Goal: Task Accomplishment & Management: Use online tool/utility

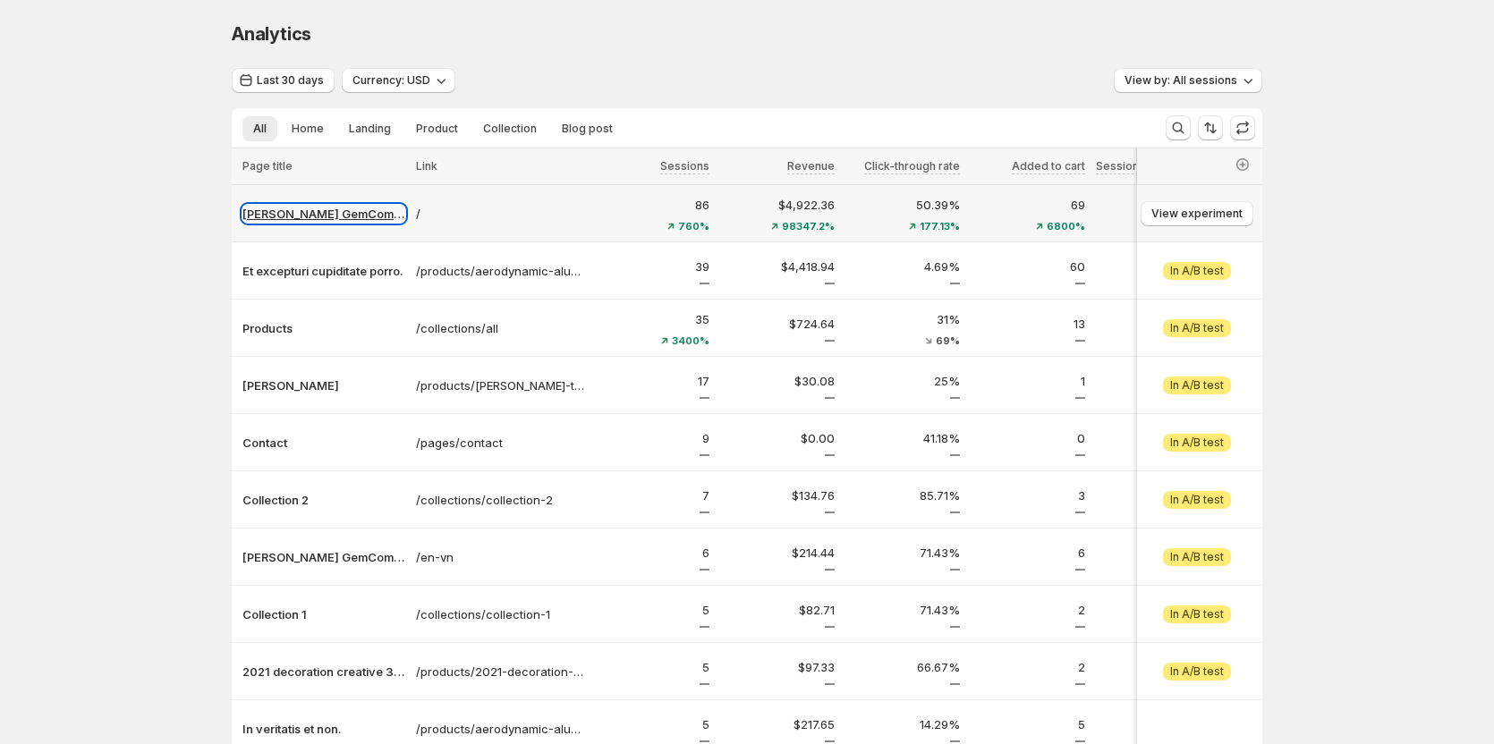
click at [334, 214] on p "[PERSON_NAME] GemCommerce" at bounding box center [323, 214] width 163 height 18
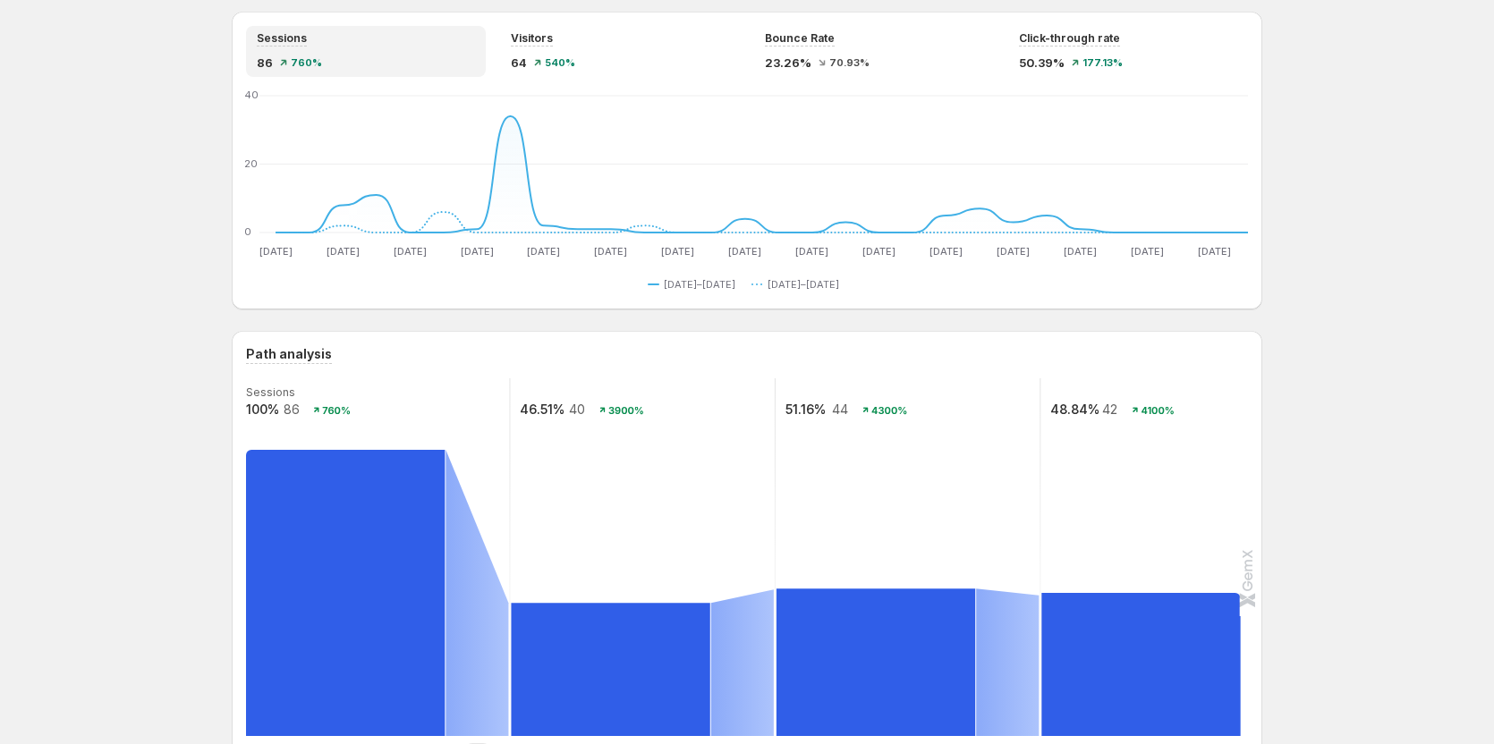
scroll to position [179, 0]
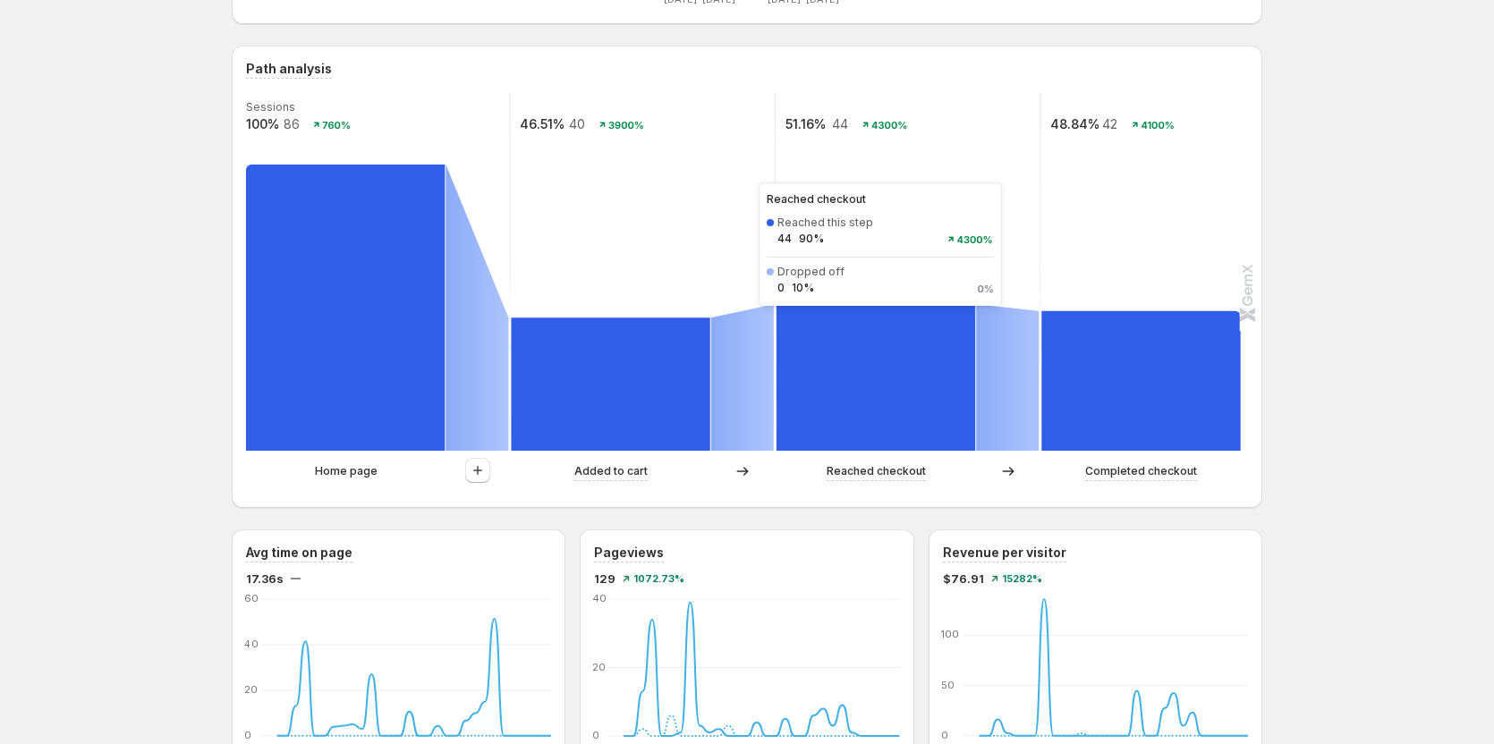
scroll to position [358, 0]
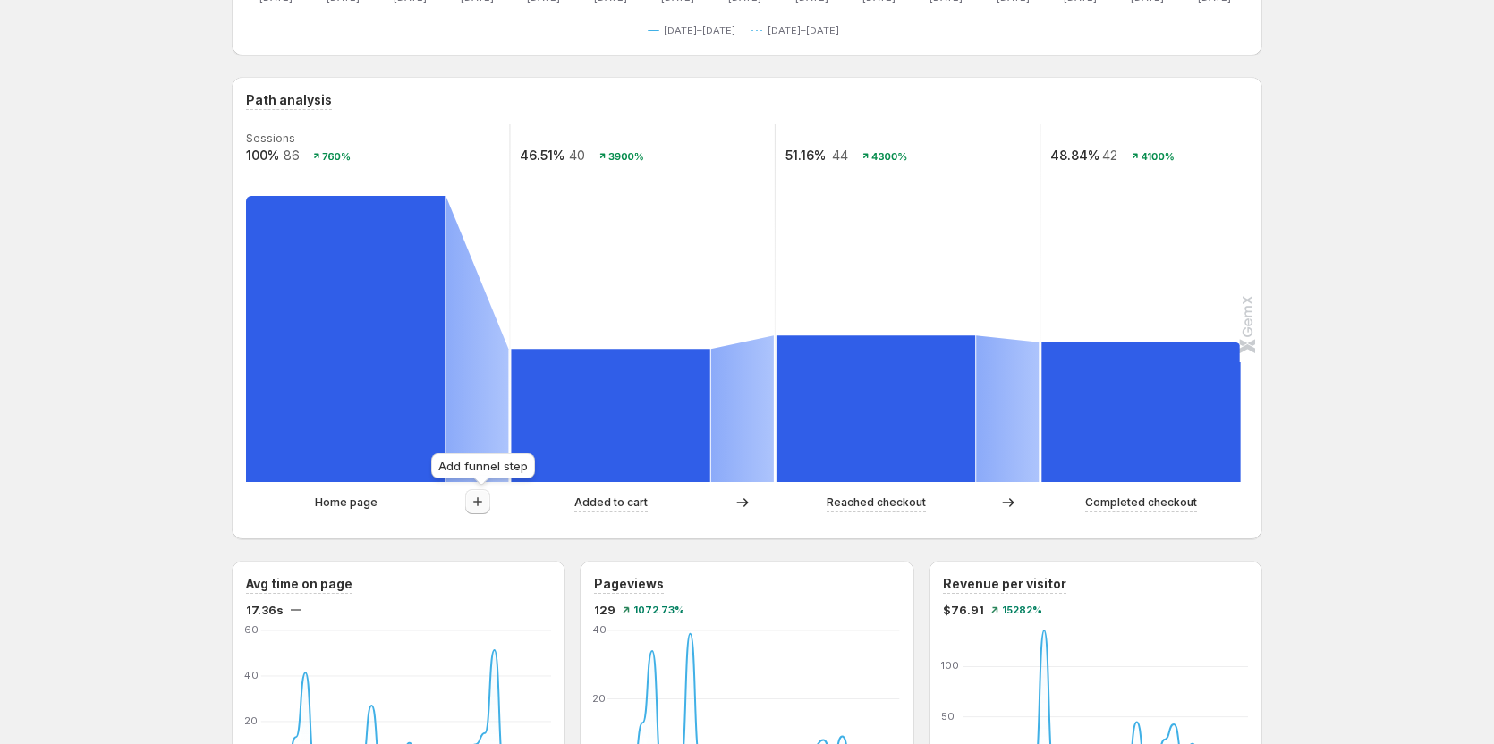
click at [469, 502] on button "button" at bounding box center [477, 501] width 25 height 25
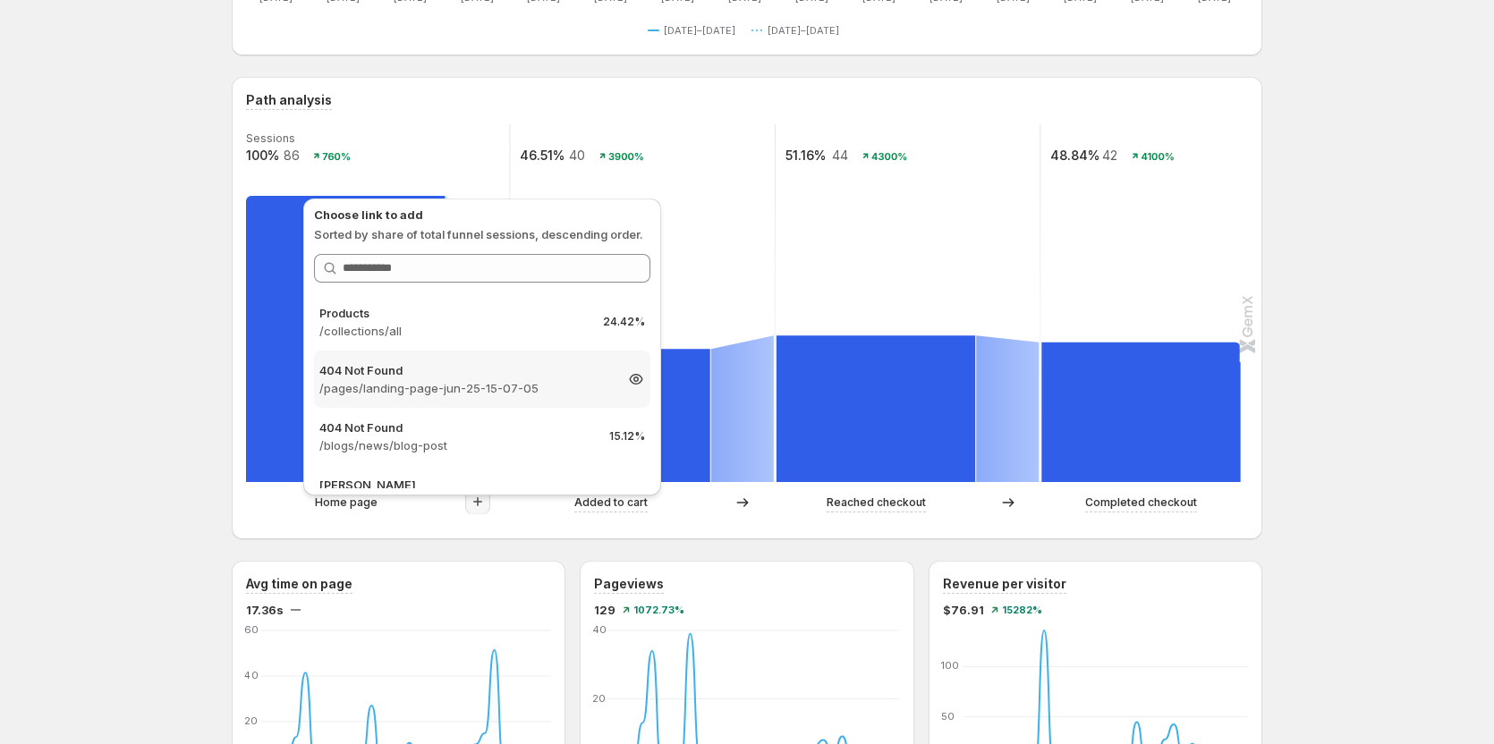
click at [495, 388] on p "/pages/landing-page-jun-25-15-07-05" at bounding box center [465, 388] width 293 height 18
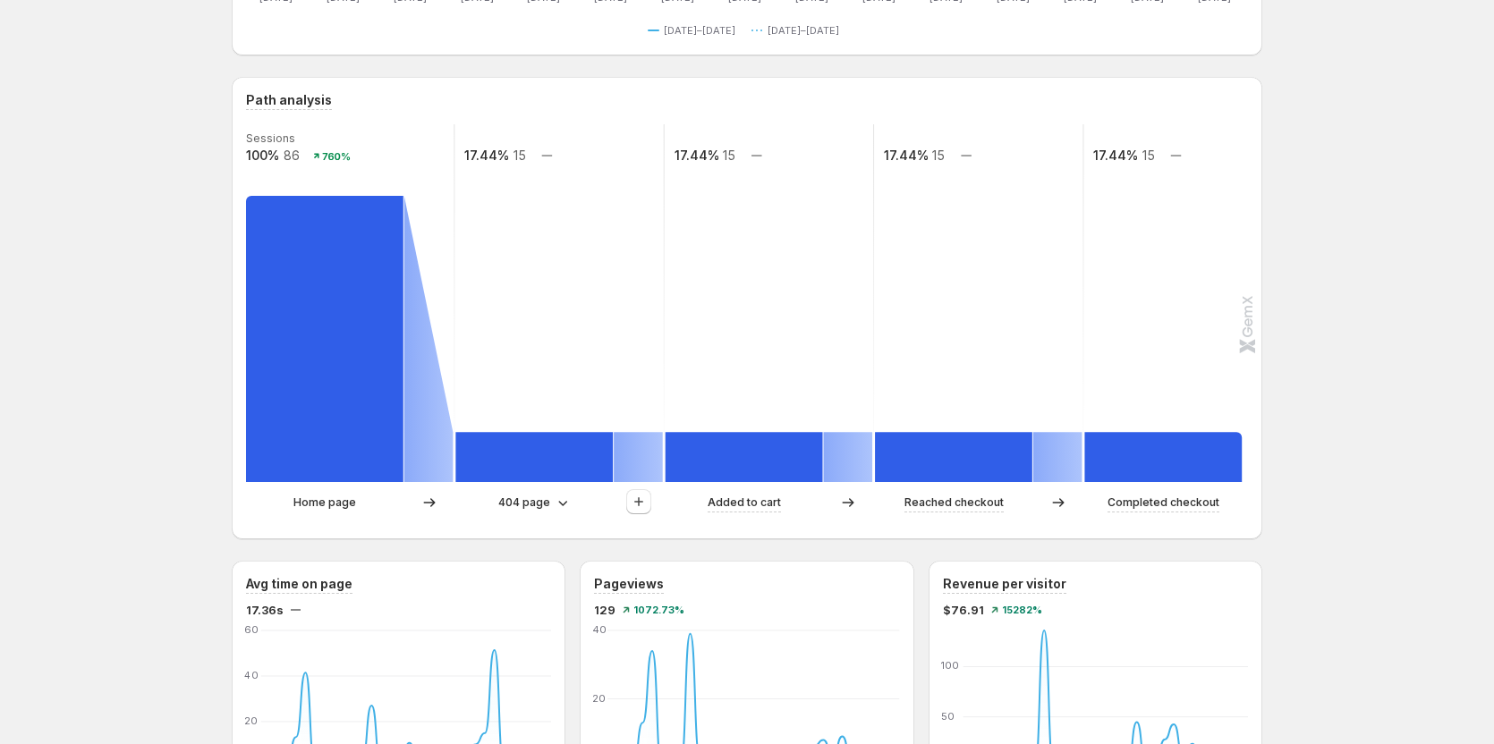
click at [531, 512] on div "404 page" at bounding box center [558, 502] width 207 height 27
click at [530, 507] on p "404 page" at bounding box center [524, 503] width 52 height 18
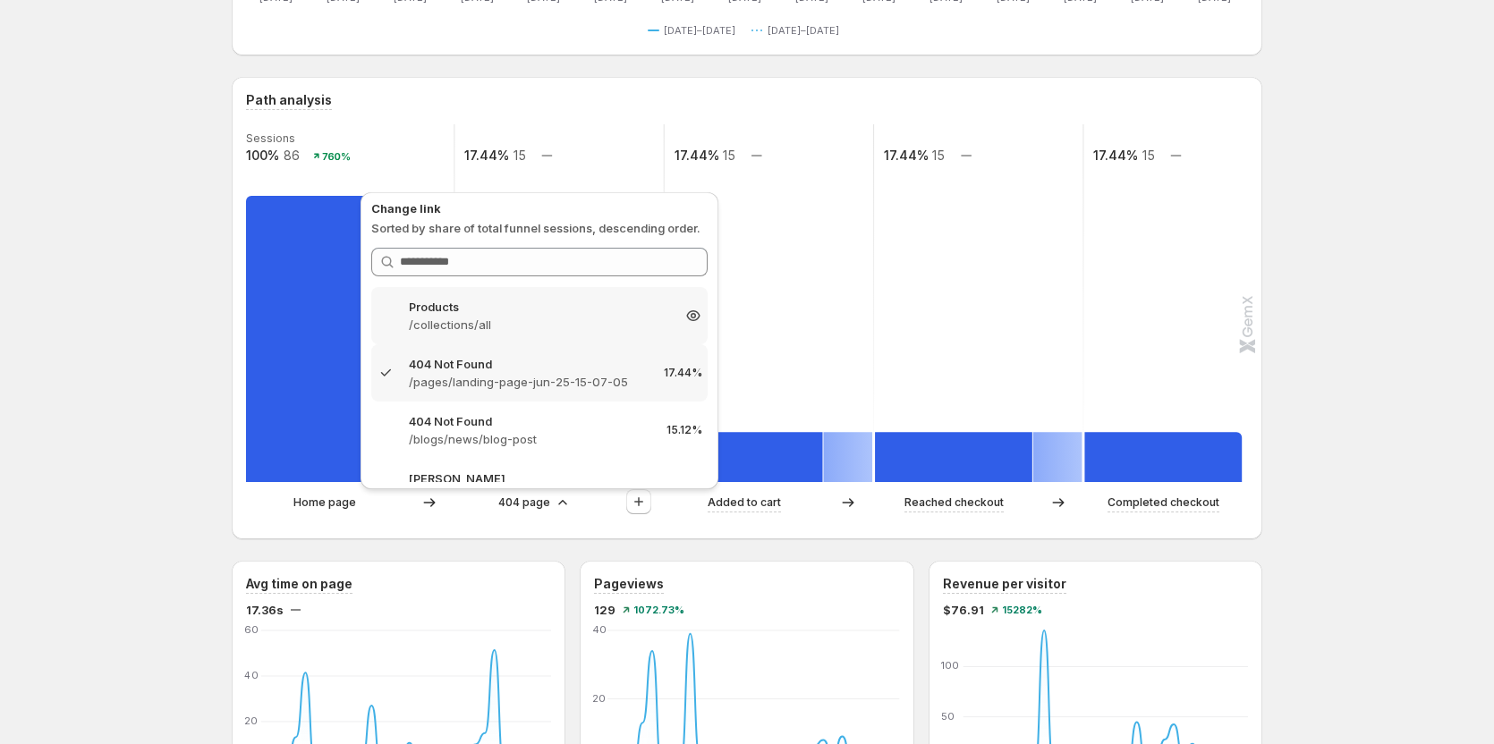
click at [514, 303] on p "Products" at bounding box center [539, 307] width 261 height 18
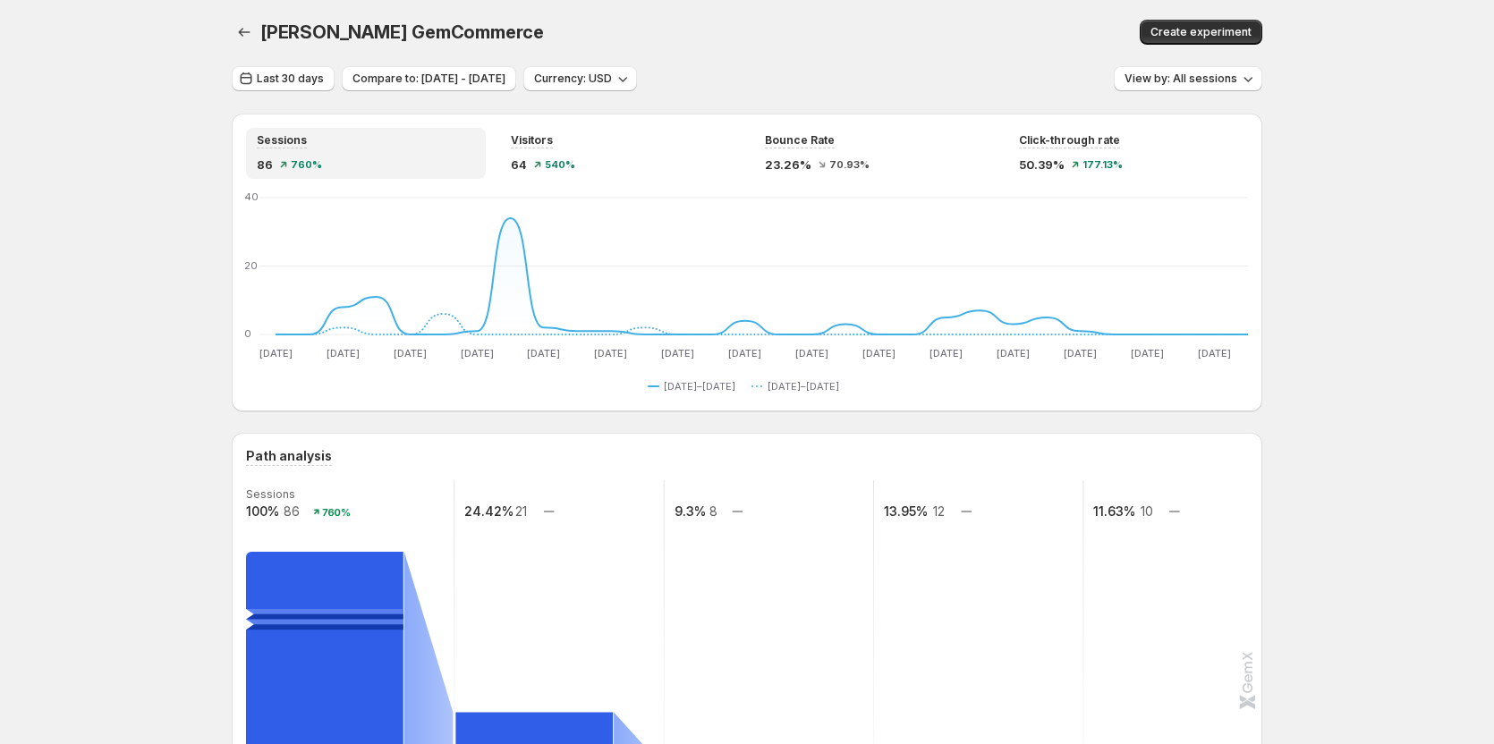
scroll to position [0, 0]
click at [315, 81] on span "Last 30 days" at bounding box center [290, 80] width 67 height 14
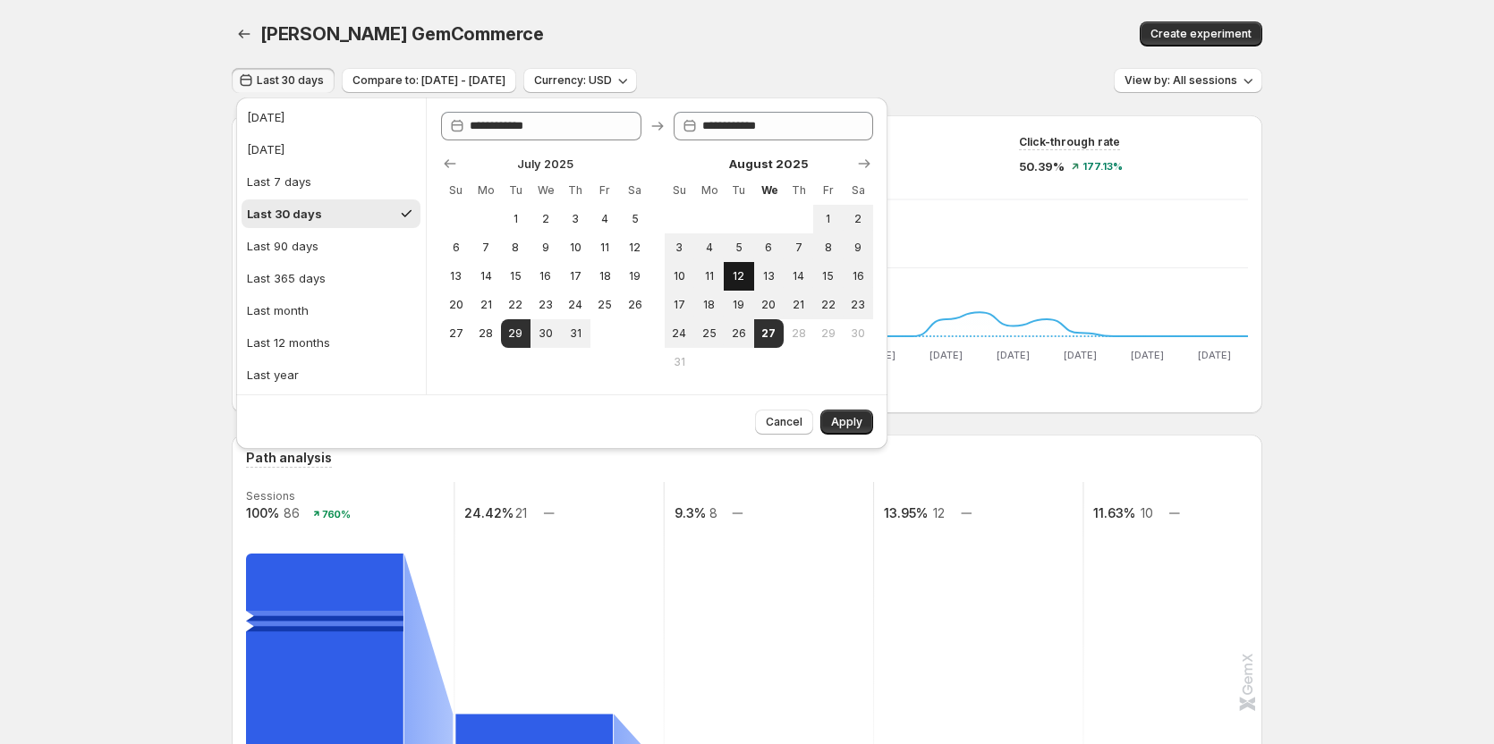
click at [724, 280] on button "12" at bounding box center [739, 276] width 30 height 29
type input "**********"
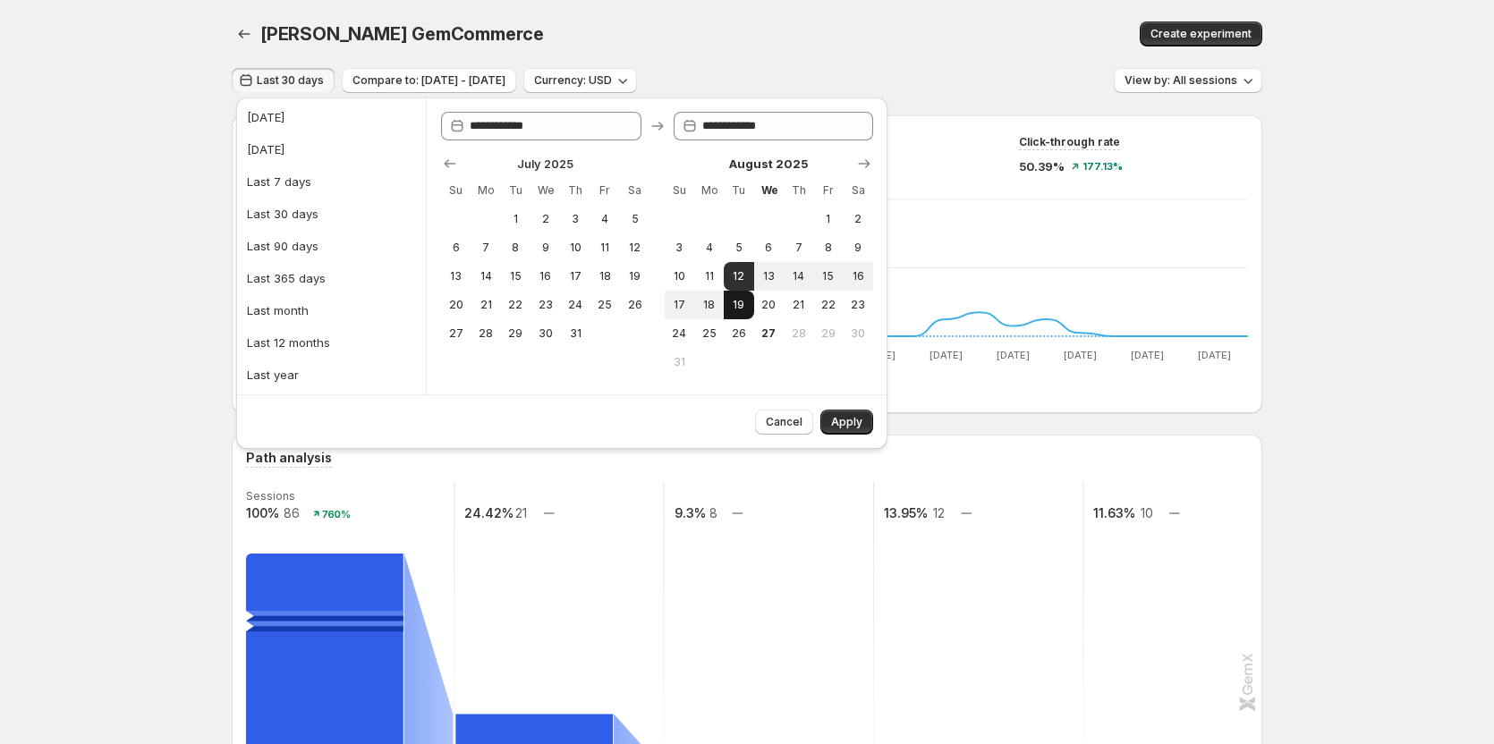
click at [741, 311] on span "19" at bounding box center [738, 305] width 15 height 14
type input "**********"
click at [828, 415] on button "Apply" at bounding box center [846, 422] width 53 height 25
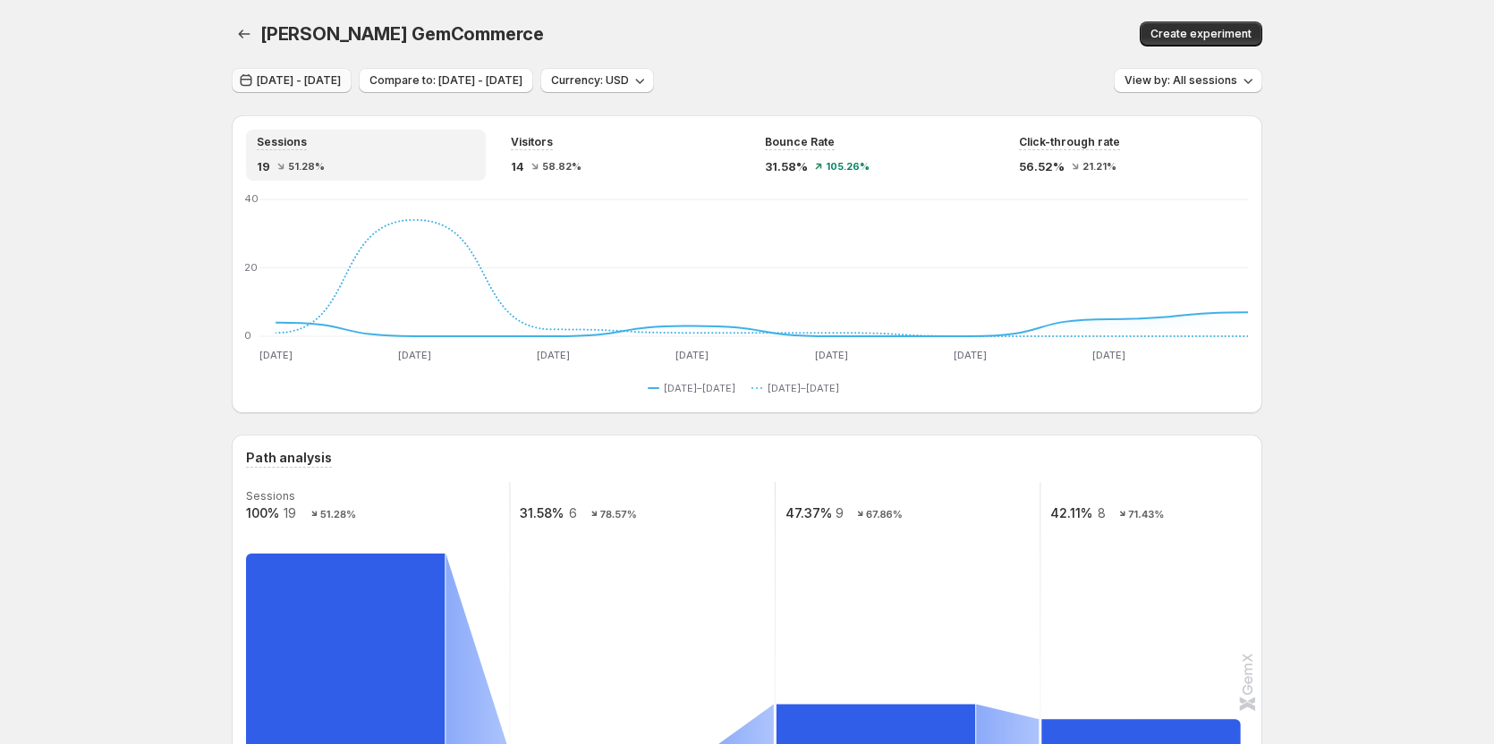
click at [341, 82] on span "Aug 12, 2025 - Aug 19, 2025" at bounding box center [299, 80] width 84 height 14
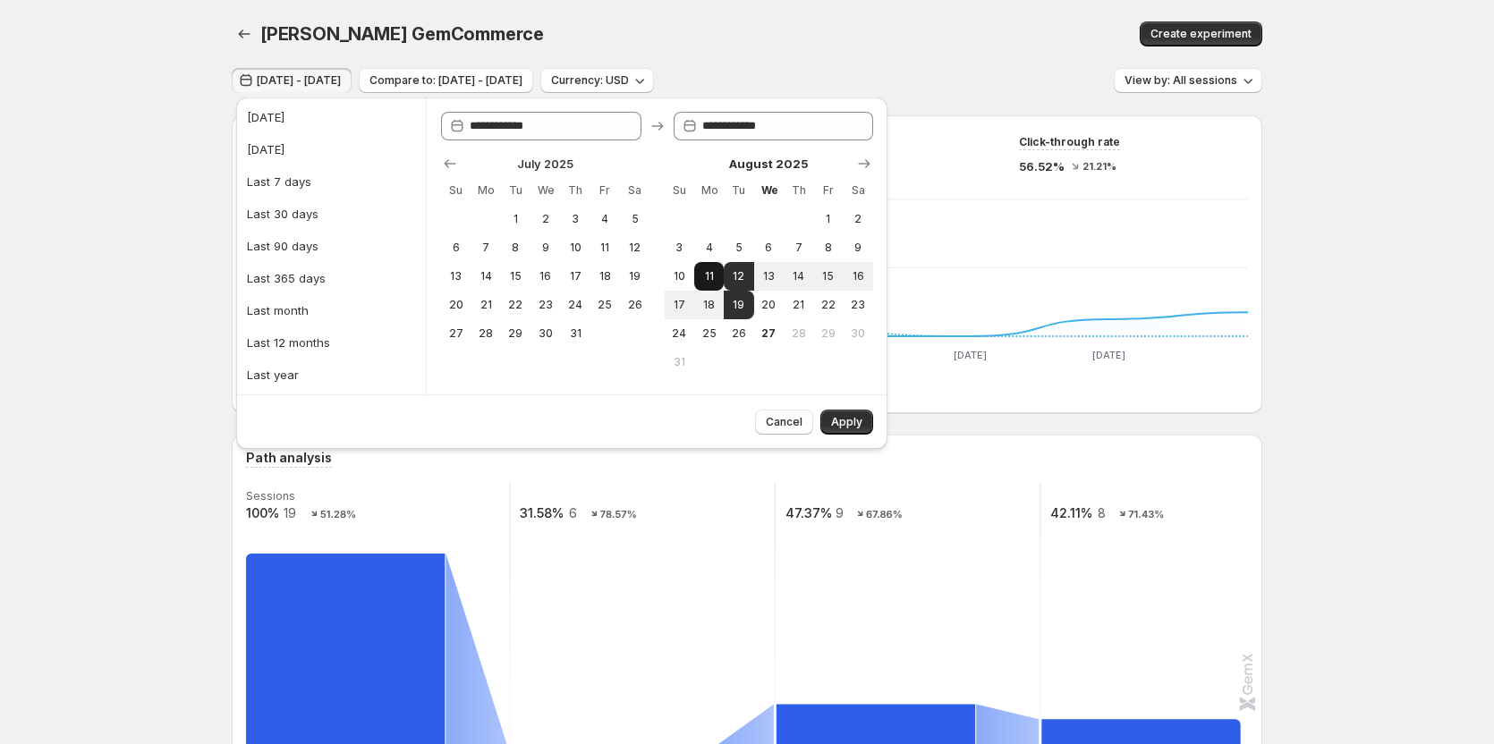
click at [709, 282] on span "11" at bounding box center [708, 276] width 15 height 14
type input "**********"
click at [737, 313] on button "19" at bounding box center [739, 305] width 30 height 29
type input "**********"
click at [848, 414] on button "Apply" at bounding box center [846, 422] width 53 height 25
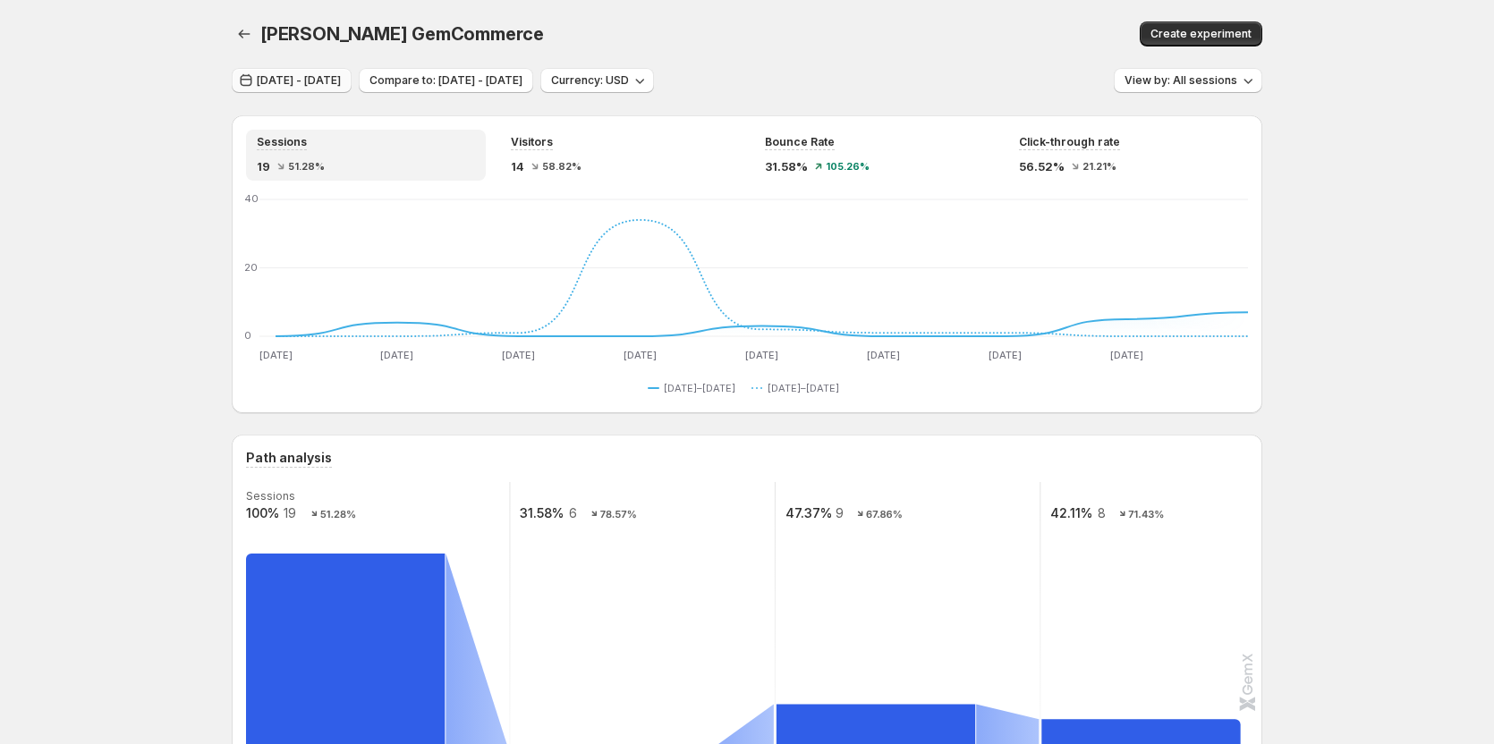
click at [341, 87] on span "Aug 11, 2025 - Aug 19, 2025" at bounding box center [299, 80] width 84 height 14
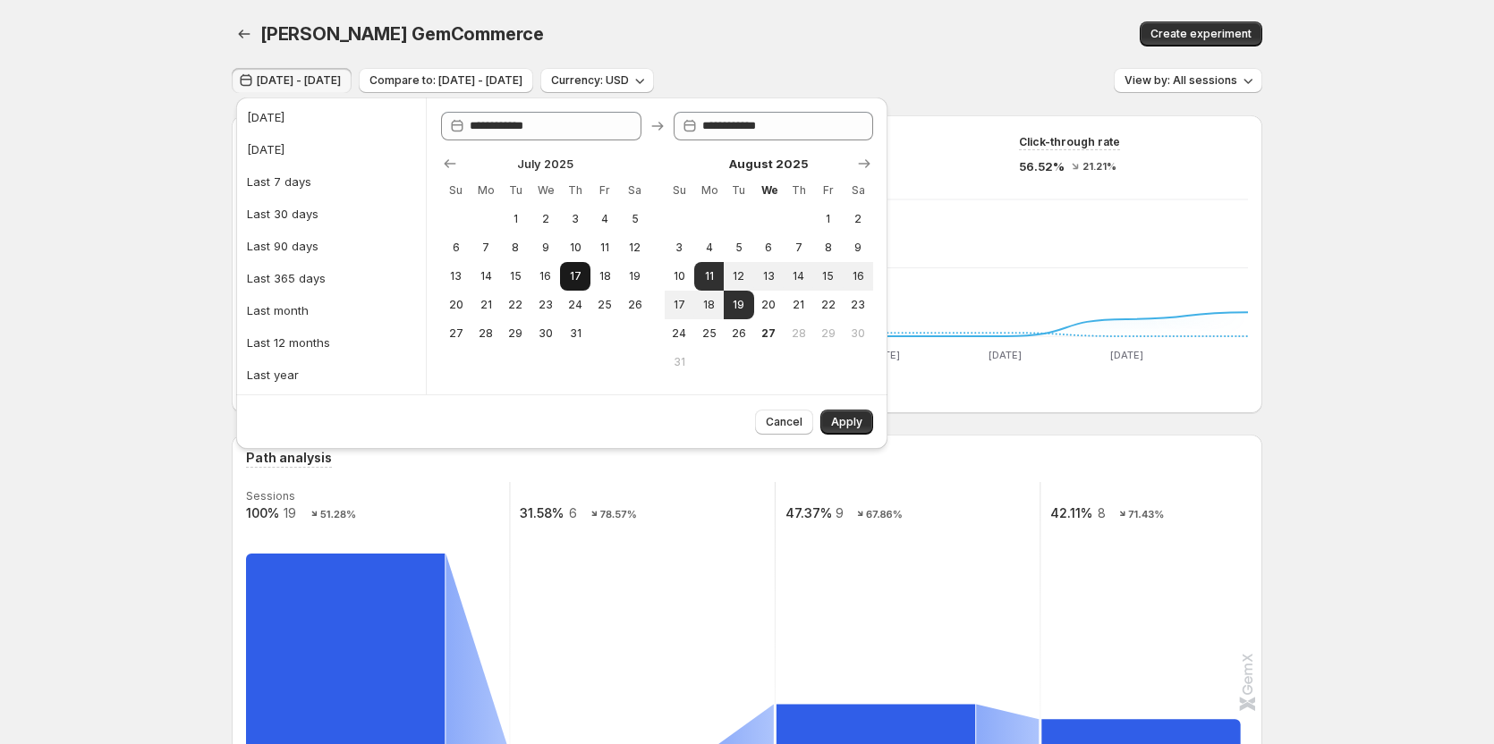
click at [568, 273] on span "17" at bounding box center [574, 276] width 15 height 14
type input "**********"
click at [295, 250] on div "Last 90 days" at bounding box center [283, 246] width 72 height 18
type input "**********"
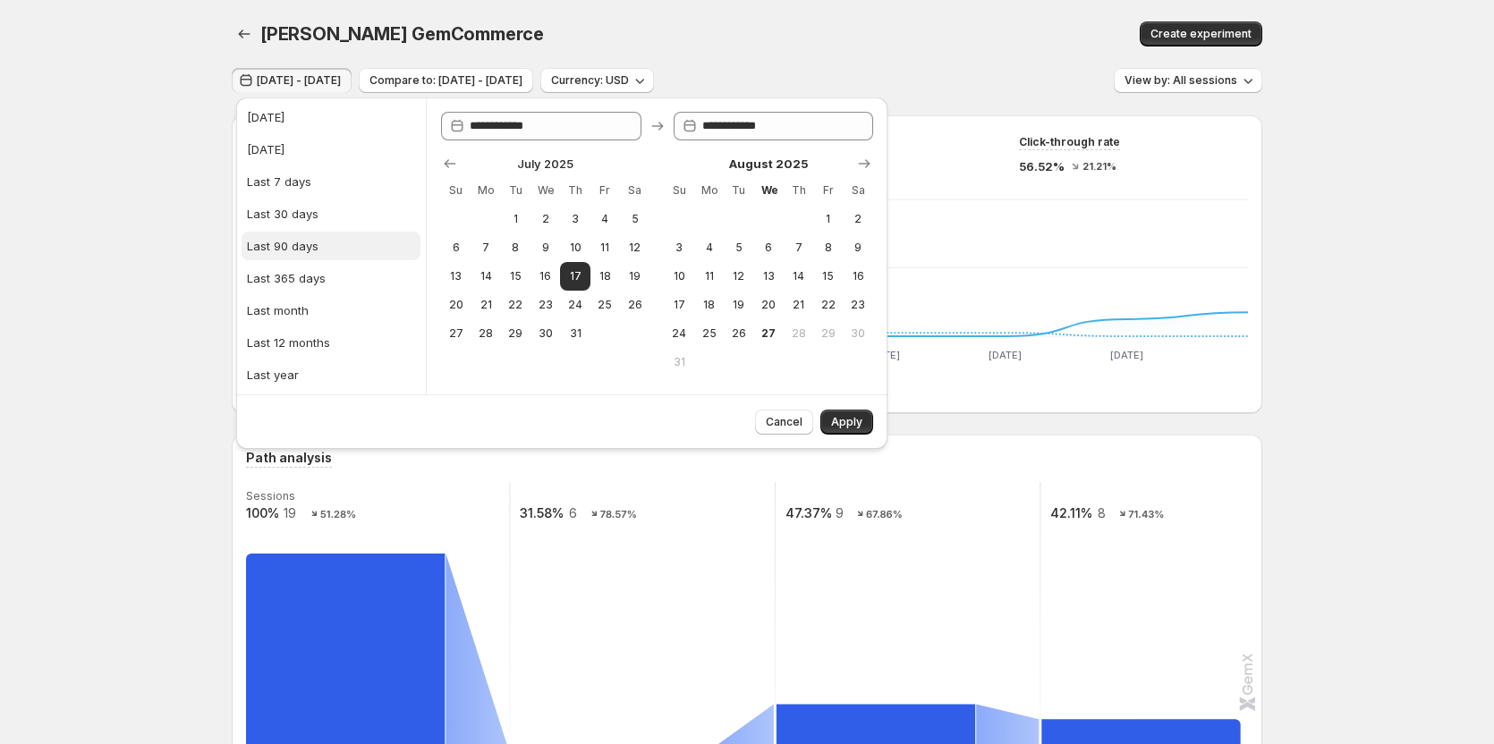
type input "**********"
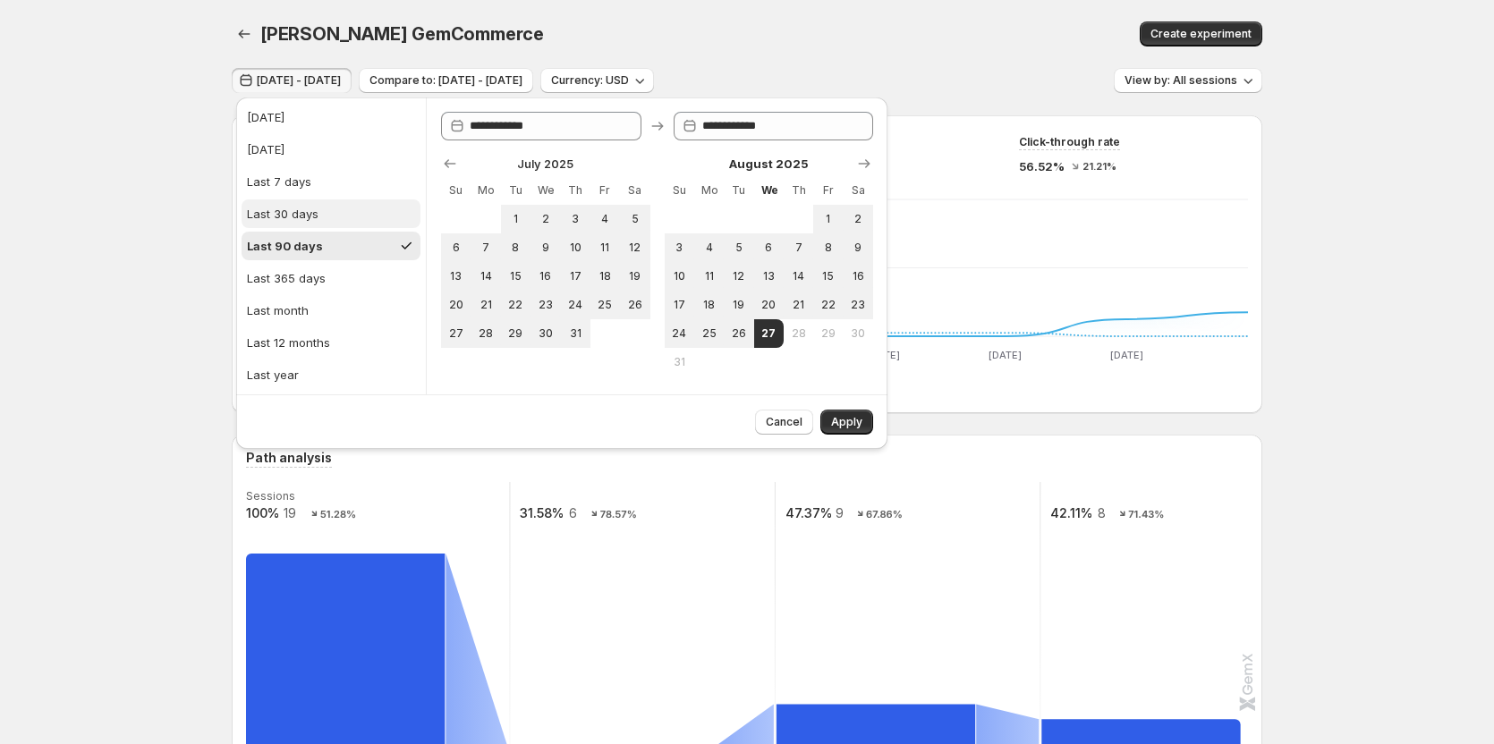
click at [340, 213] on button "Last 30 days" at bounding box center [330, 213] width 179 height 29
type input "**********"
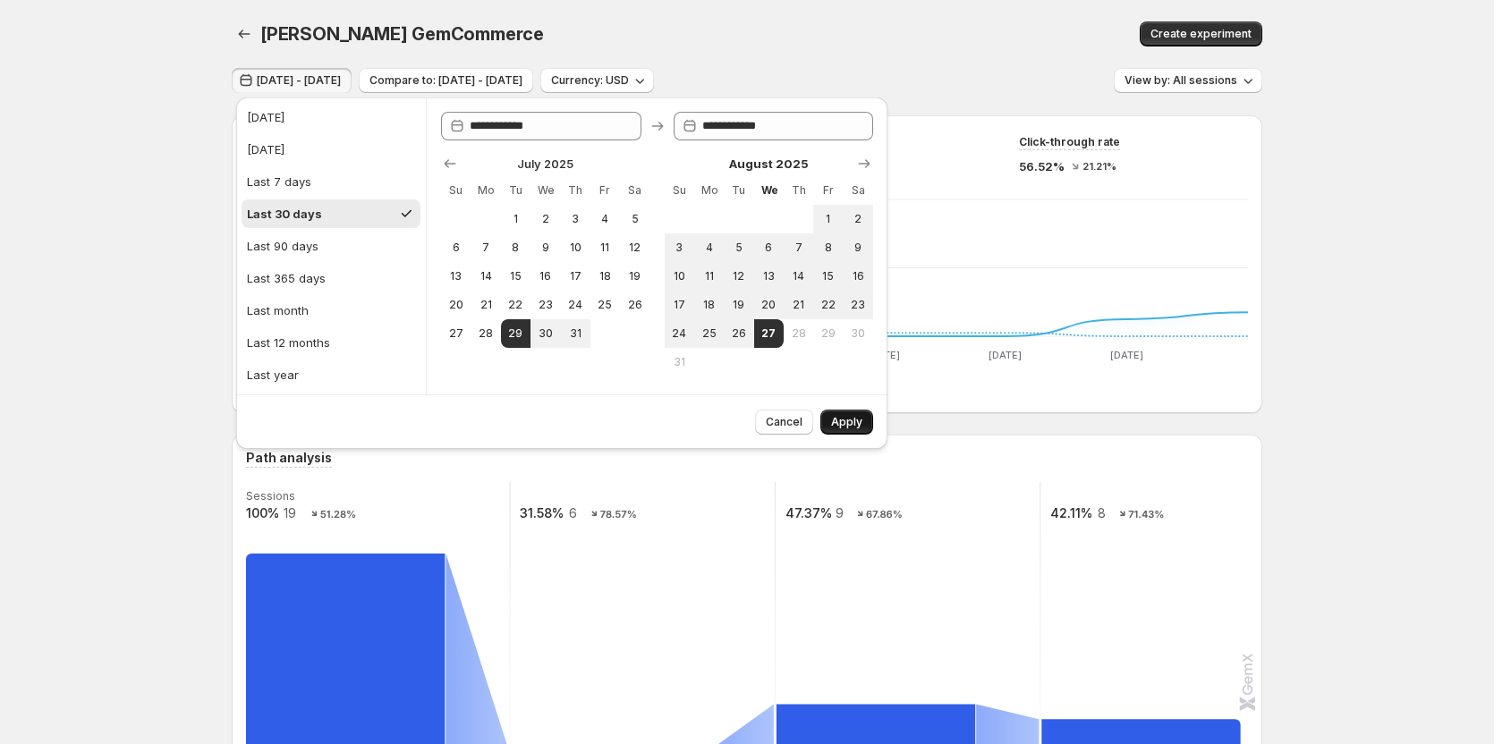
click at [850, 415] on button "Apply" at bounding box center [846, 422] width 53 height 25
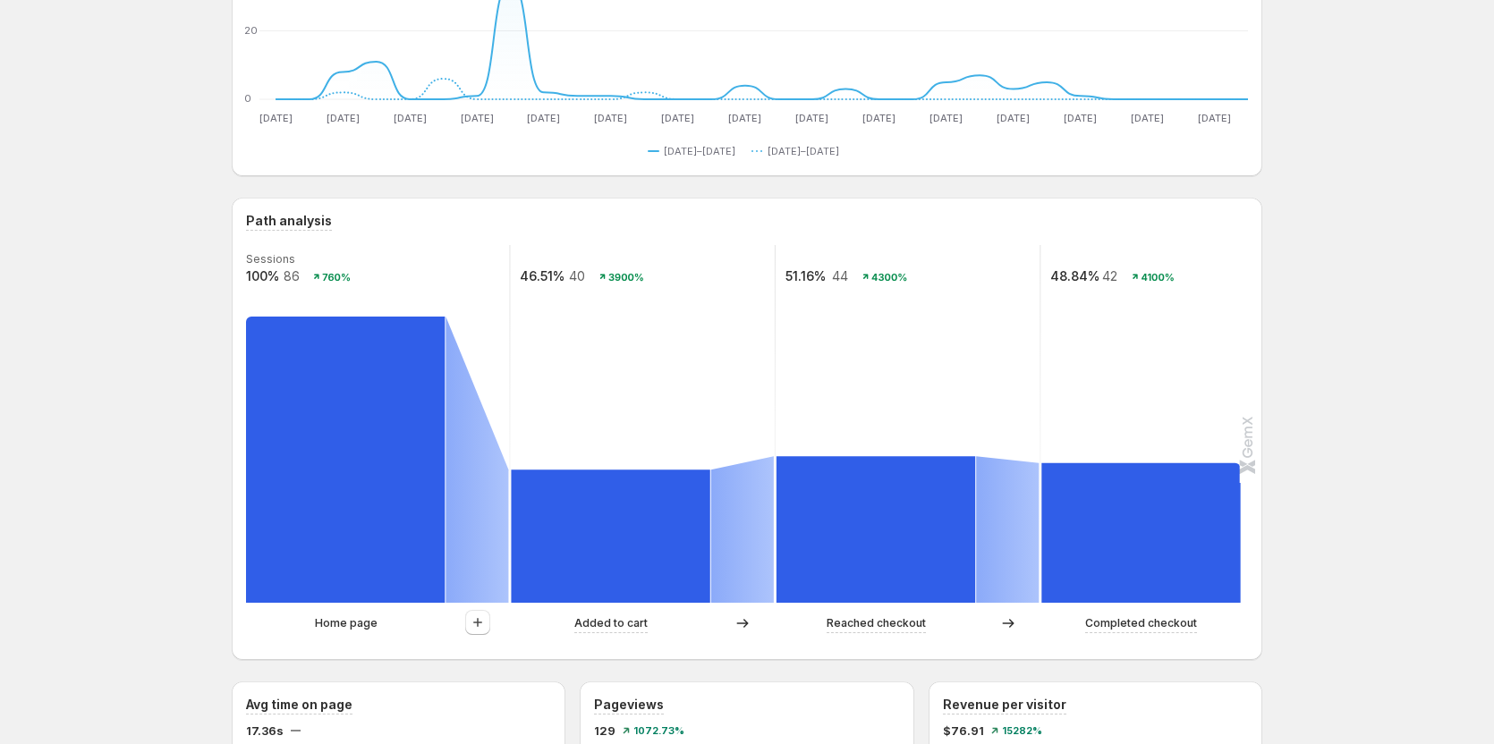
scroll to position [268, 0]
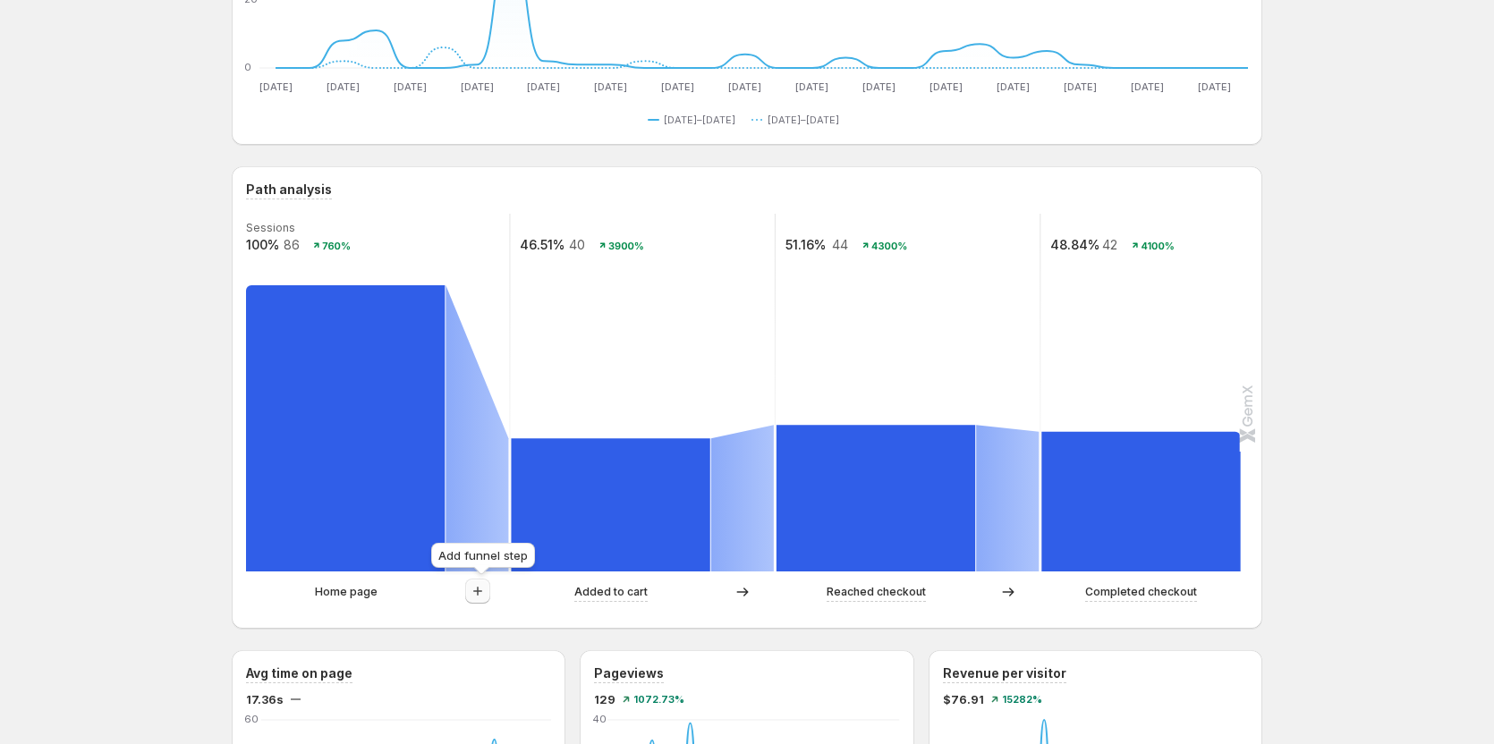
click at [475, 590] on icon "button" at bounding box center [478, 591] width 18 height 18
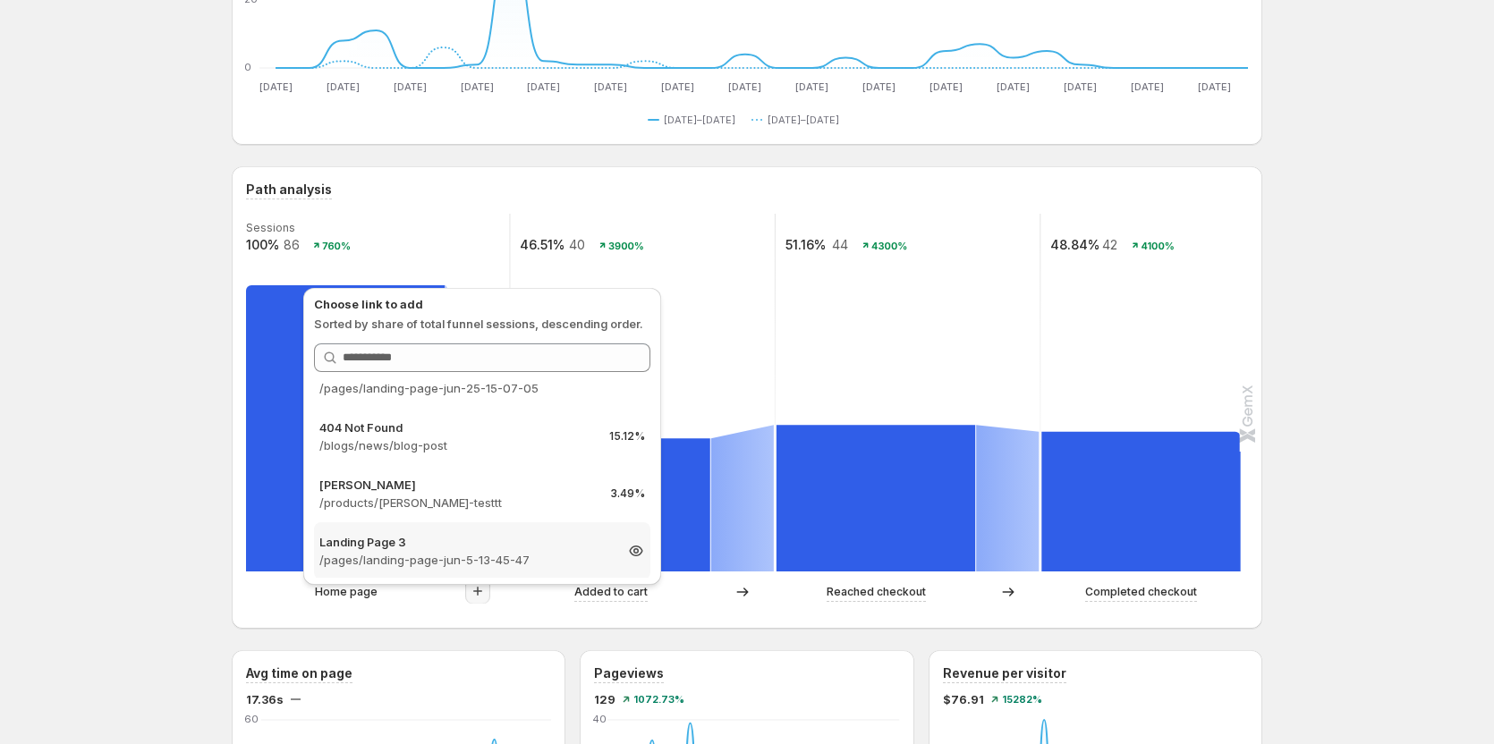
scroll to position [179, 0]
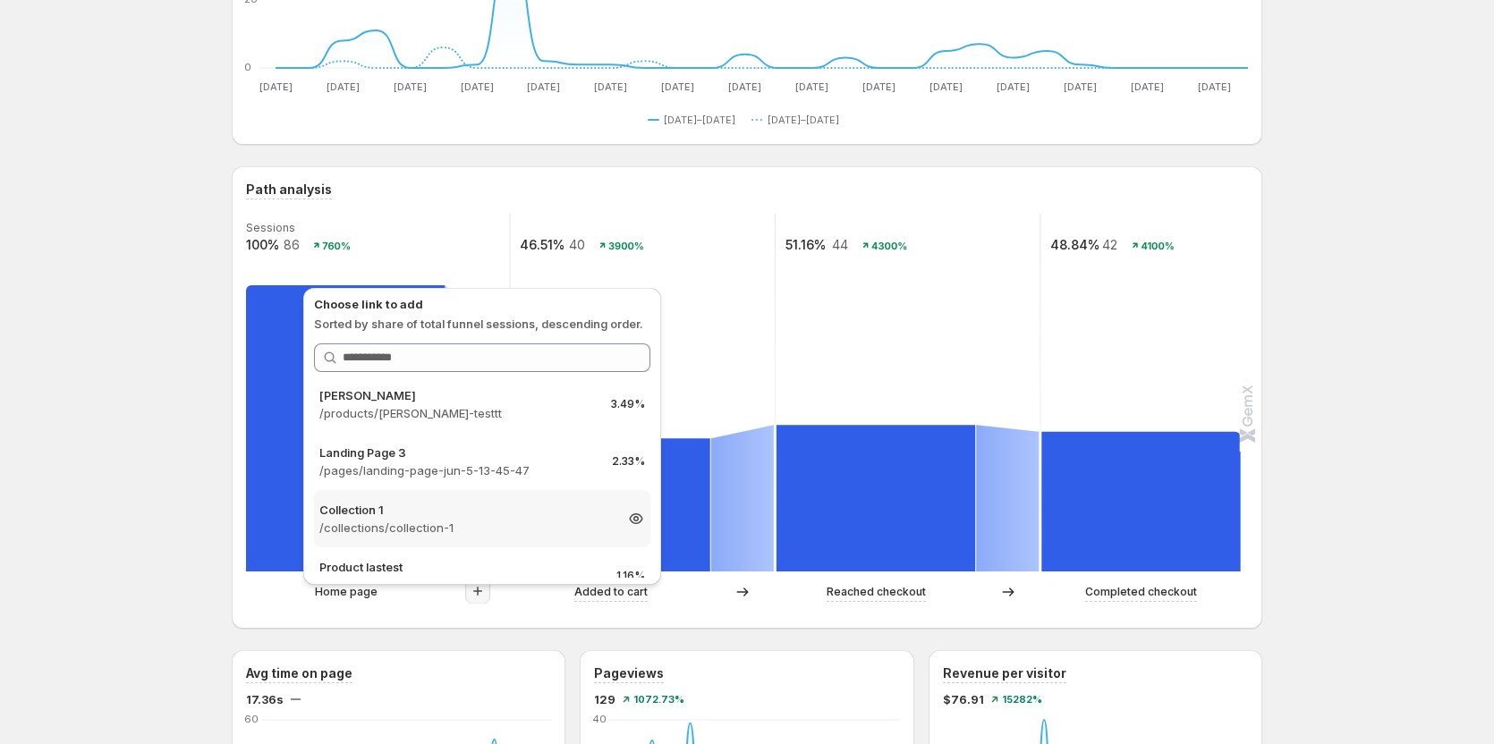
click at [462, 534] on p "/collections/collection-1" at bounding box center [465, 528] width 293 height 18
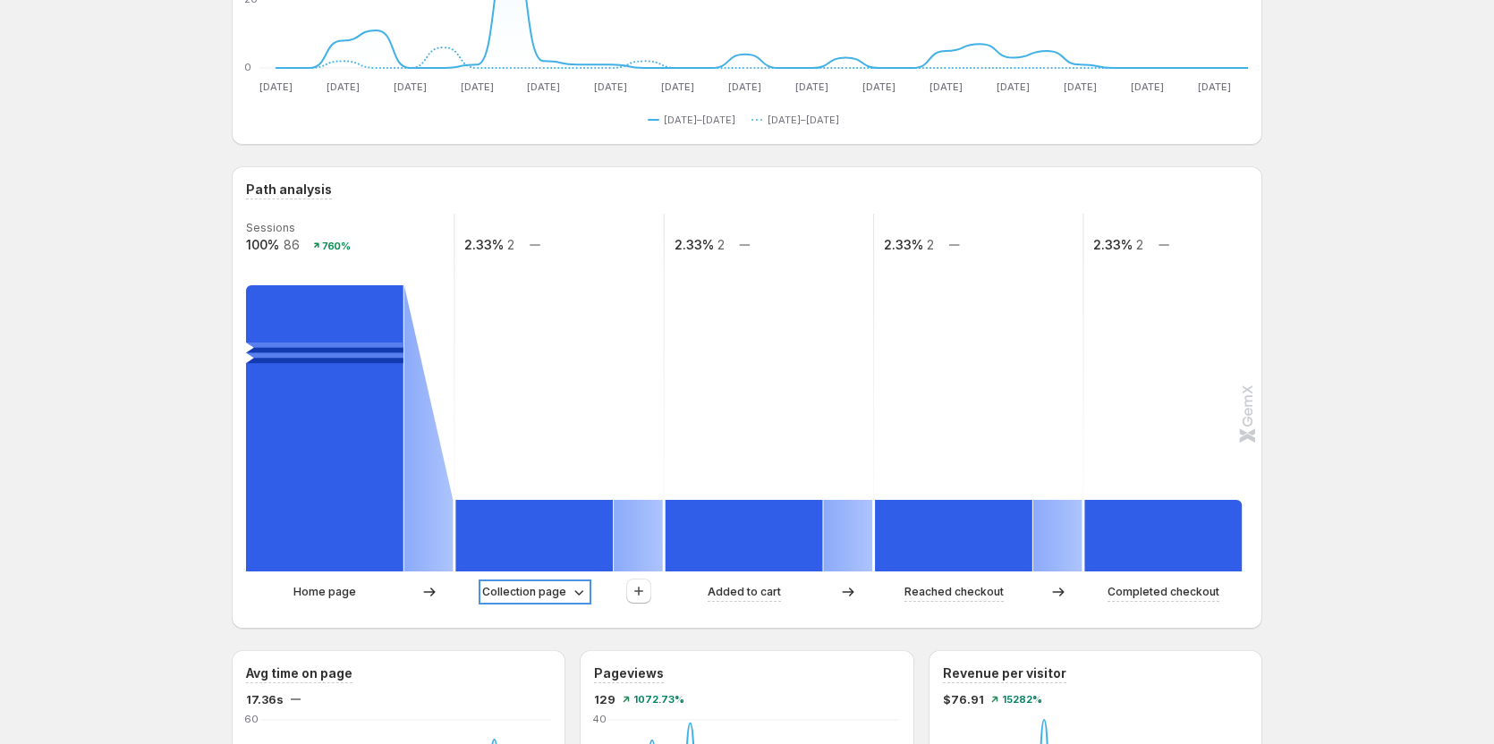
click at [560, 587] on p "Collection page" at bounding box center [524, 592] width 84 height 18
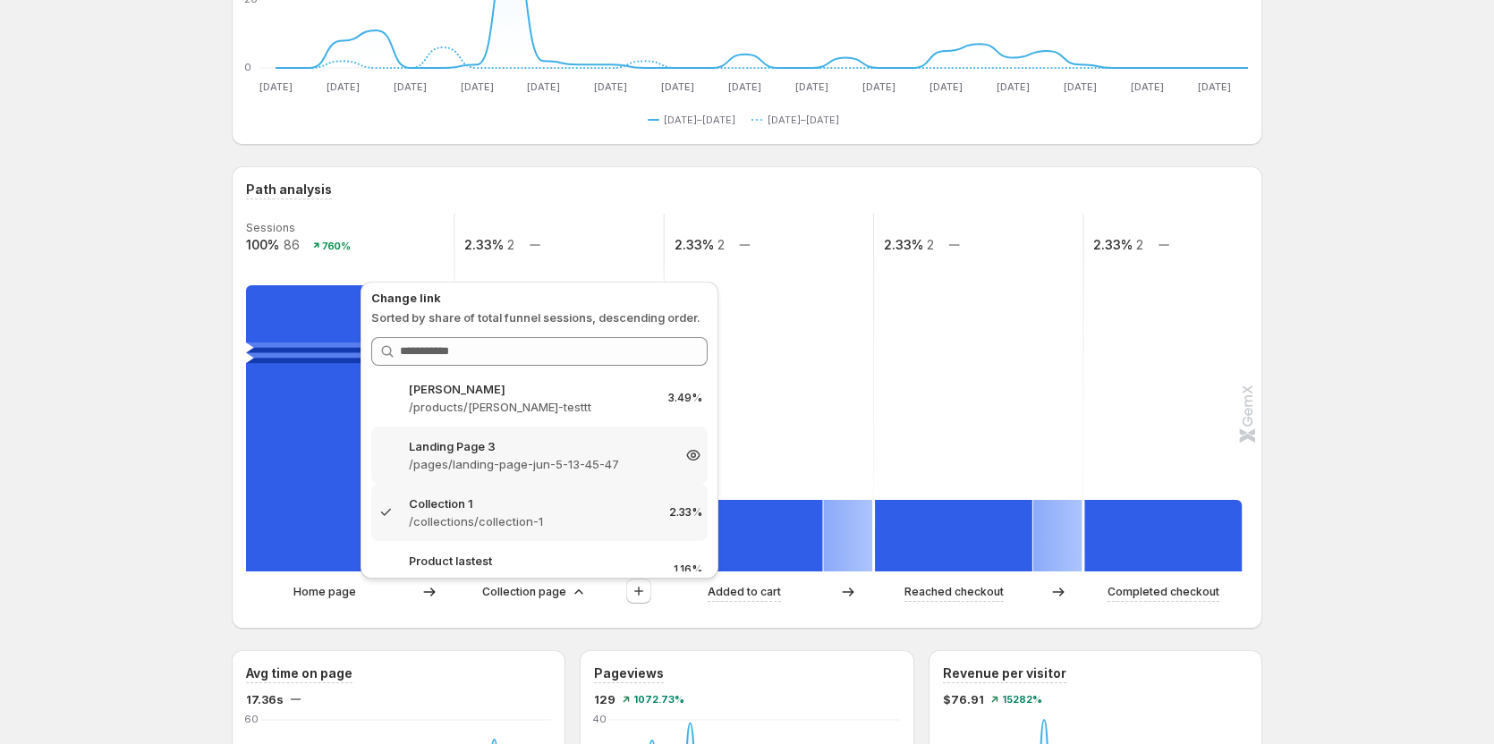
click at [525, 462] on p "/pages/landing-page-jun-5-13-45-47" at bounding box center [539, 464] width 261 height 18
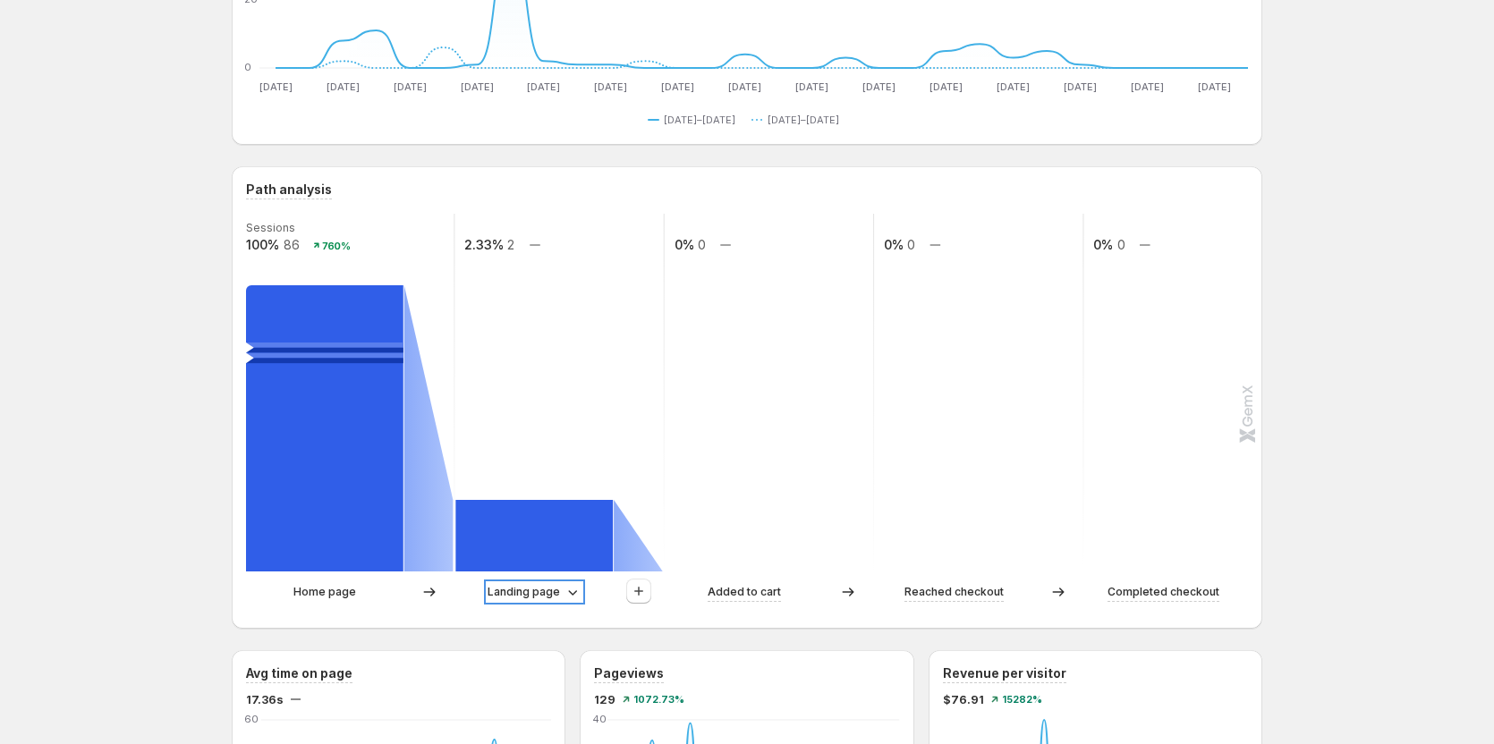
click at [546, 590] on p "Landing page" at bounding box center [523, 592] width 72 height 18
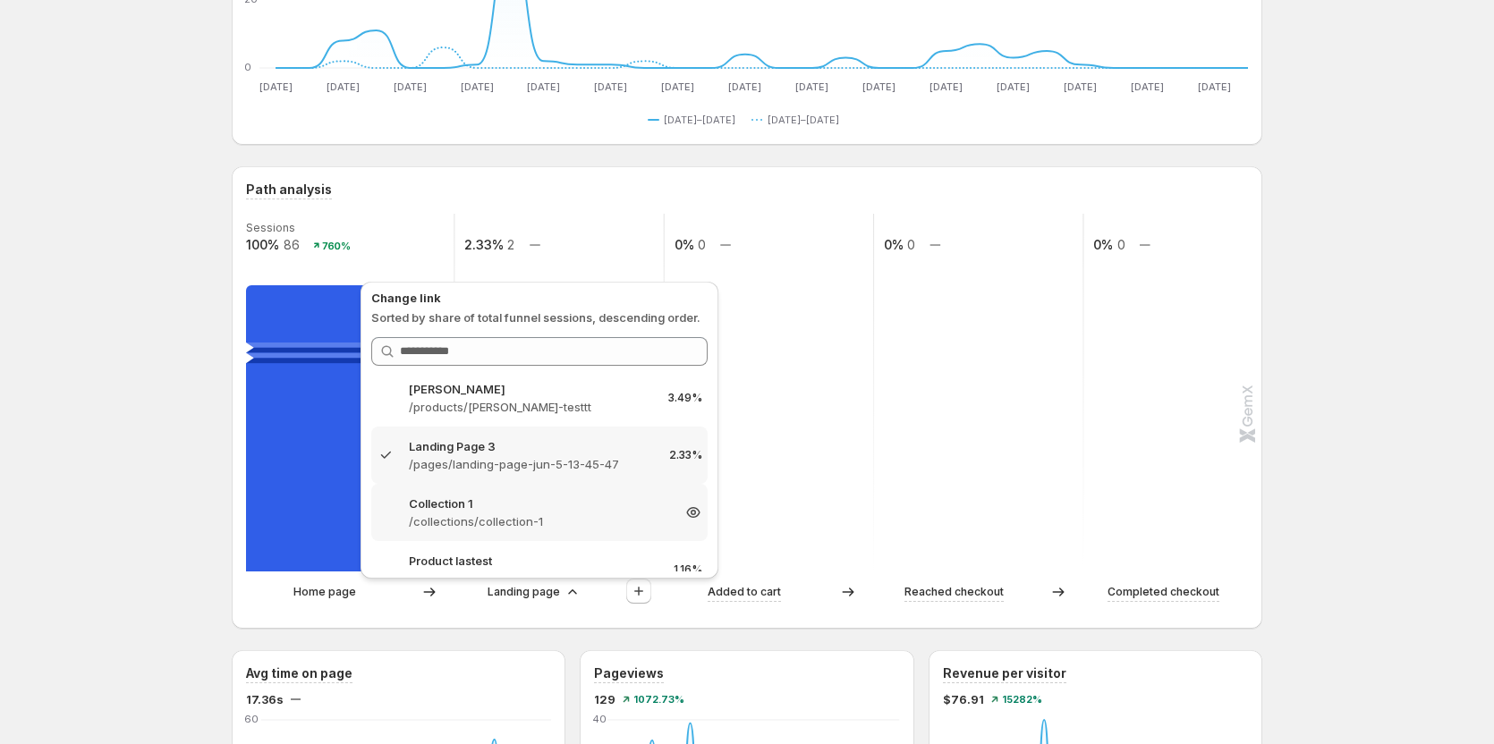
click at [516, 521] on p "/collections/collection-1" at bounding box center [539, 521] width 261 height 18
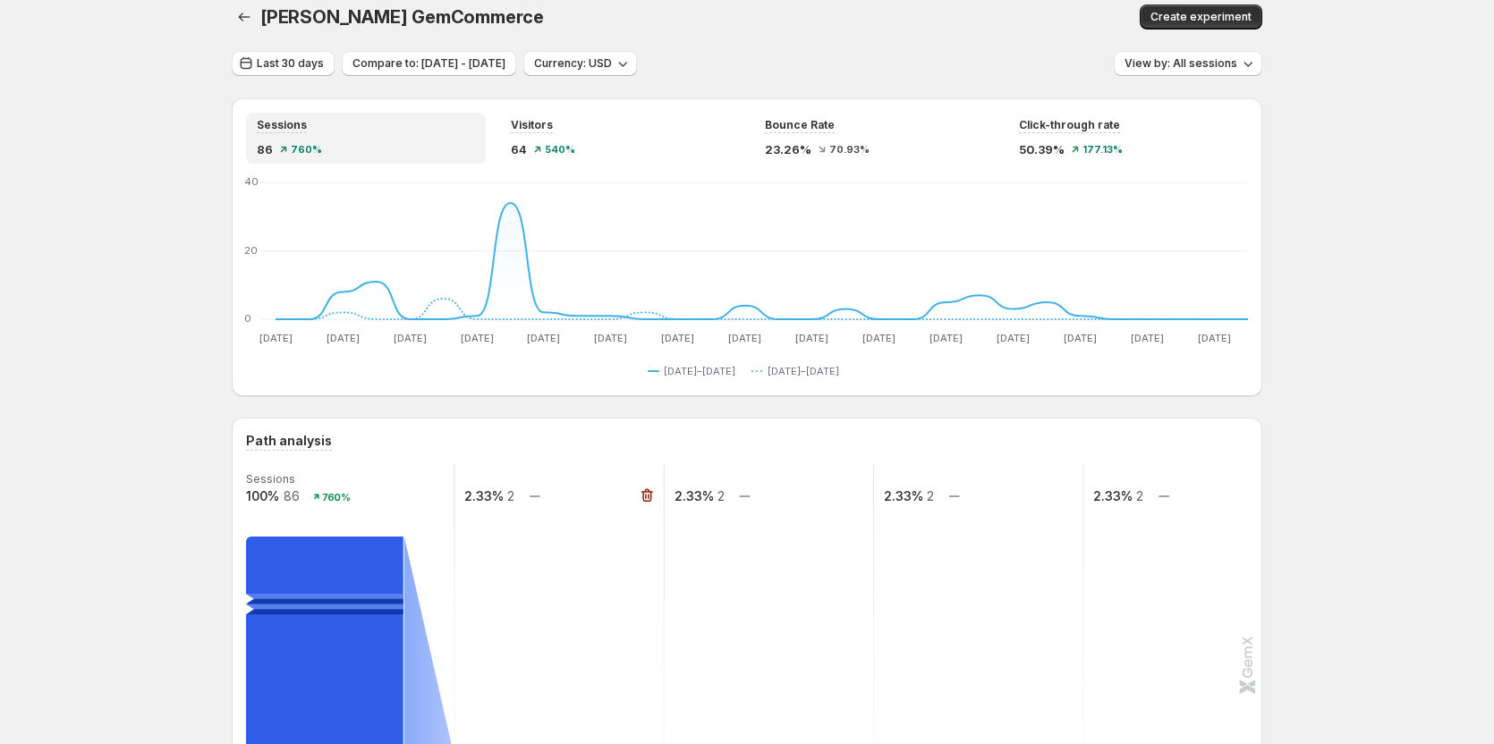
scroll to position [0, 0]
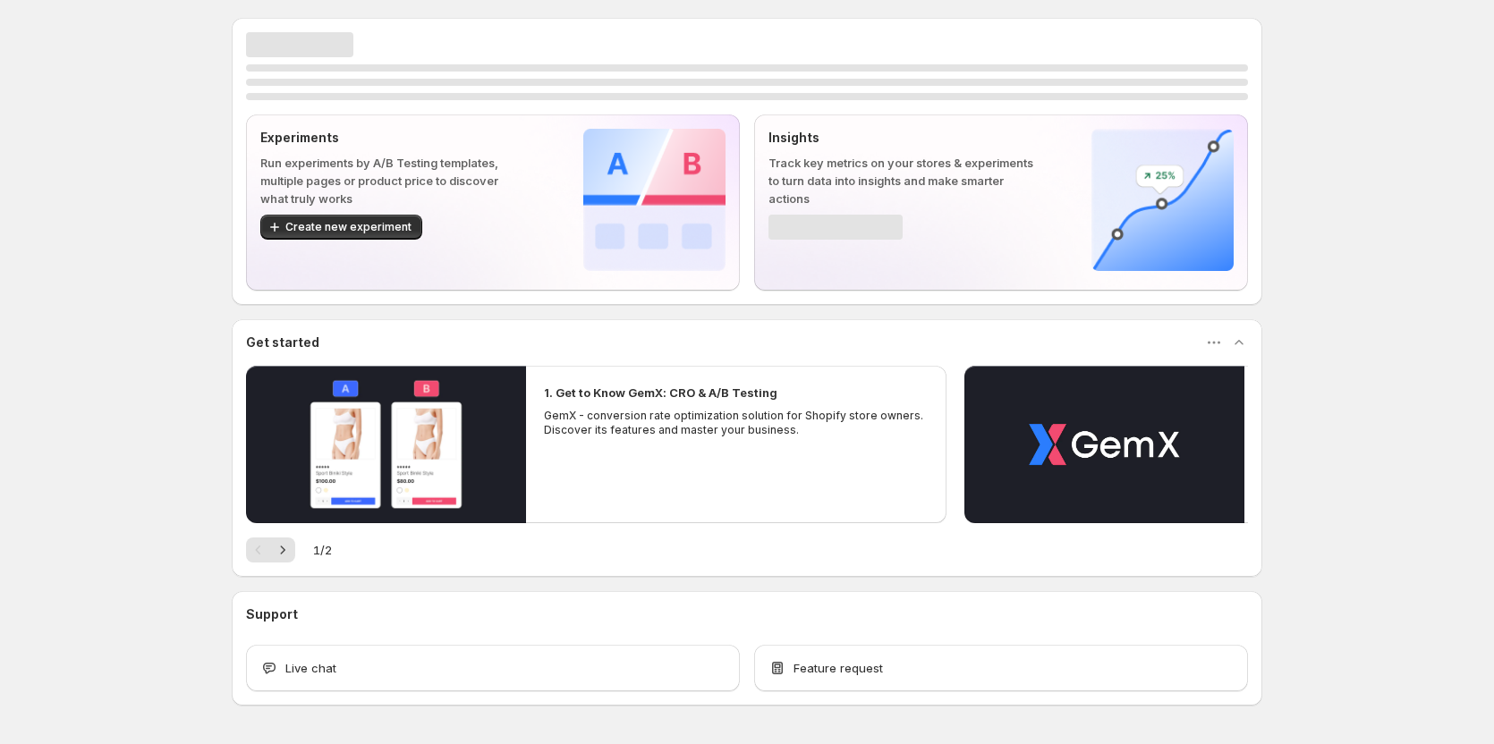
scroll to position [58, 0]
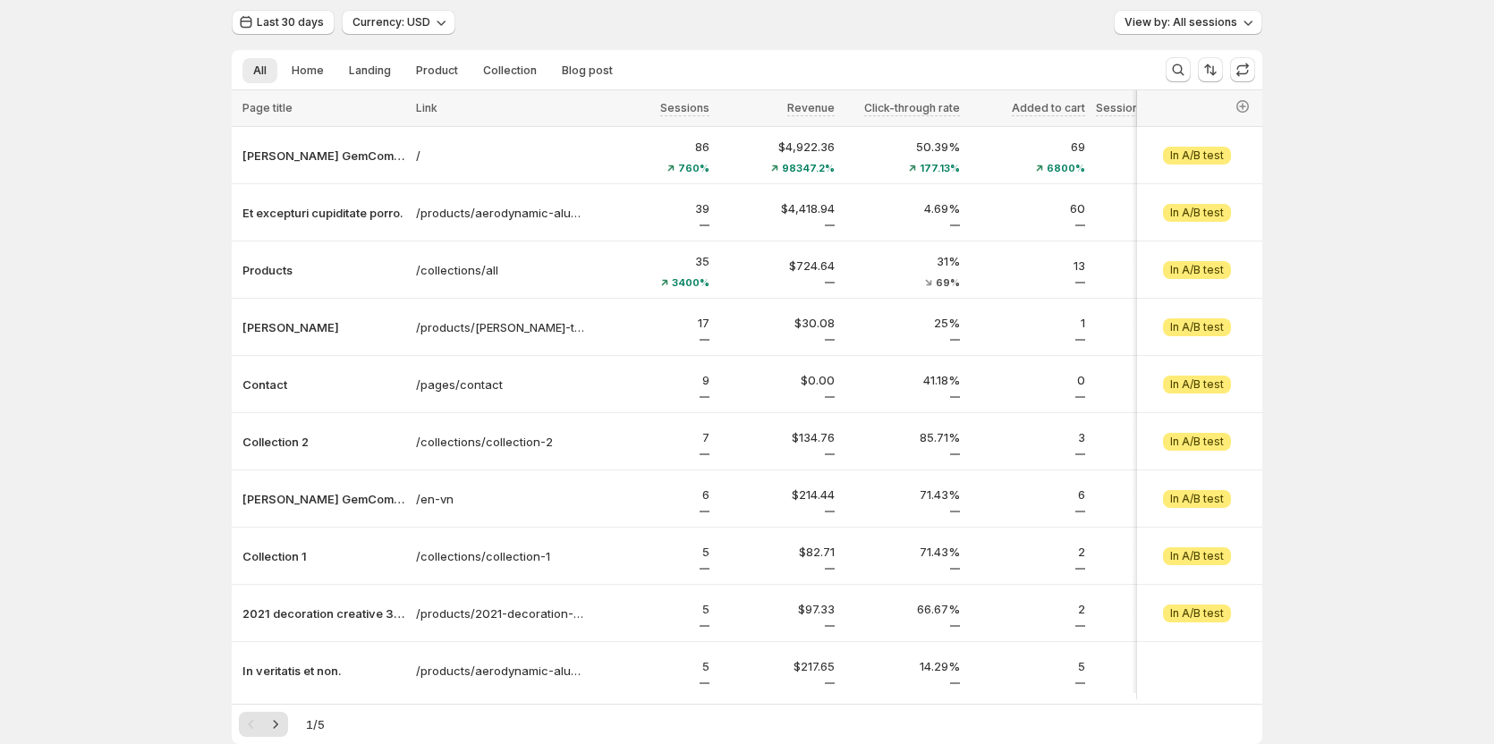
click at [93, 414] on div "Analytics. This page is ready Analytics Last 30 days Currency: USD View by: All…" at bounding box center [747, 391] width 1494 height 899
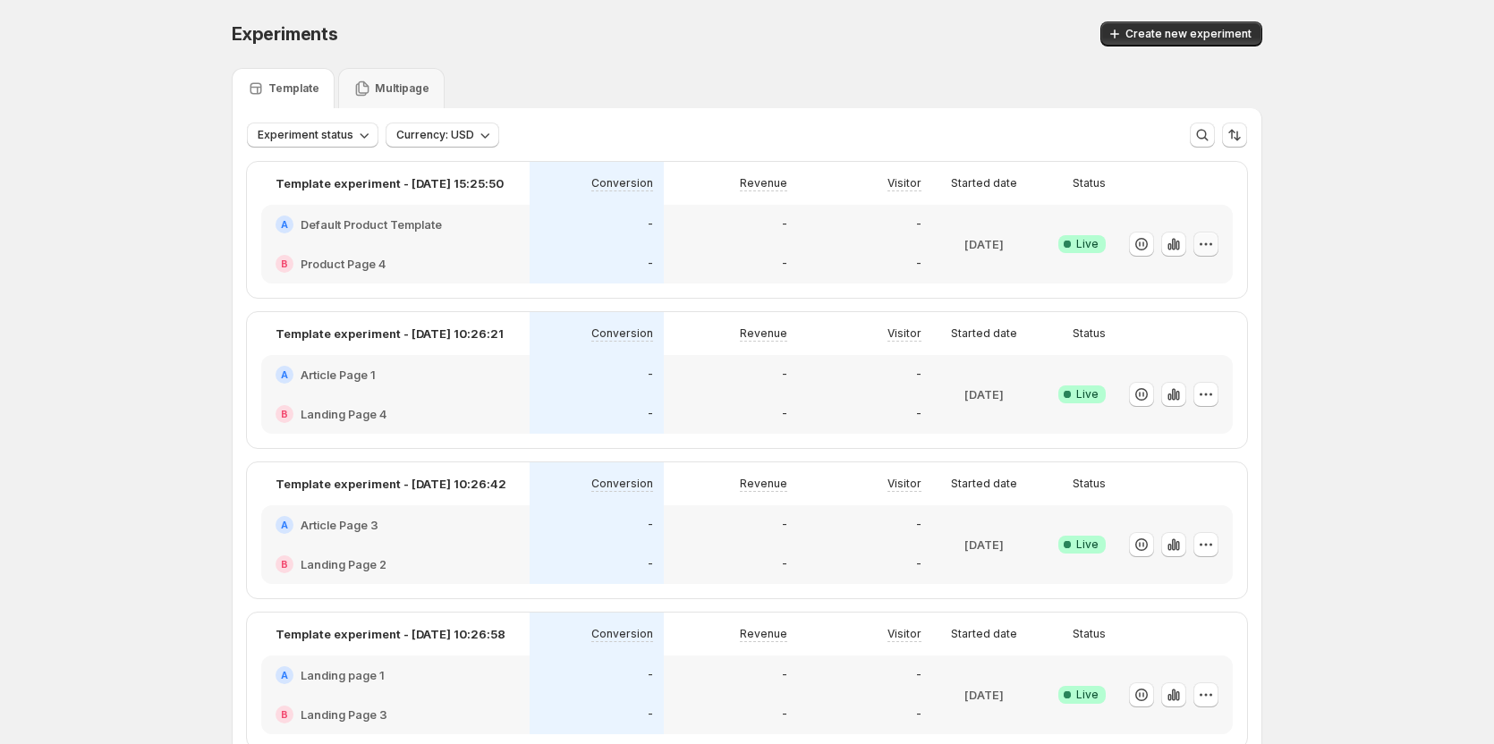
click at [1207, 244] on icon "button" at bounding box center [1206, 243] width 3 height 3
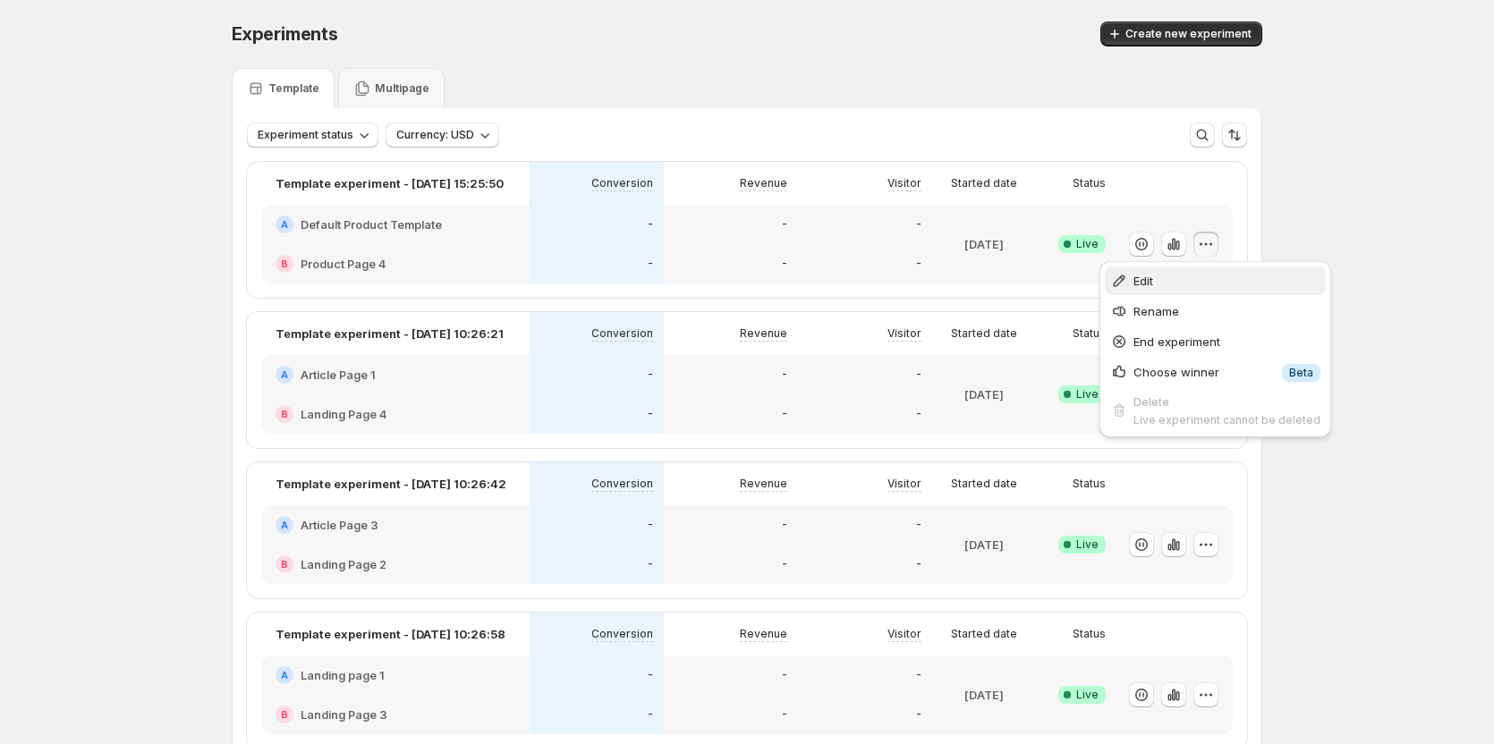
click at [1171, 269] on button "Edit" at bounding box center [1215, 281] width 221 height 29
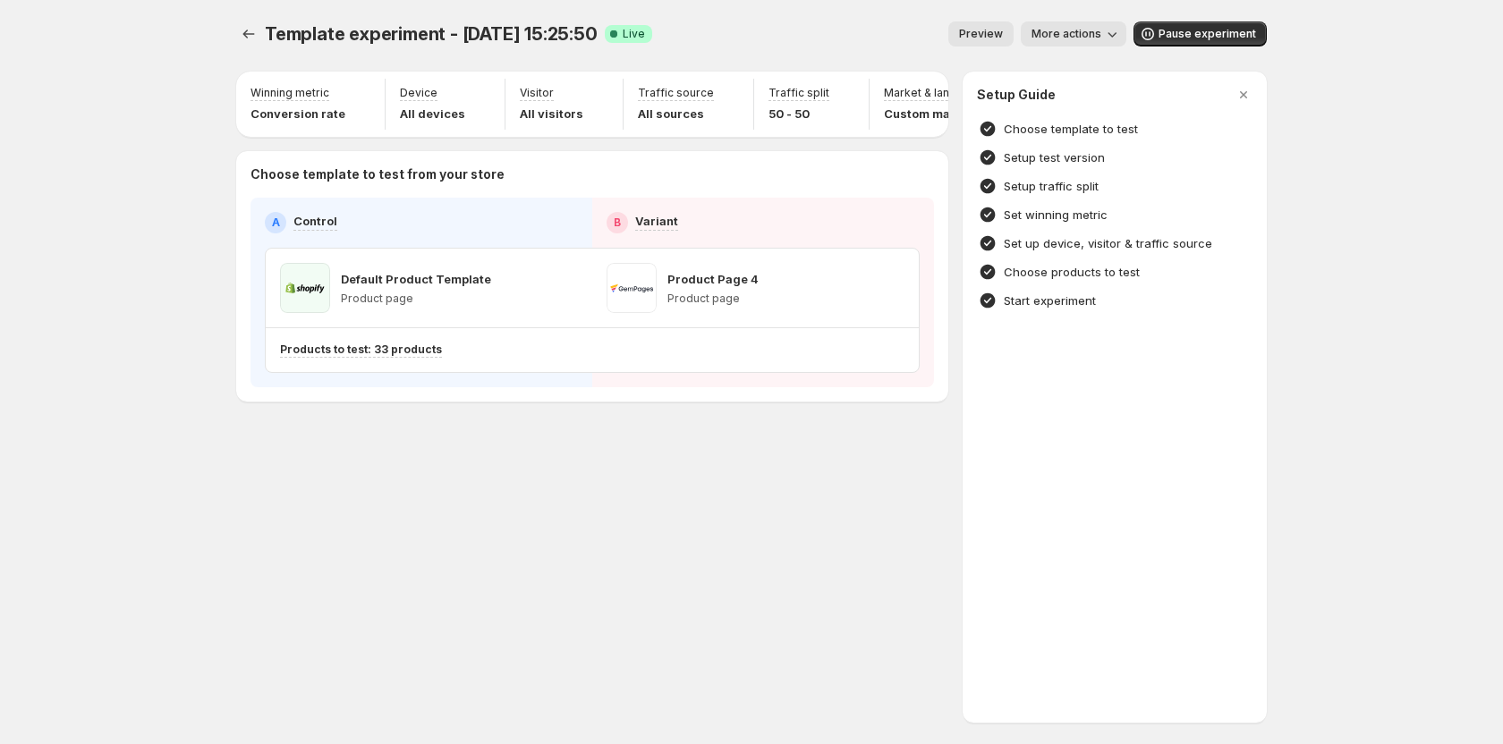
click at [844, 46] on div "Preview More actions" at bounding box center [896, 33] width 460 height 25
click at [841, 26] on div "Preview More actions" at bounding box center [896, 33] width 460 height 25
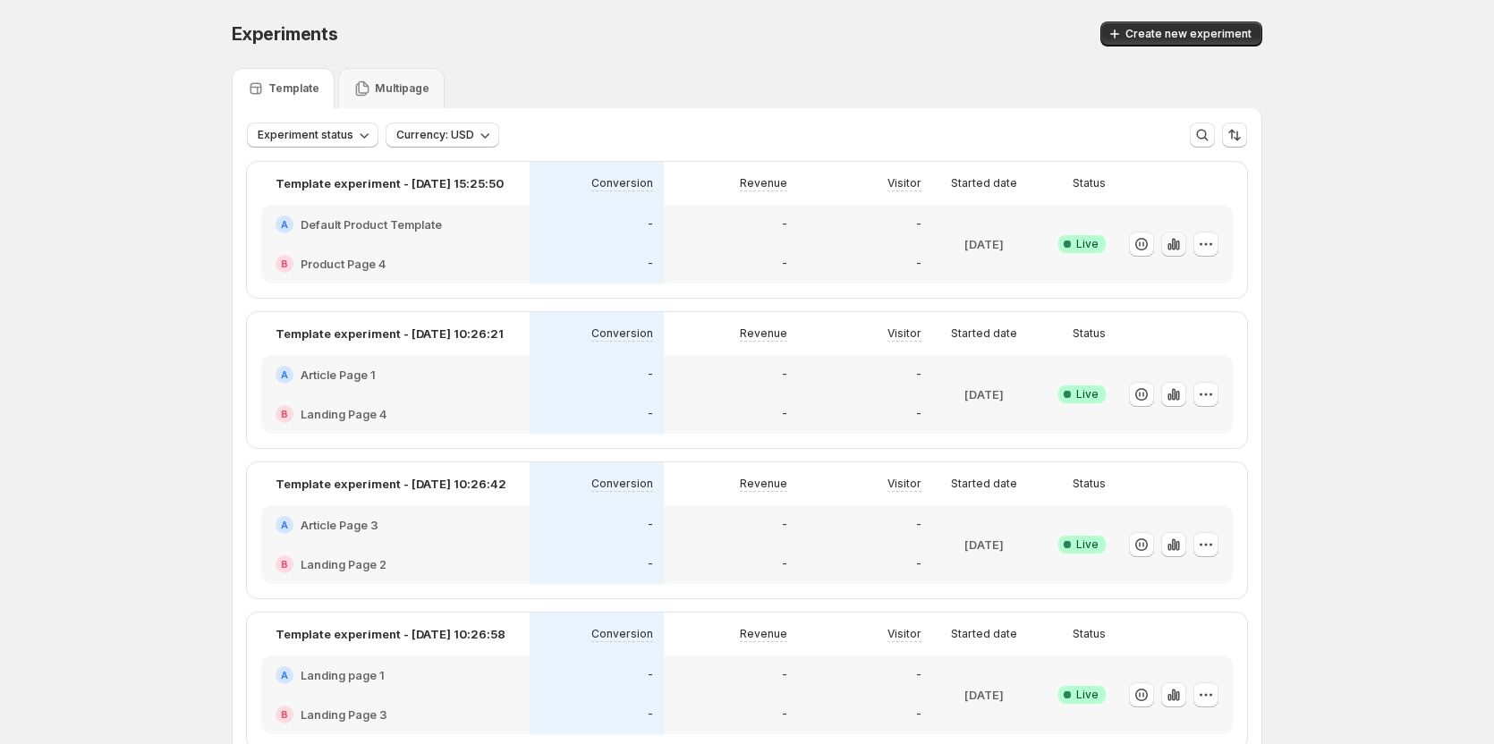
click at [1175, 247] on icon "button" at bounding box center [1174, 244] width 4 height 12
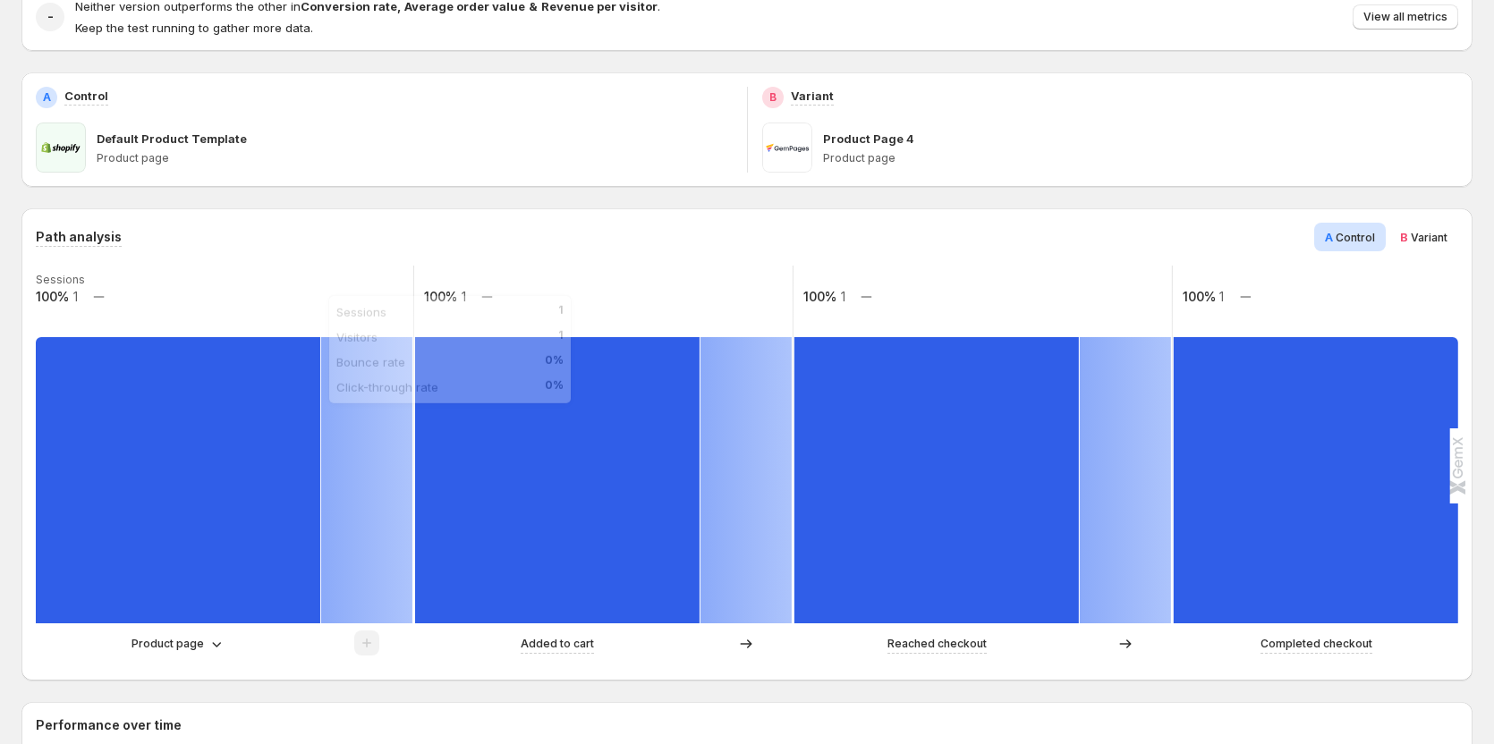
scroll to position [329, 0]
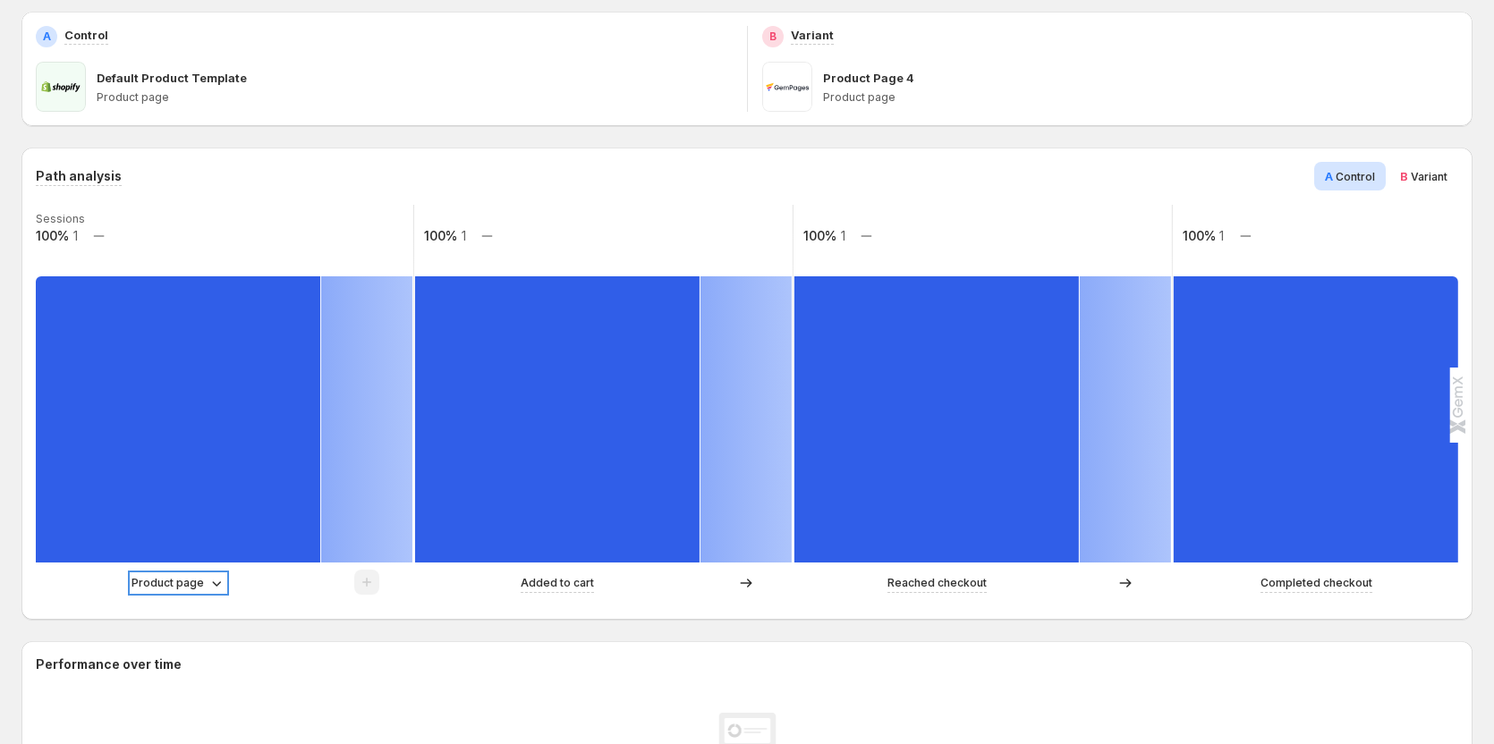
click at [174, 582] on p "Product page" at bounding box center [167, 583] width 72 height 18
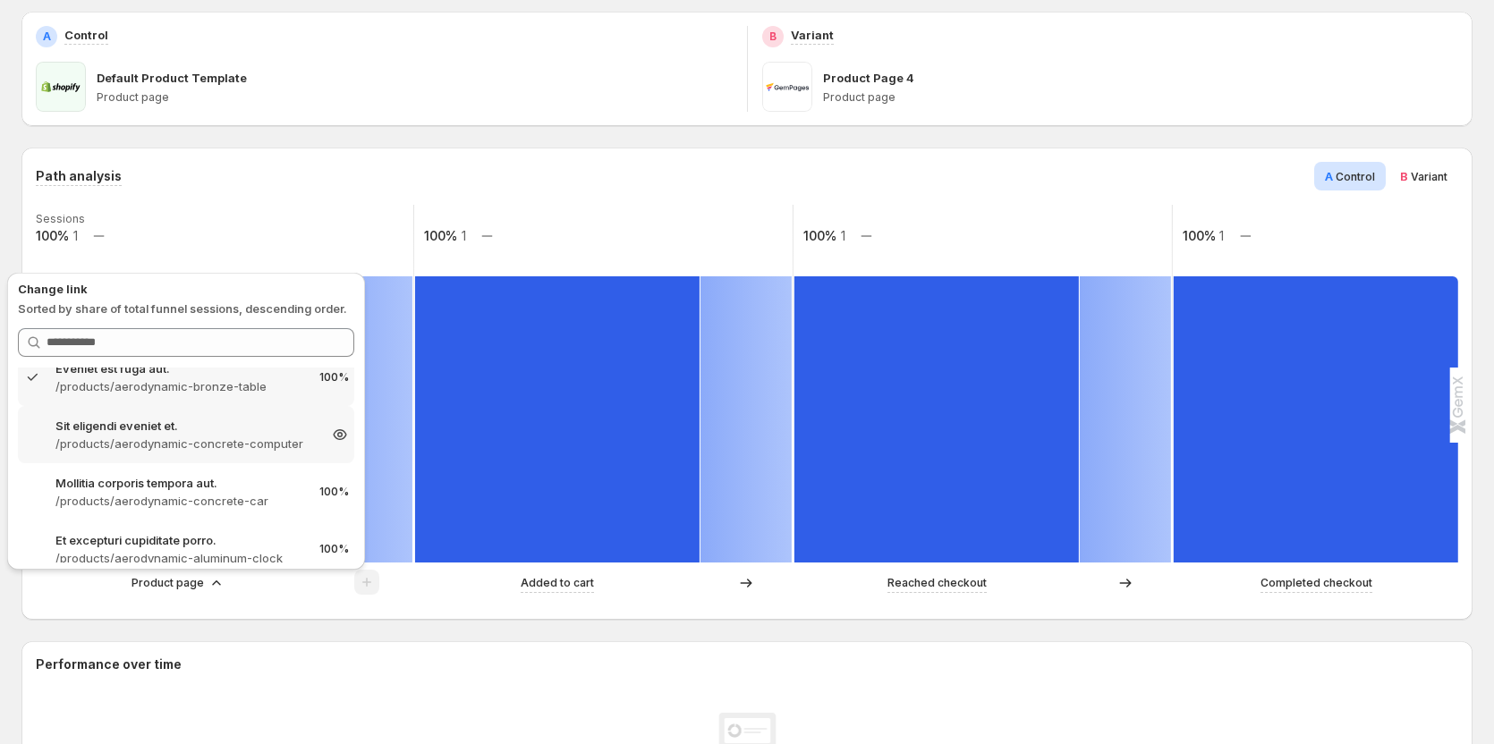
scroll to position [34, 0]
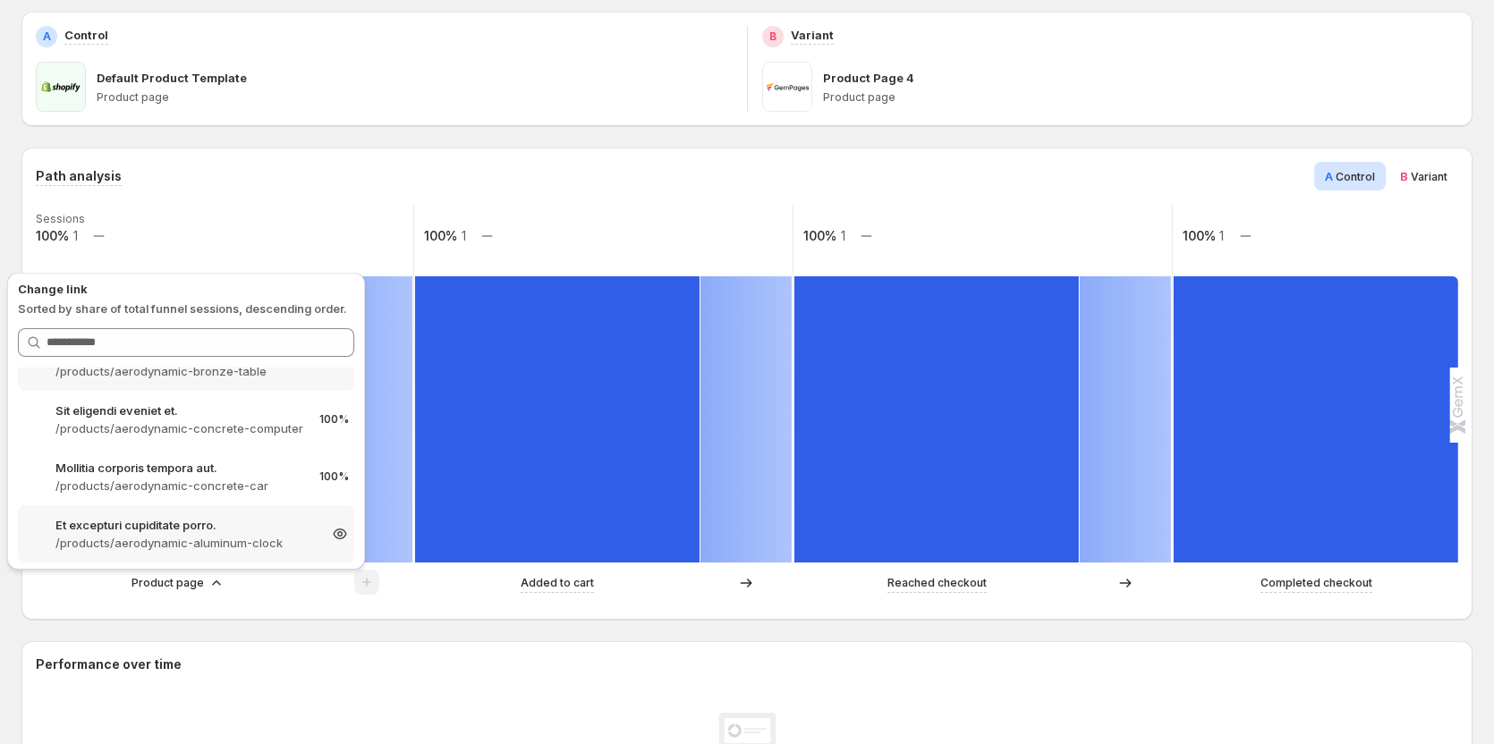
click at [192, 545] on p "/products/aerodynamic-aluminum-clock" at bounding box center [185, 543] width 261 height 18
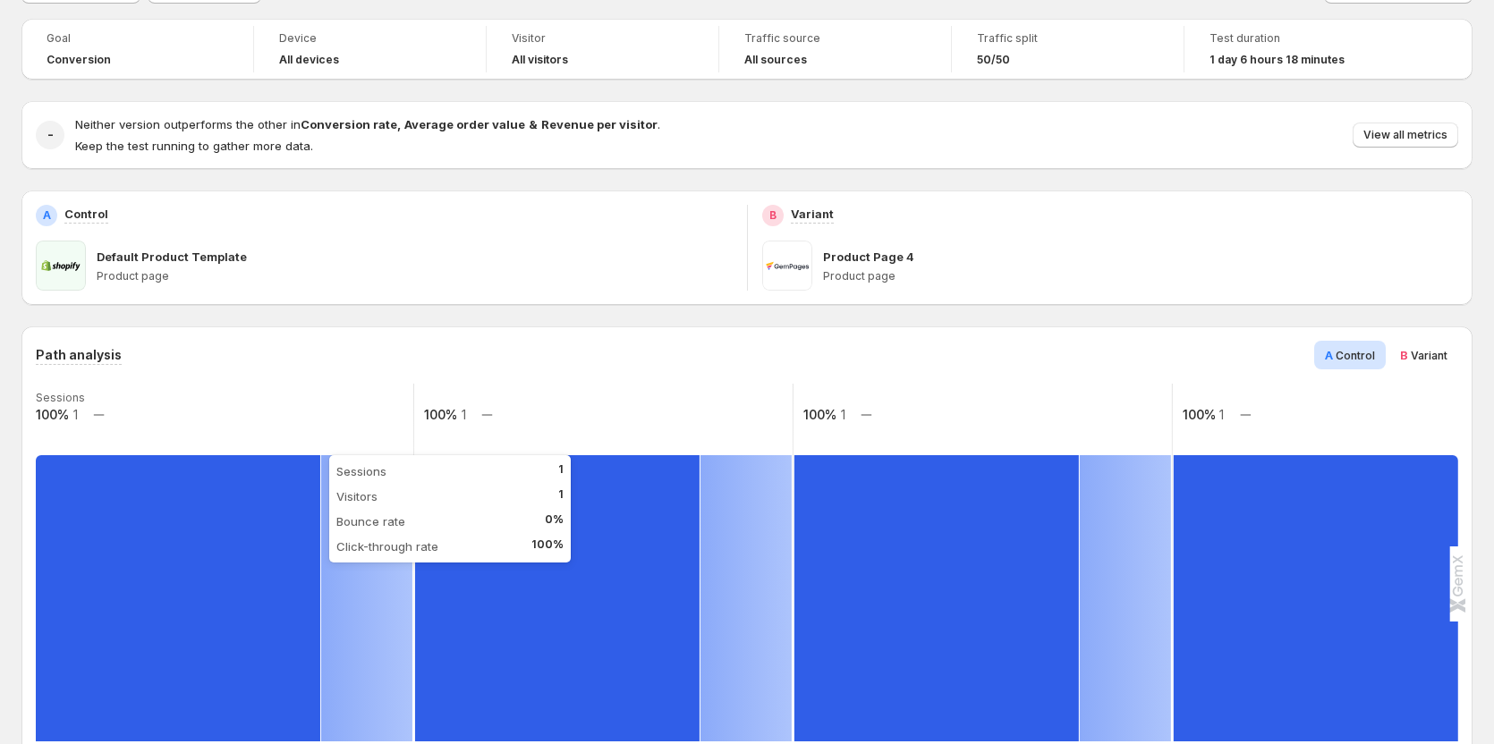
scroll to position [61, 0]
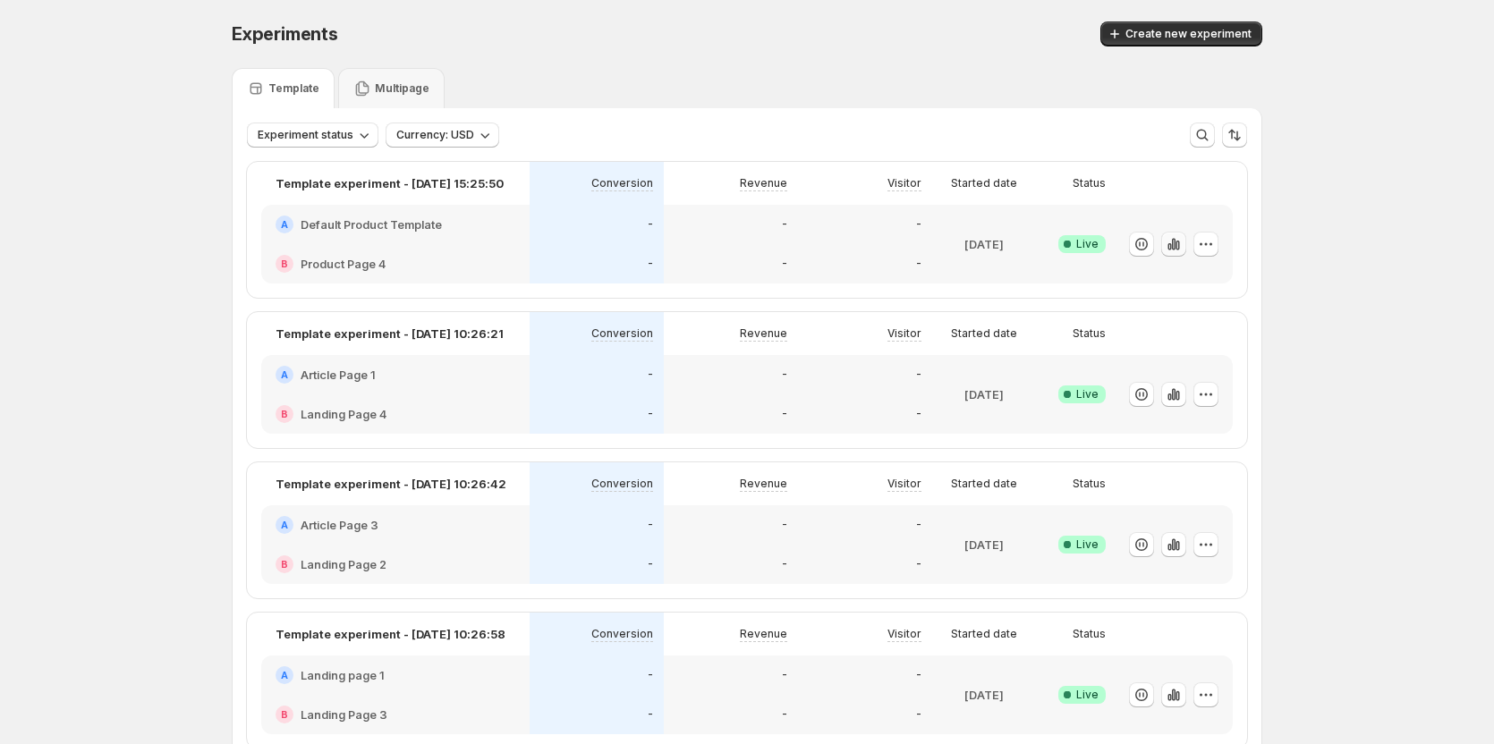
click at [1179, 246] on icon "button" at bounding box center [1177, 246] width 4 height 10
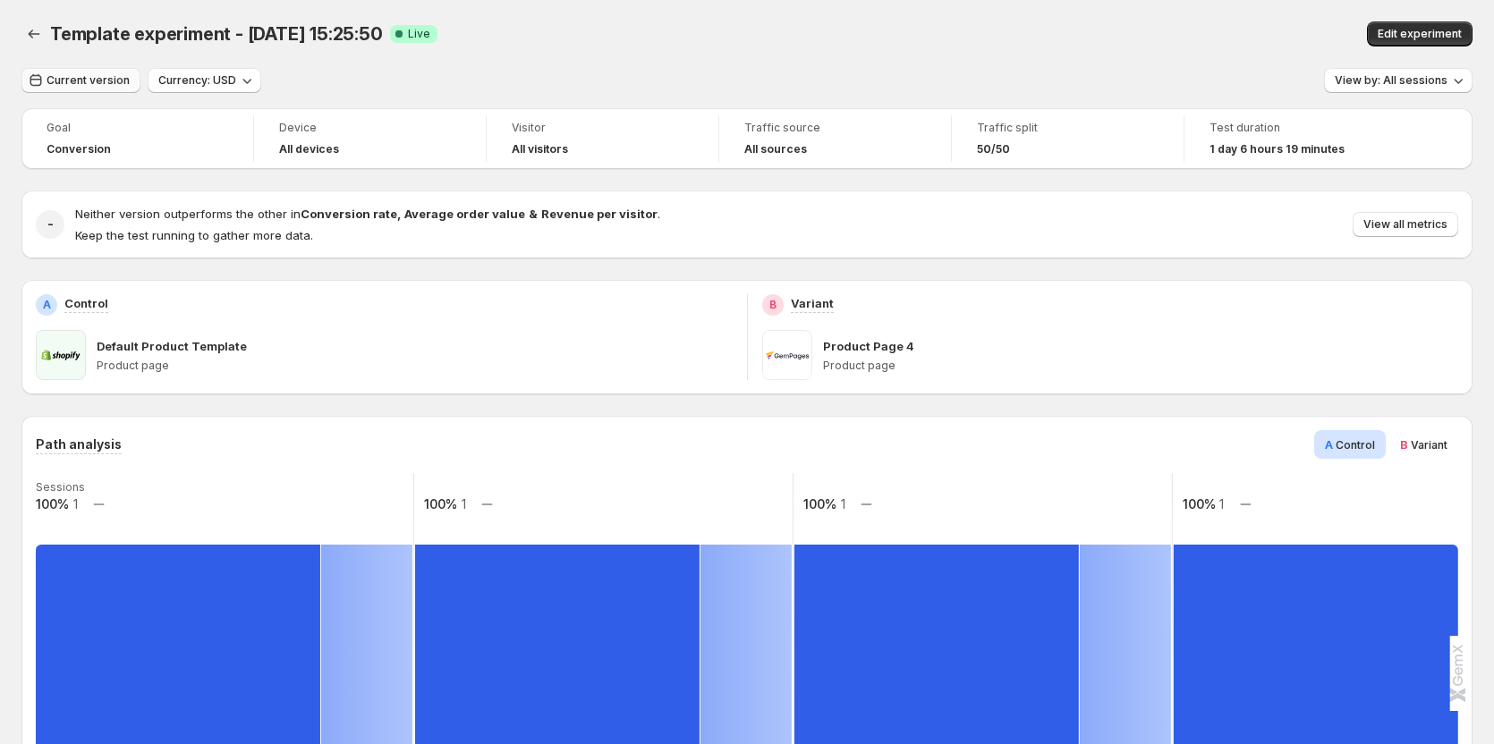
click at [100, 83] on span "Current version" at bounding box center [88, 80] width 83 height 14
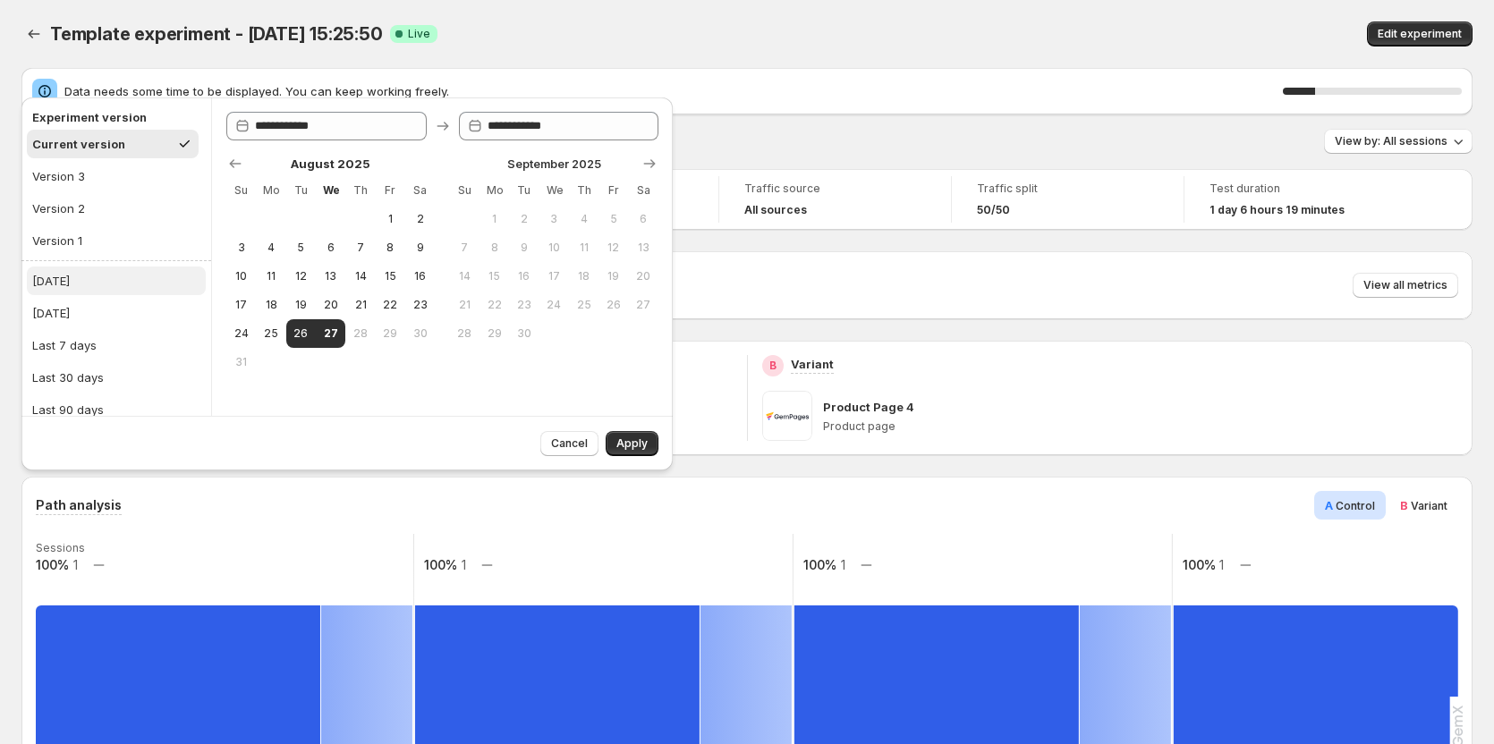
click at [55, 285] on div "Today" at bounding box center [51, 281] width 38 height 18
type input "**********"
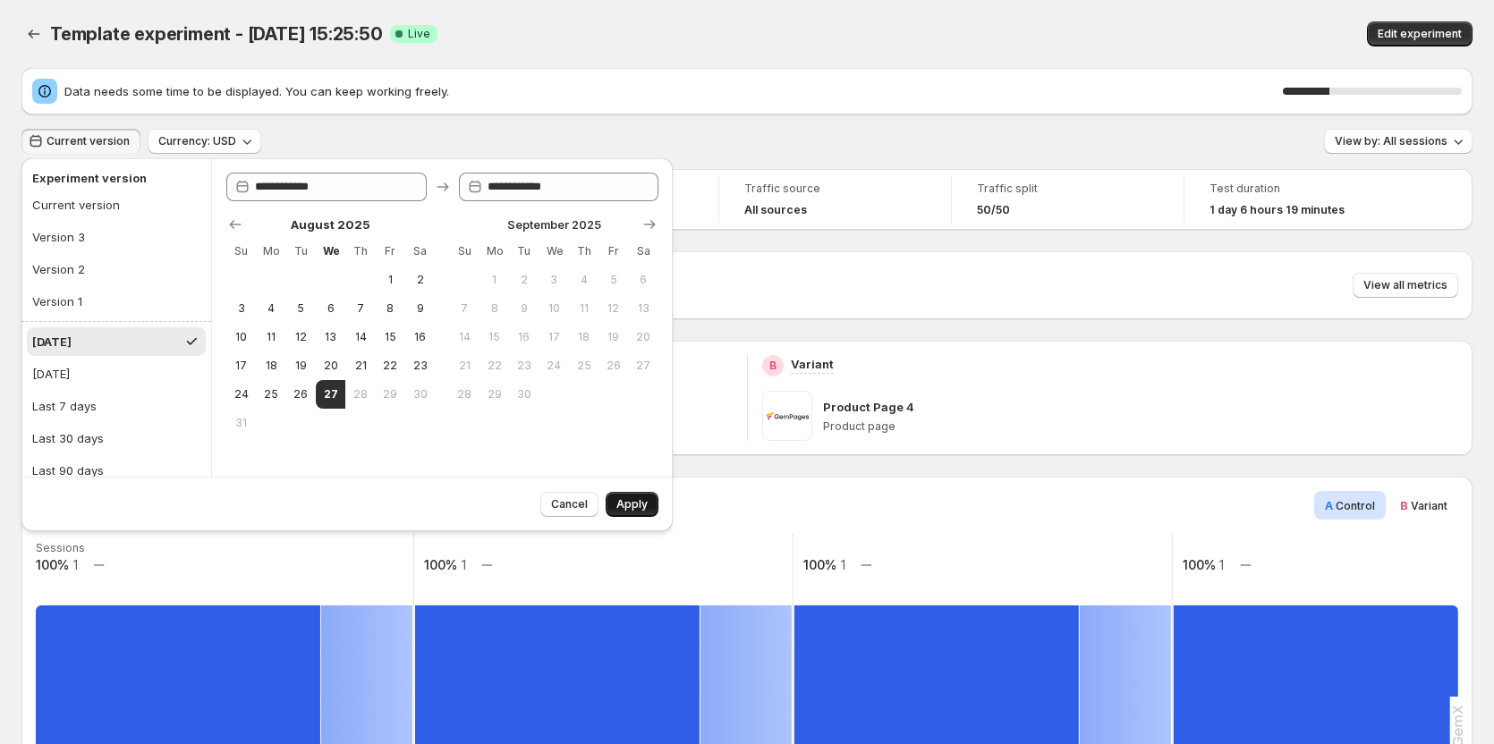
click at [636, 499] on span "Apply" at bounding box center [631, 504] width 31 height 14
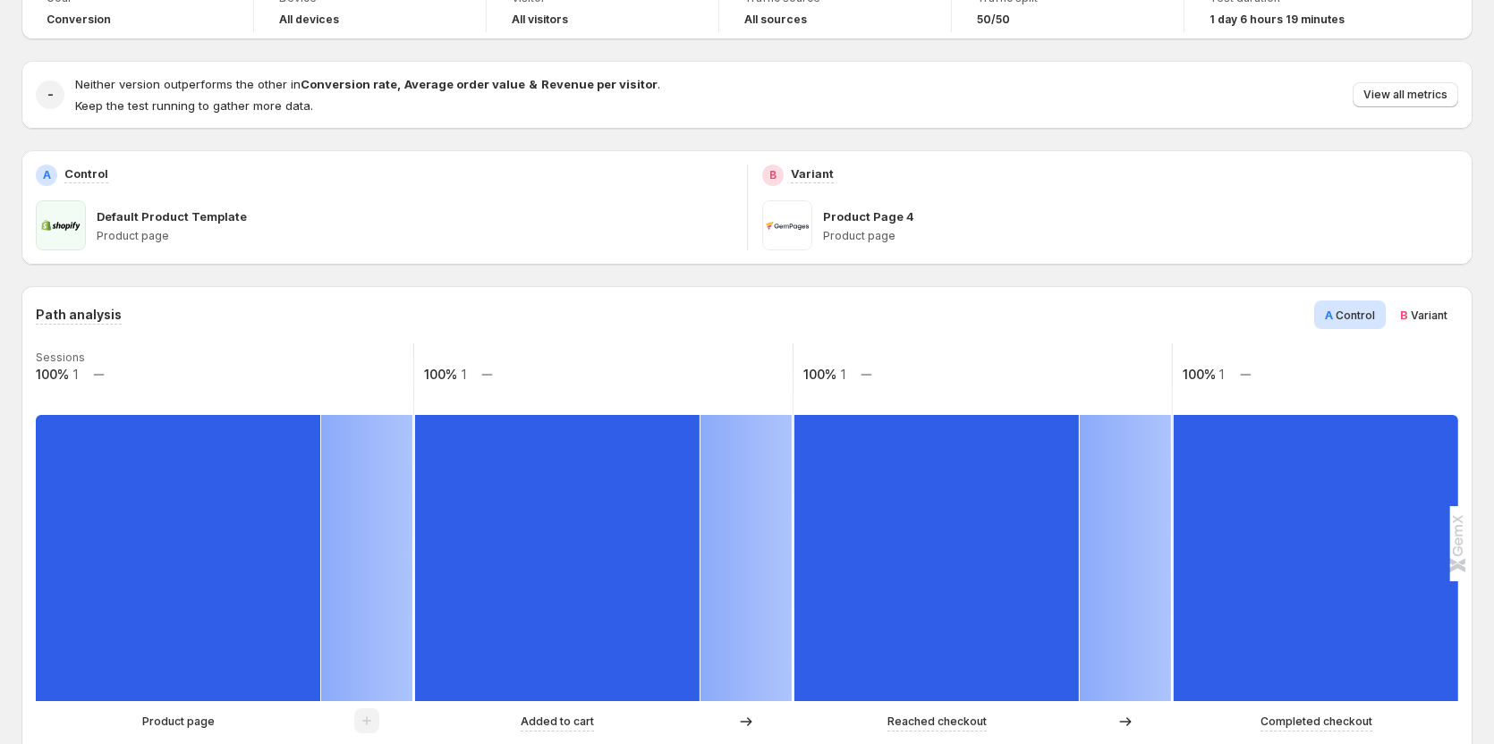
scroll to position [89, 0]
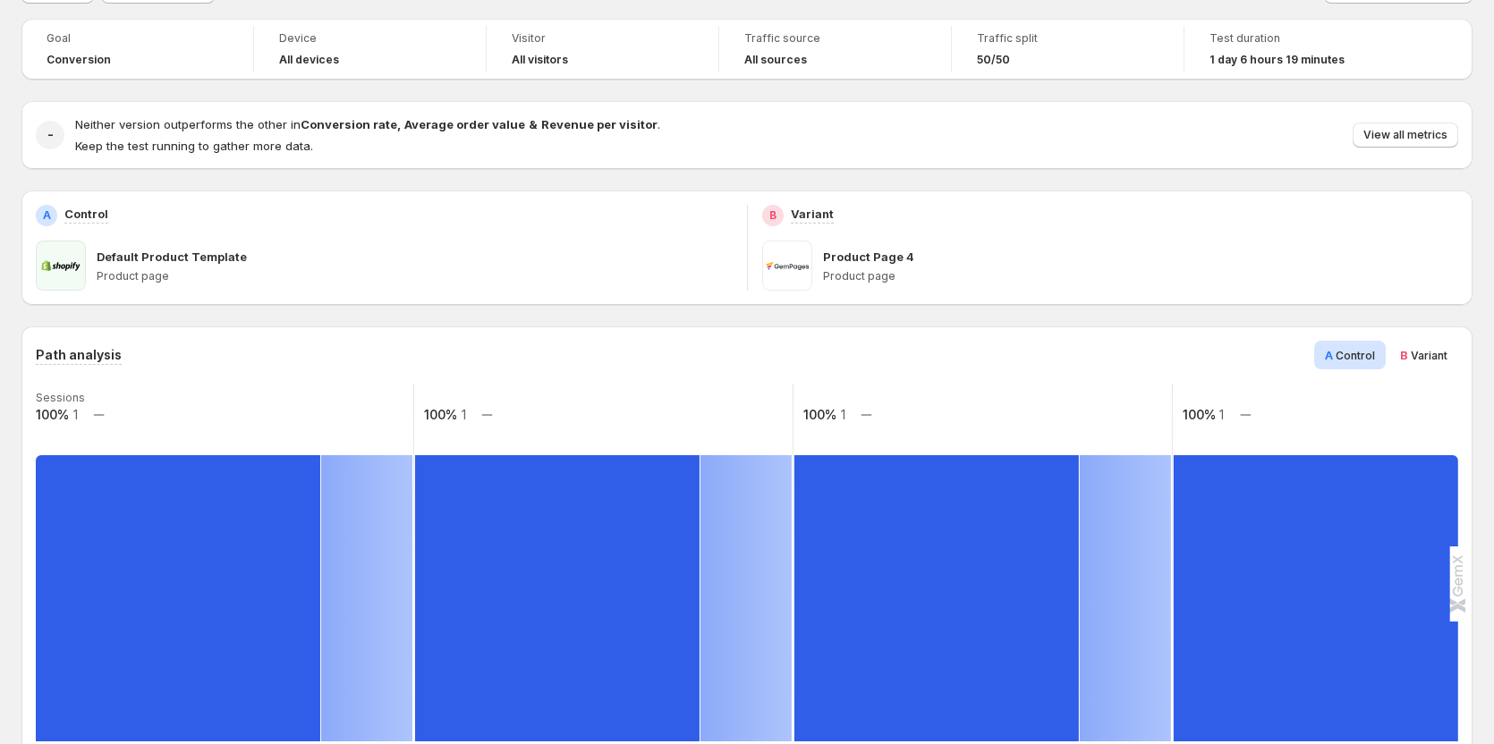
click at [1411, 367] on div "B Variant" at bounding box center [1423, 355] width 69 height 29
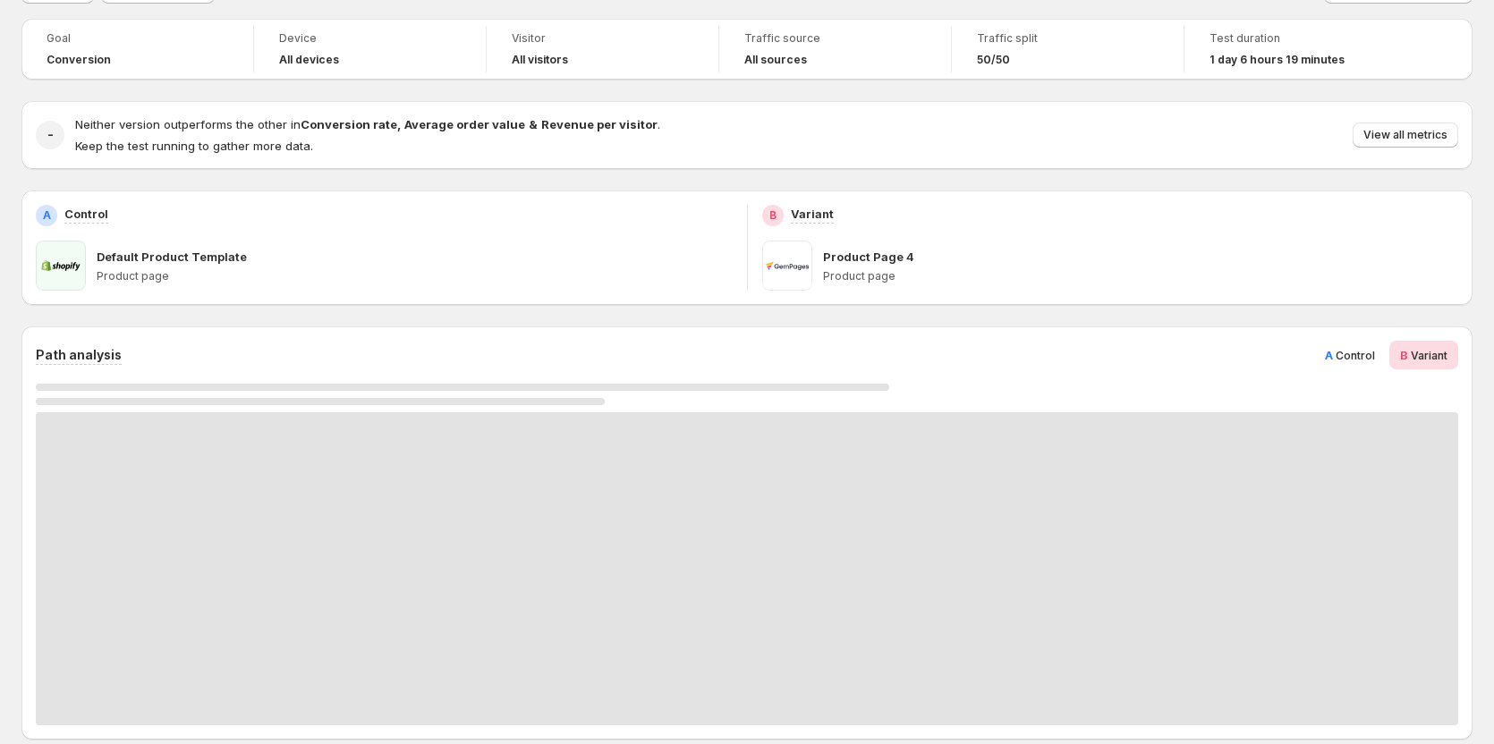
scroll to position [179, 0]
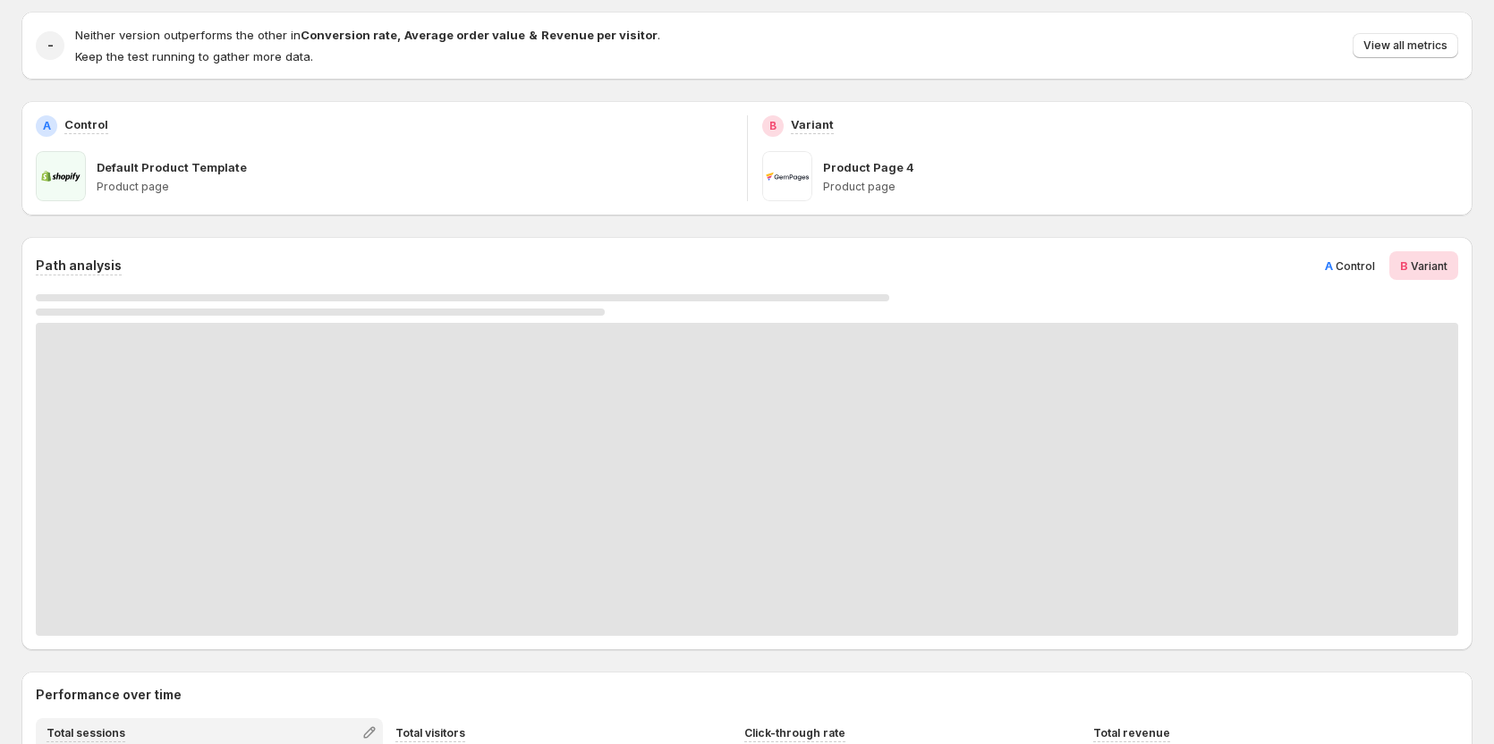
click at [1333, 269] on span "A" at bounding box center [1329, 265] width 8 height 14
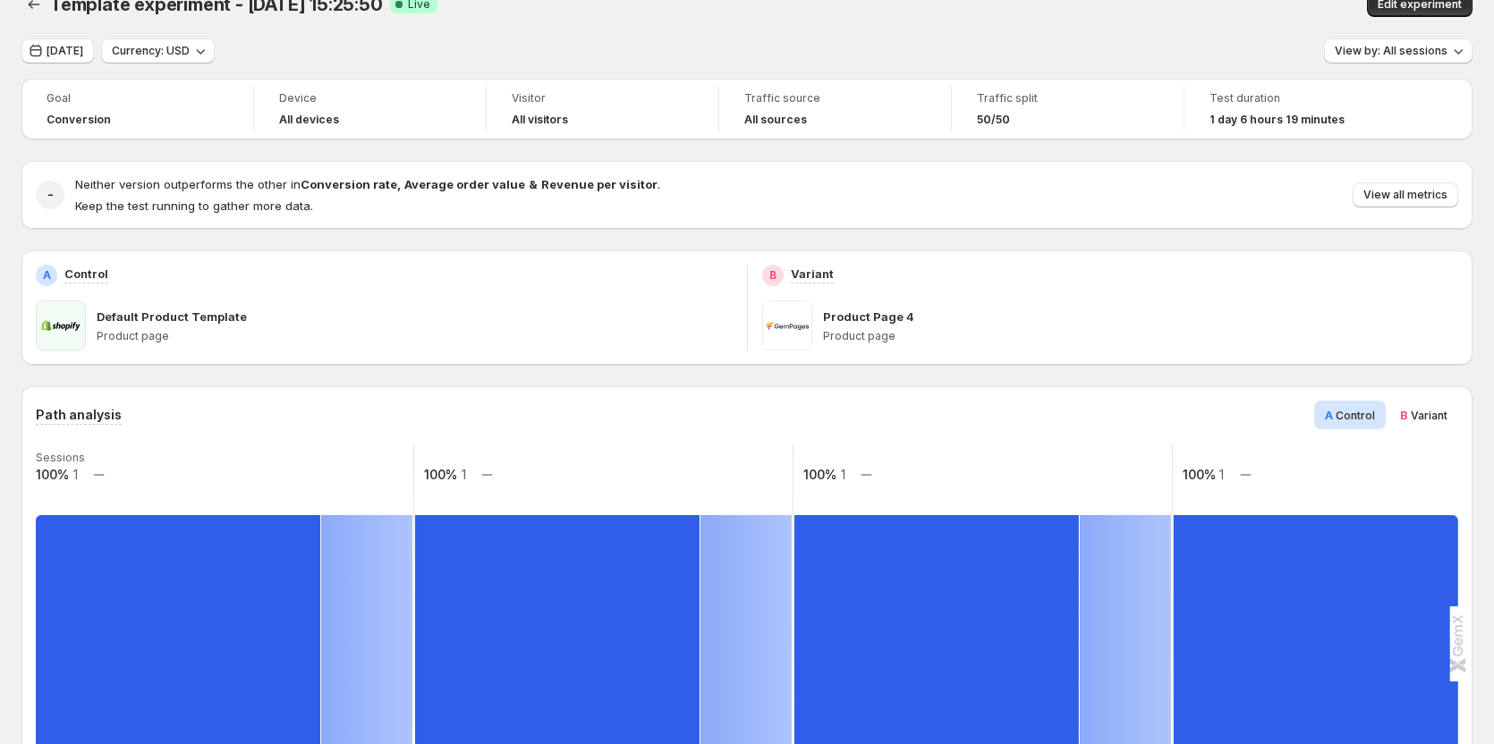
scroll to position [0, 0]
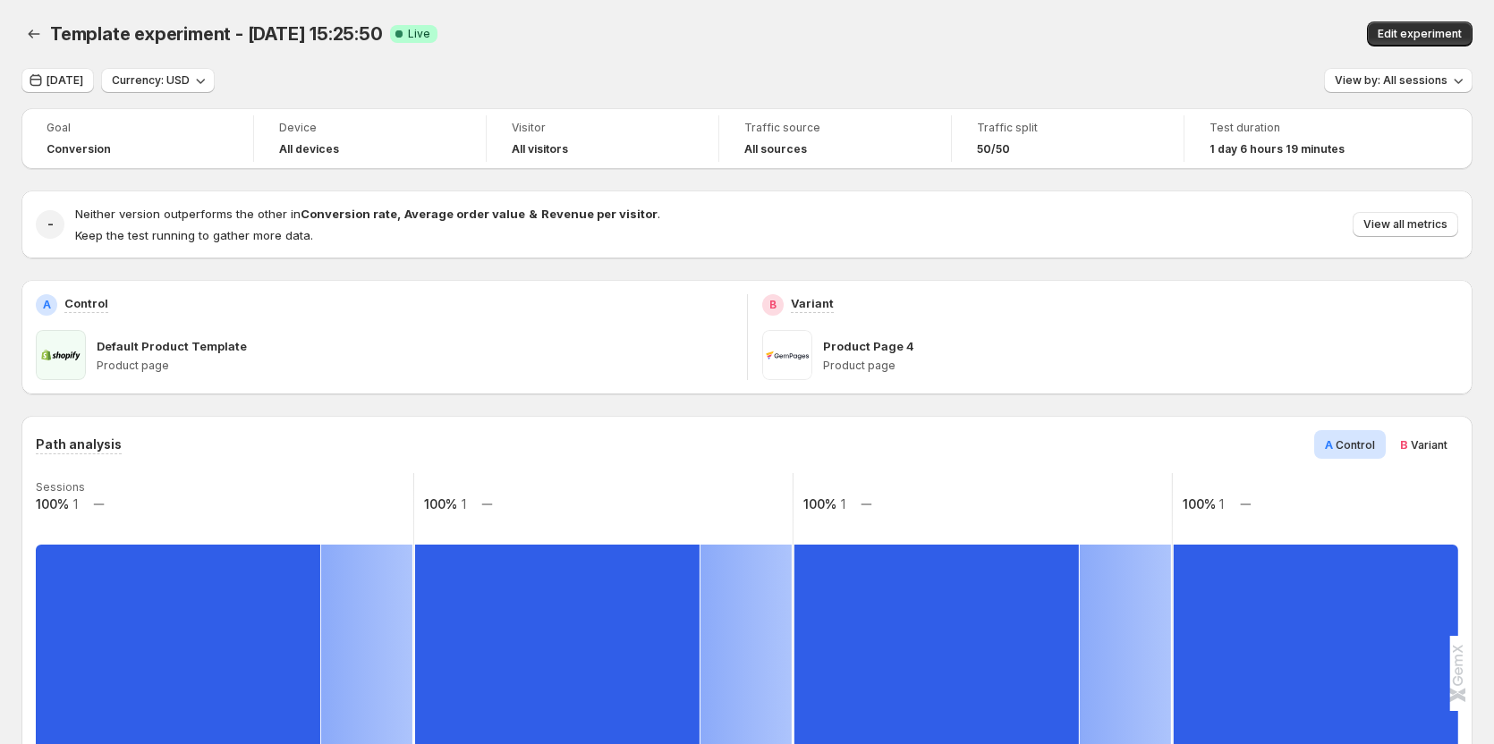
click at [1435, 453] on span "B Variant" at bounding box center [1423, 445] width 47 height 18
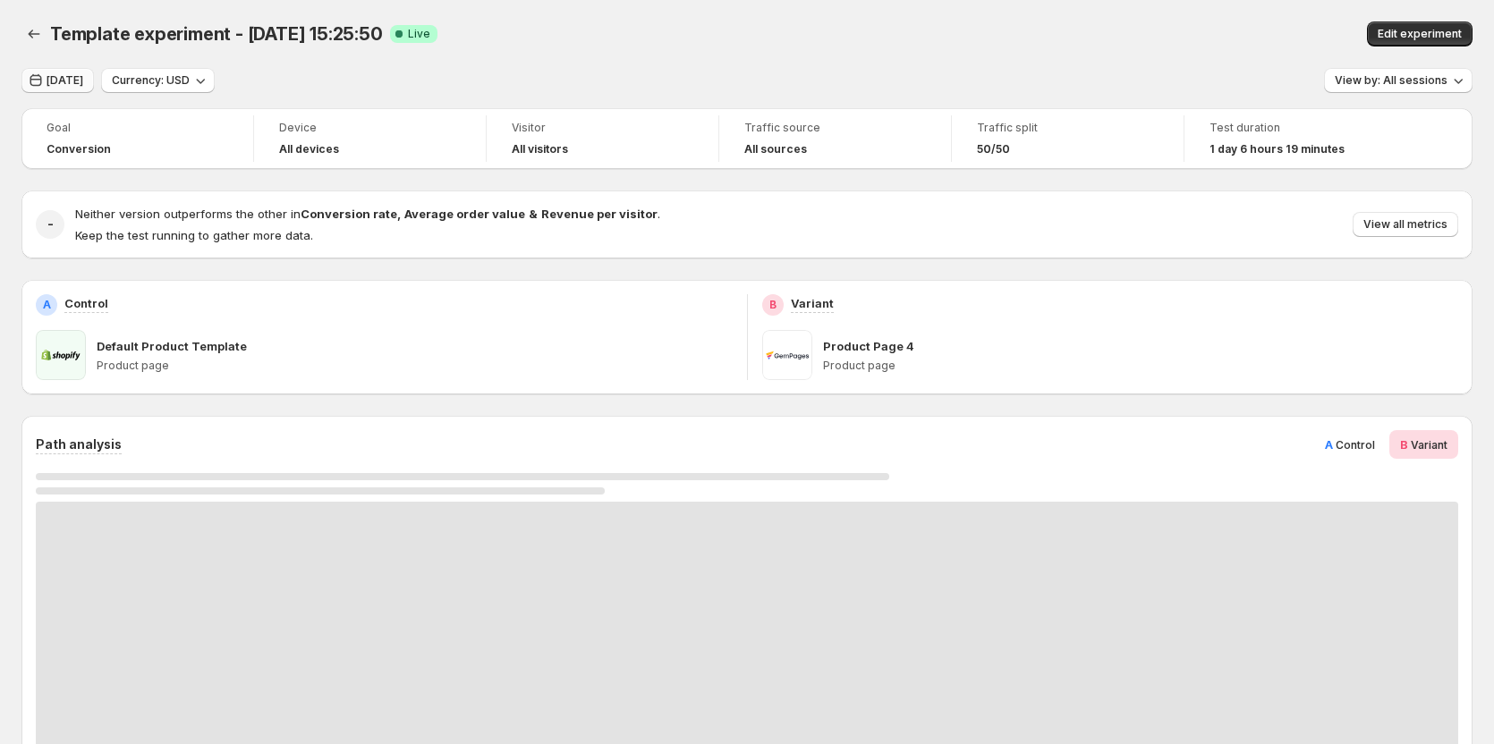
click at [70, 83] on span "Today" at bounding box center [65, 80] width 37 height 14
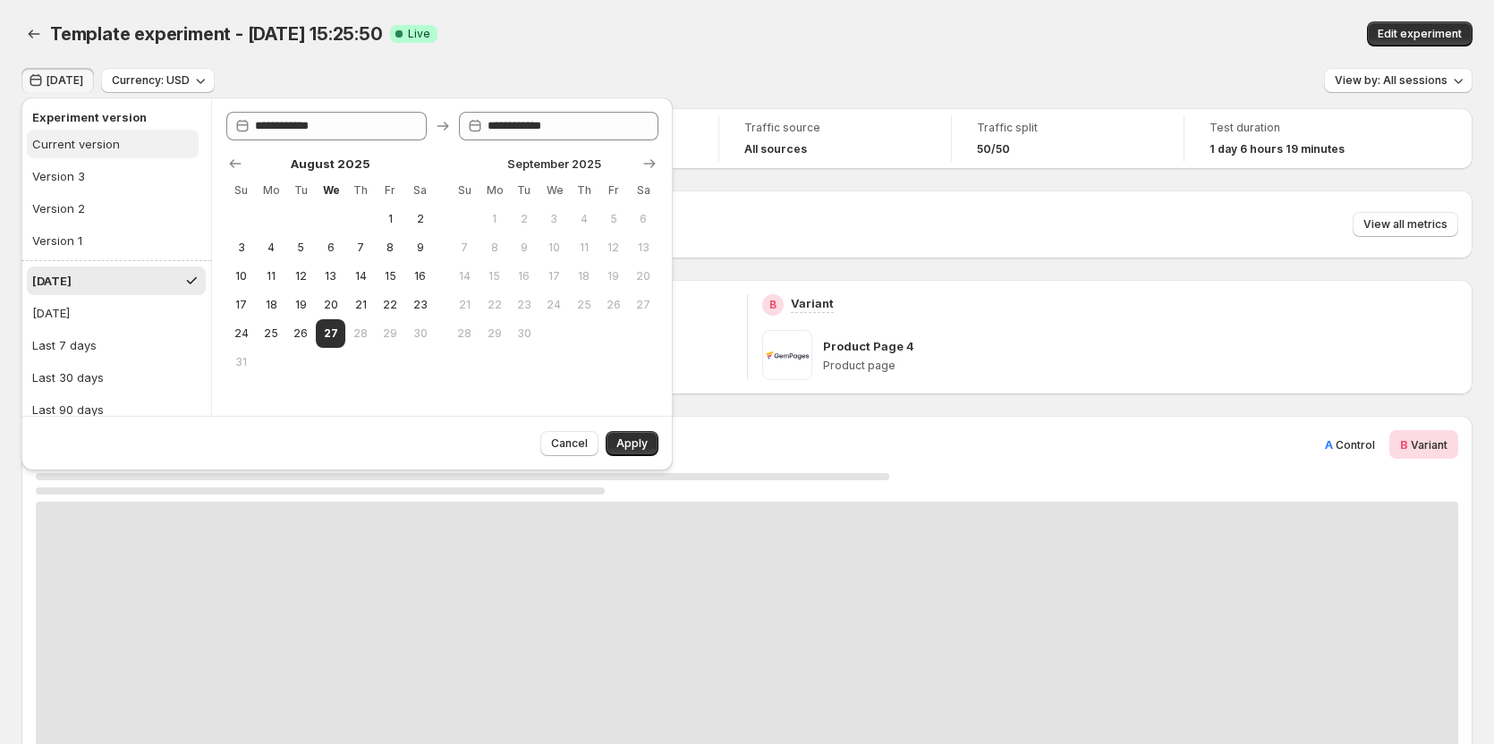
click at [106, 139] on div "Current version" at bounding box center [76, 144] width 88 height 18
type input "**********"
click at [629, 436] on button "Apply" at bounding box center [631, 443] width 53 height 25
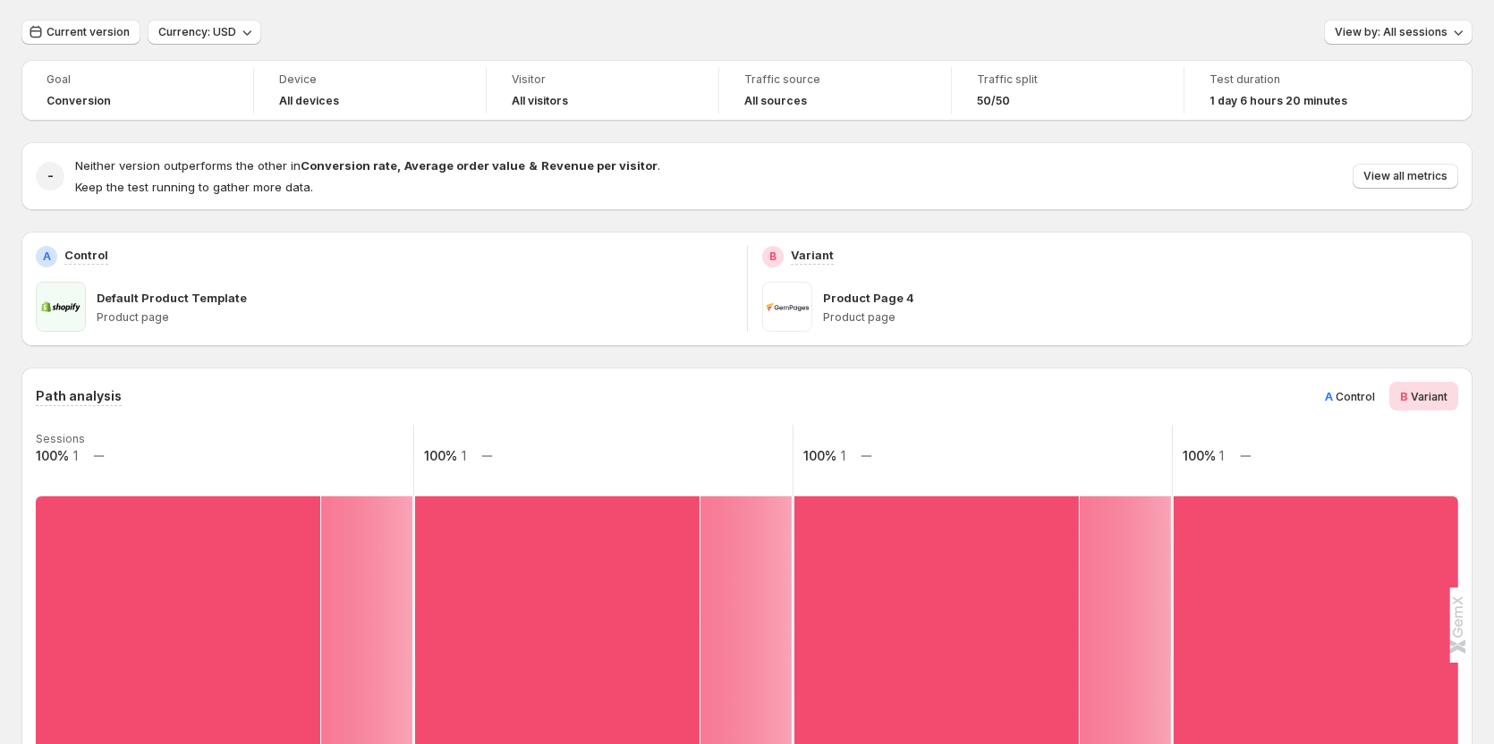
scroll to position [89, 0]
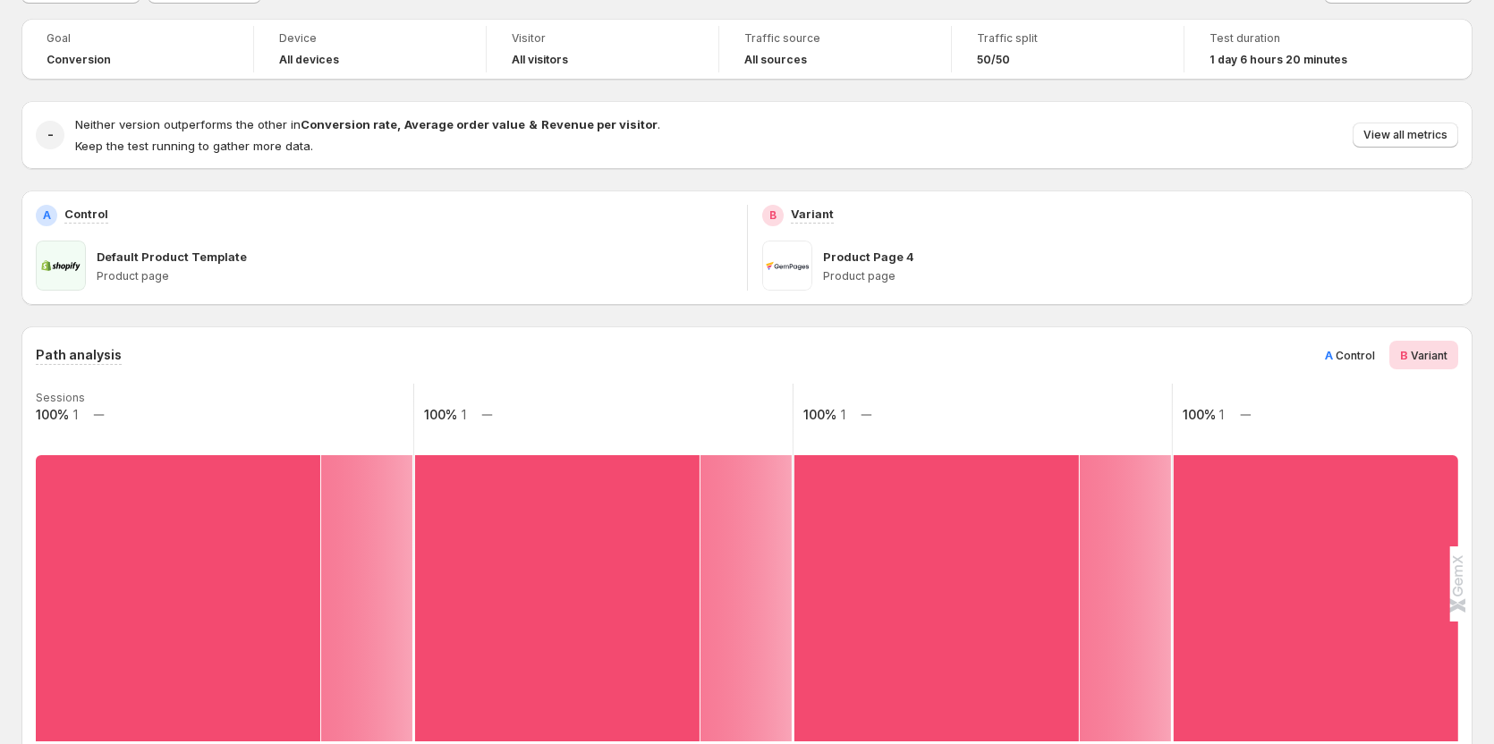
click at [1364, 359] on span "Control" at bounding box center [1354, 355] width 39 height 13
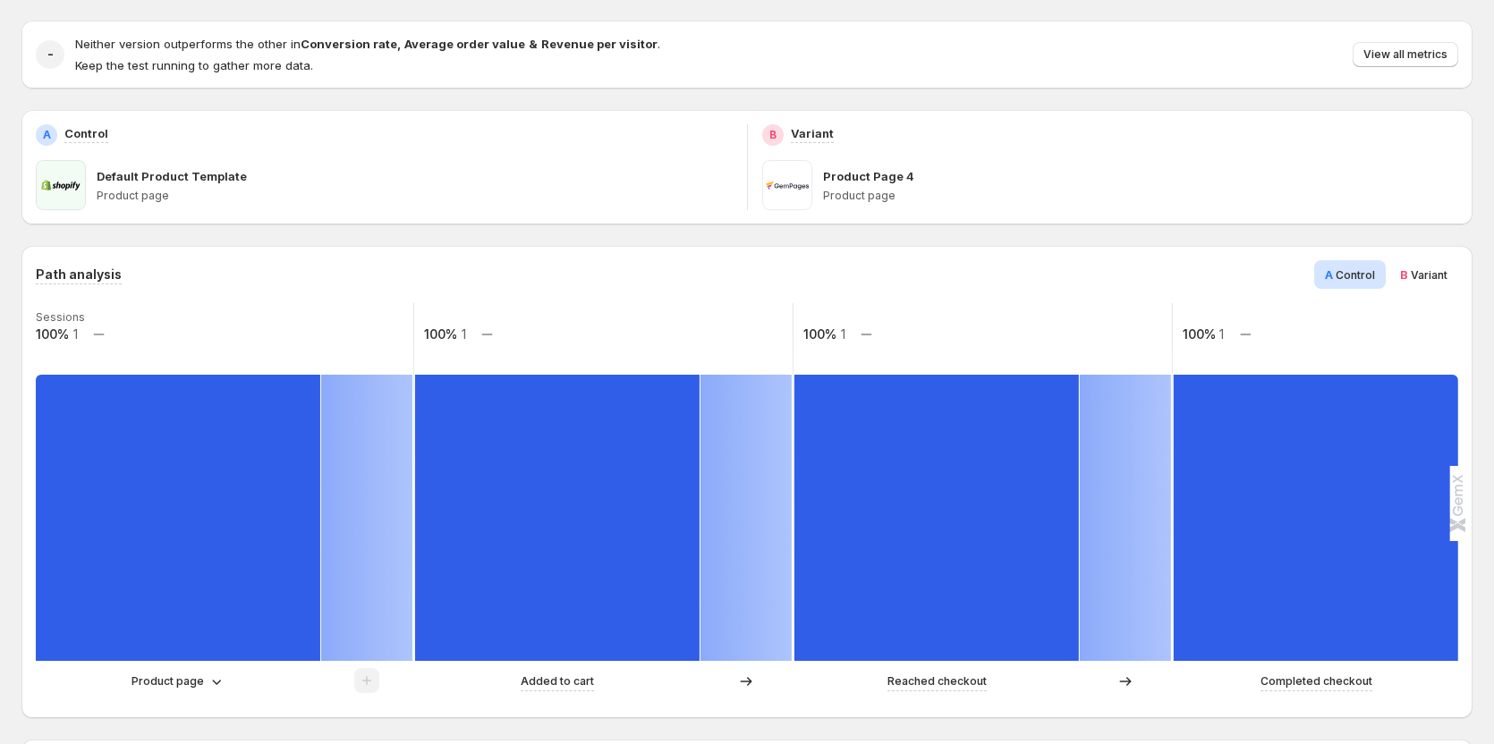
scroll to position [268, 0]
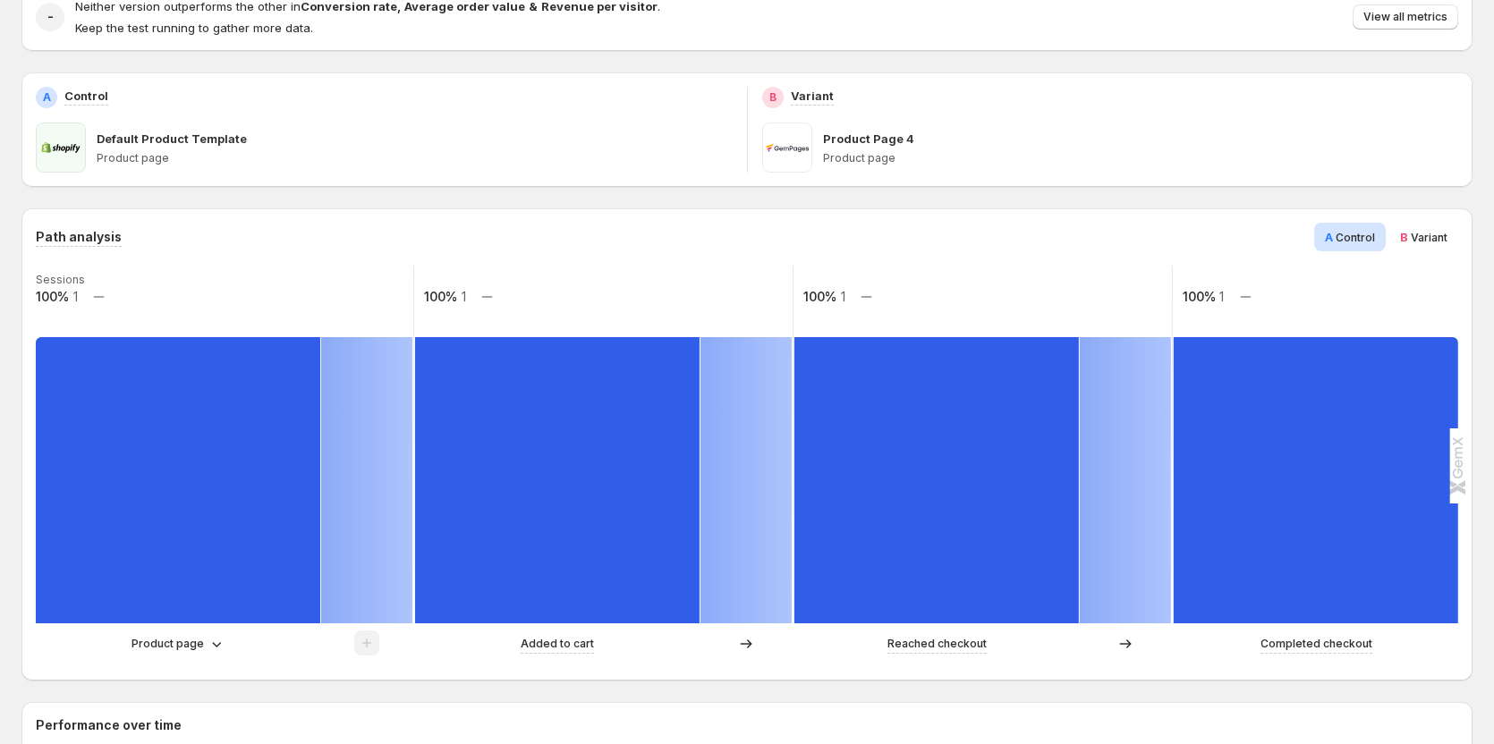
click at [187, 653] on div "Product page" at bounding box center [224, 644] width 377 height 27
click at [188, 641] on p "Product page" at bounding box center [167, 644] width 72 height 18
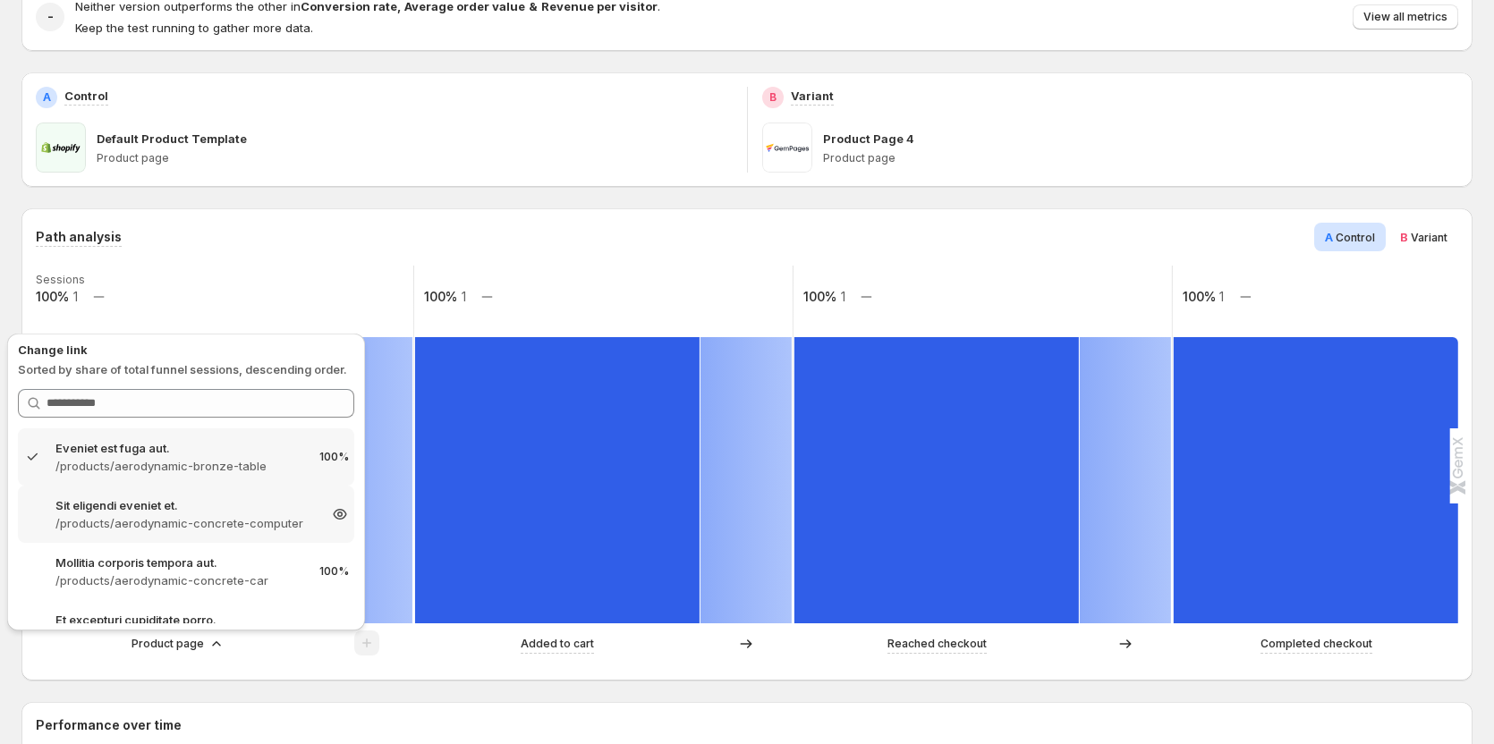
click at [203, 530] on p "/products/aerodynamic-concrete-computer" at bounding box center [185, 523] width 261 height 18
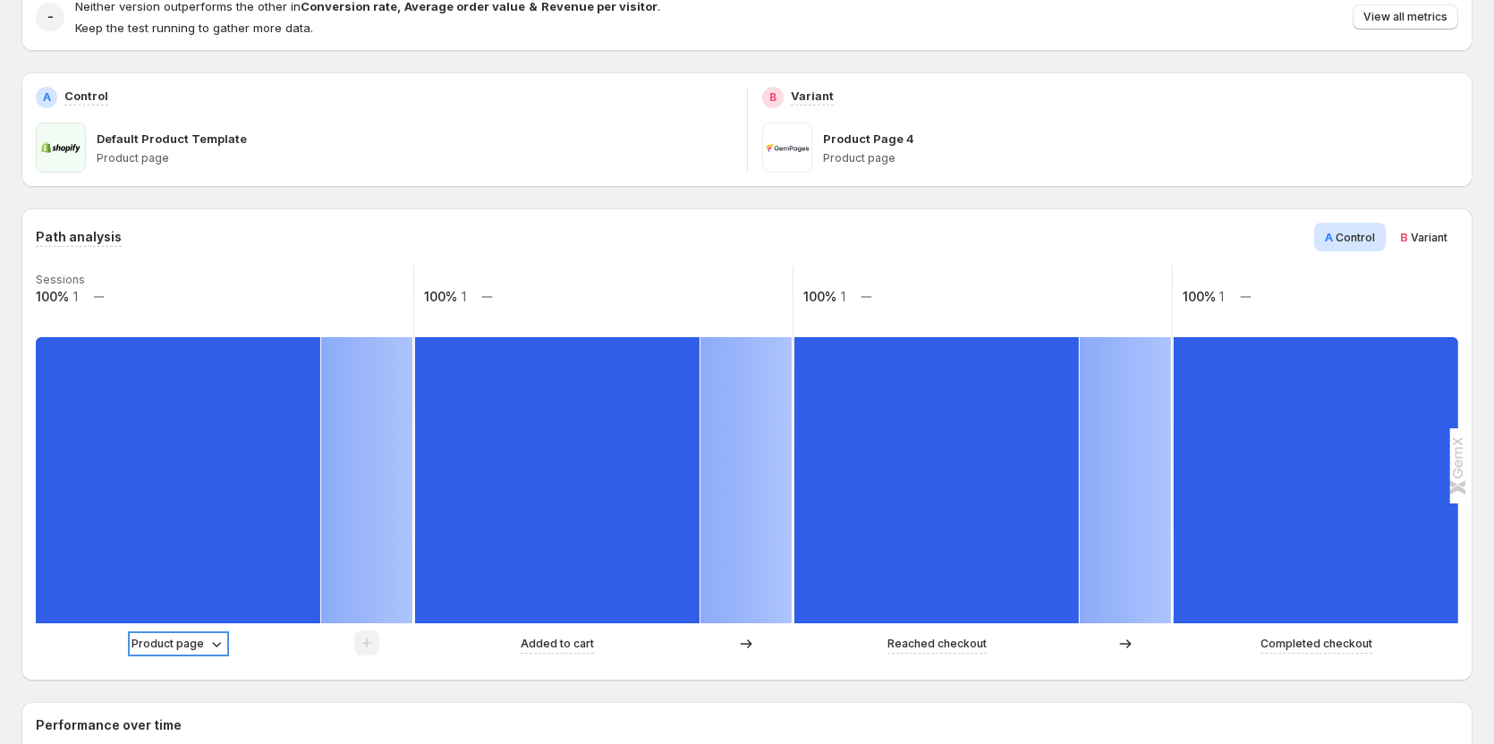
click at [195, 644] on p "Product page" at bounding box center [167, 644] width 72 height 18
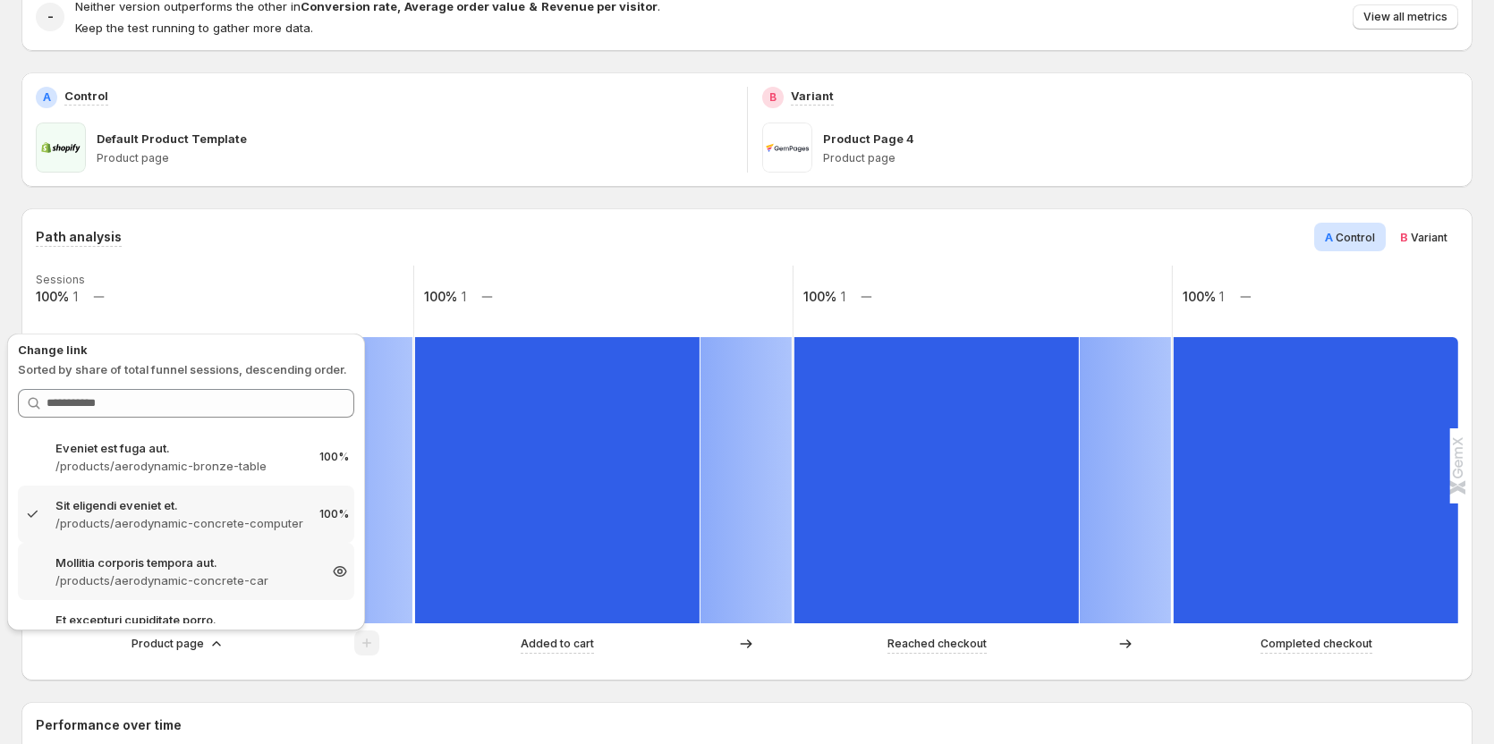
click at [171, 559] on p "Mollitia corporis tempora aut." at bounding box center [185, 563] width 261 height 18
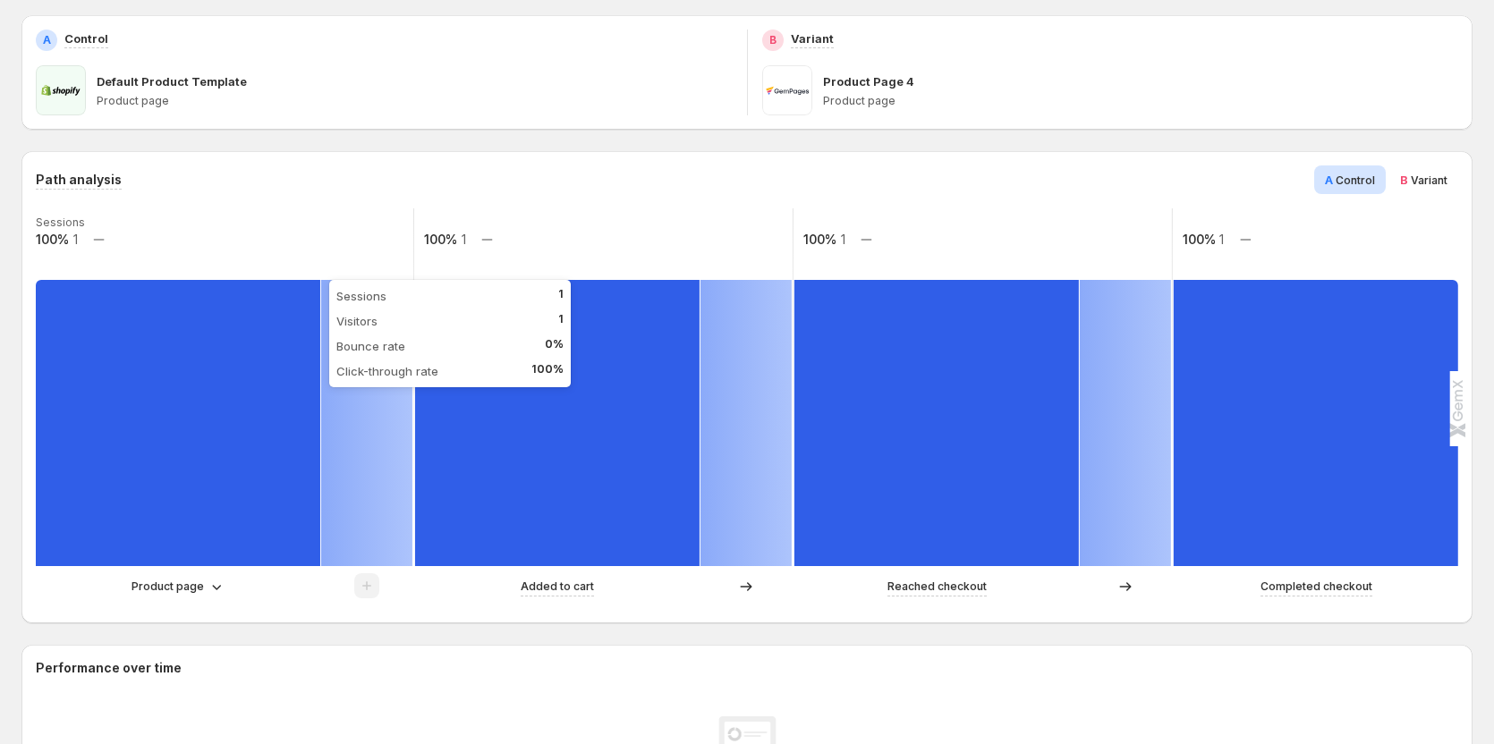
scroll to position [447, 0]
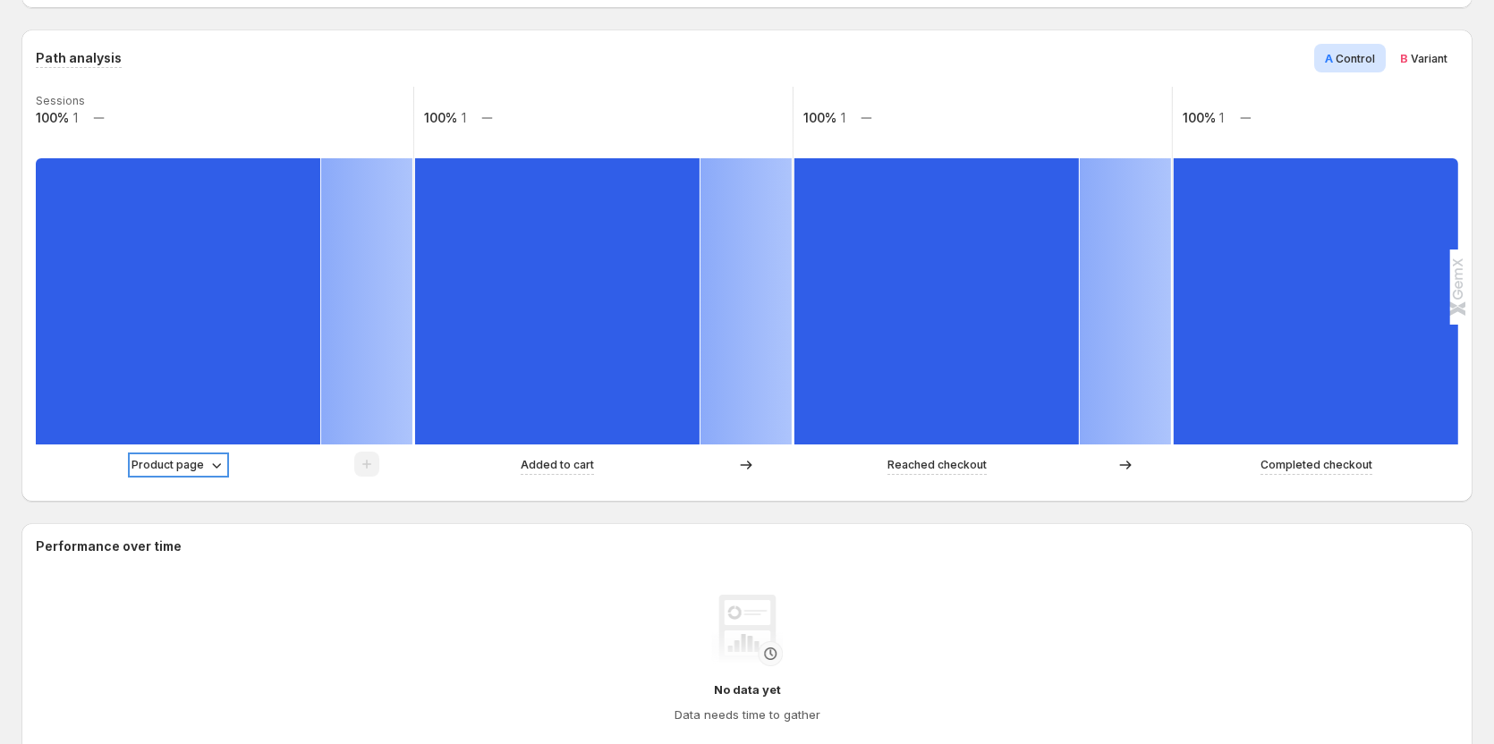
click at [173, 457] on p "Product page" at bounding box center [167, 465] width 72 height 18
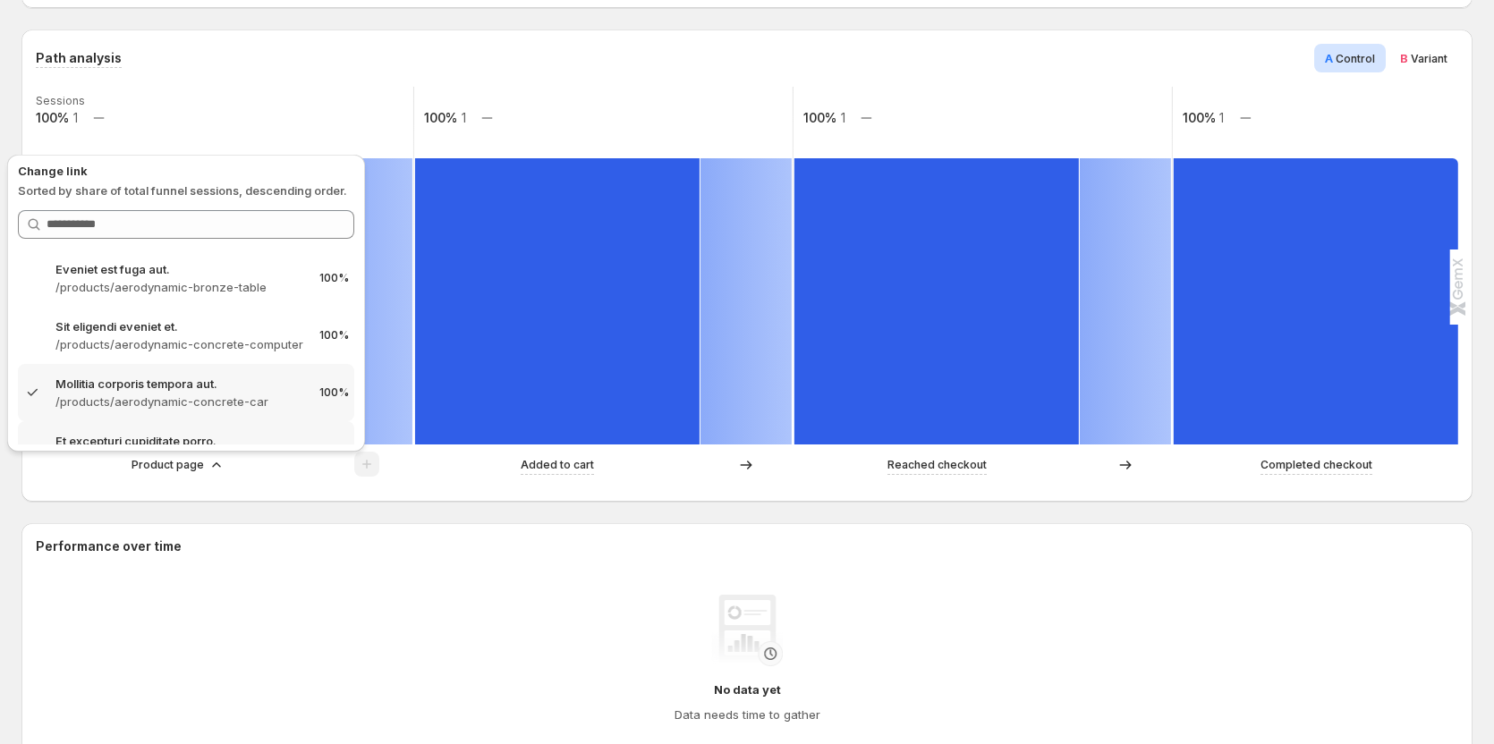
scroll to position [34, 0]
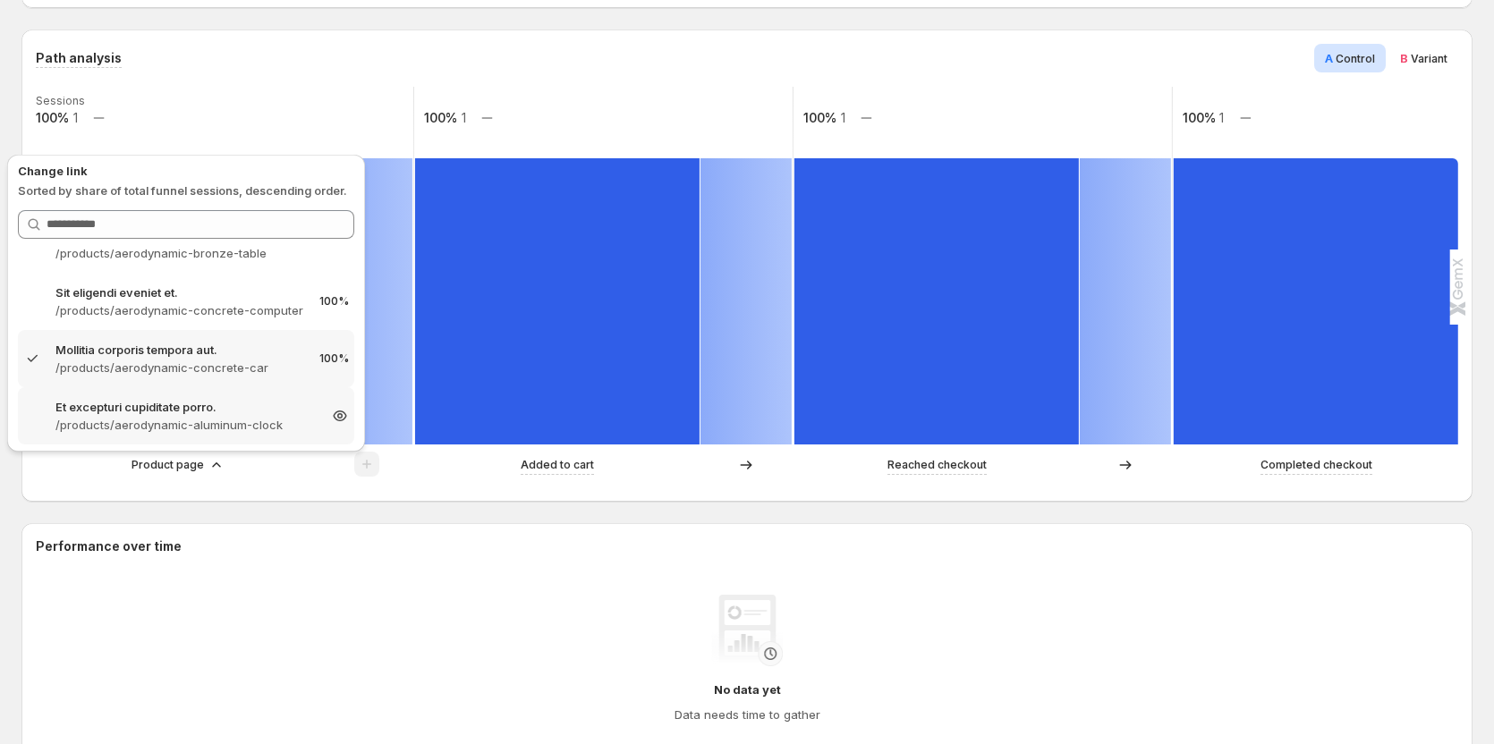
click at [181, 420] on p "/products/aerodynamic-aluminum-clock" at bounding box center [185, 425] width 261 height 18
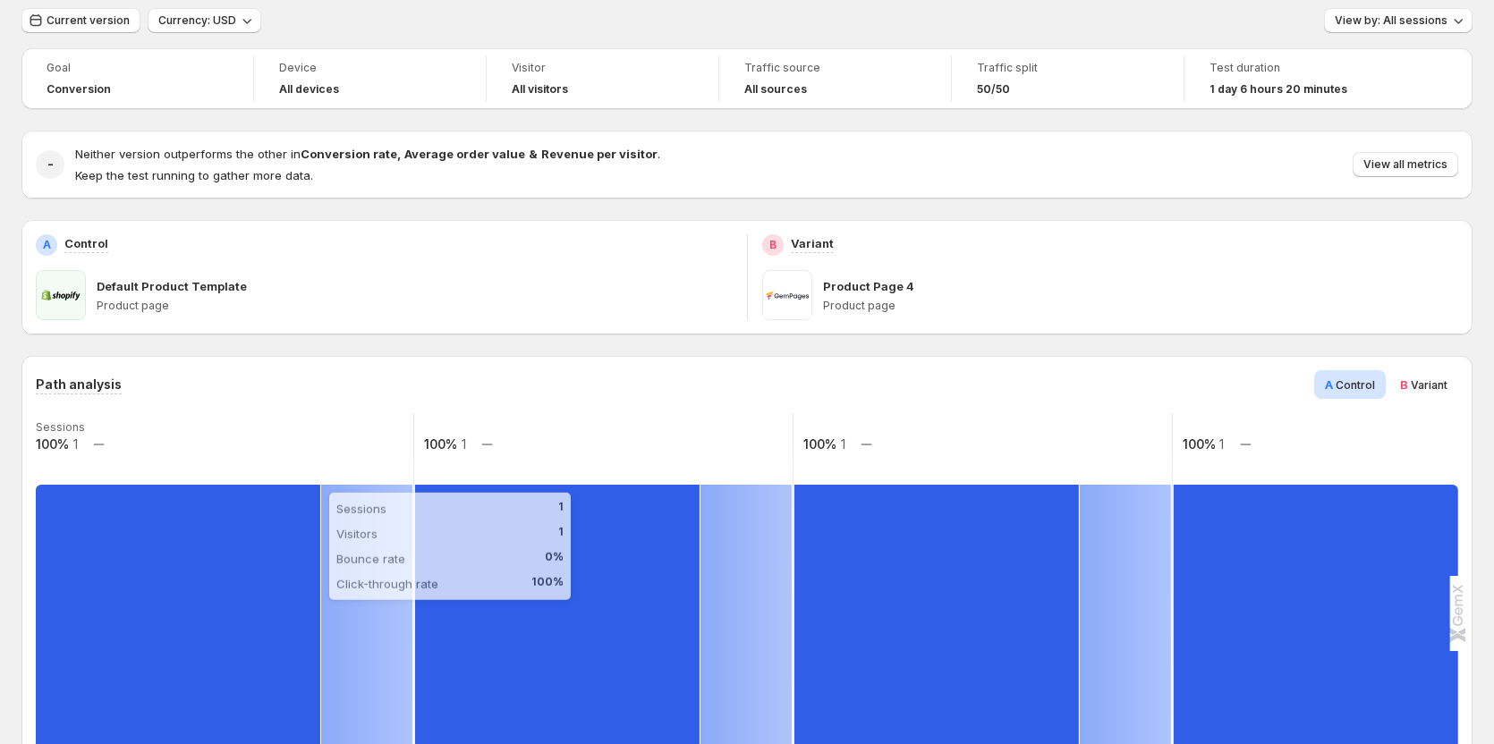
scroll to position [89, 0]
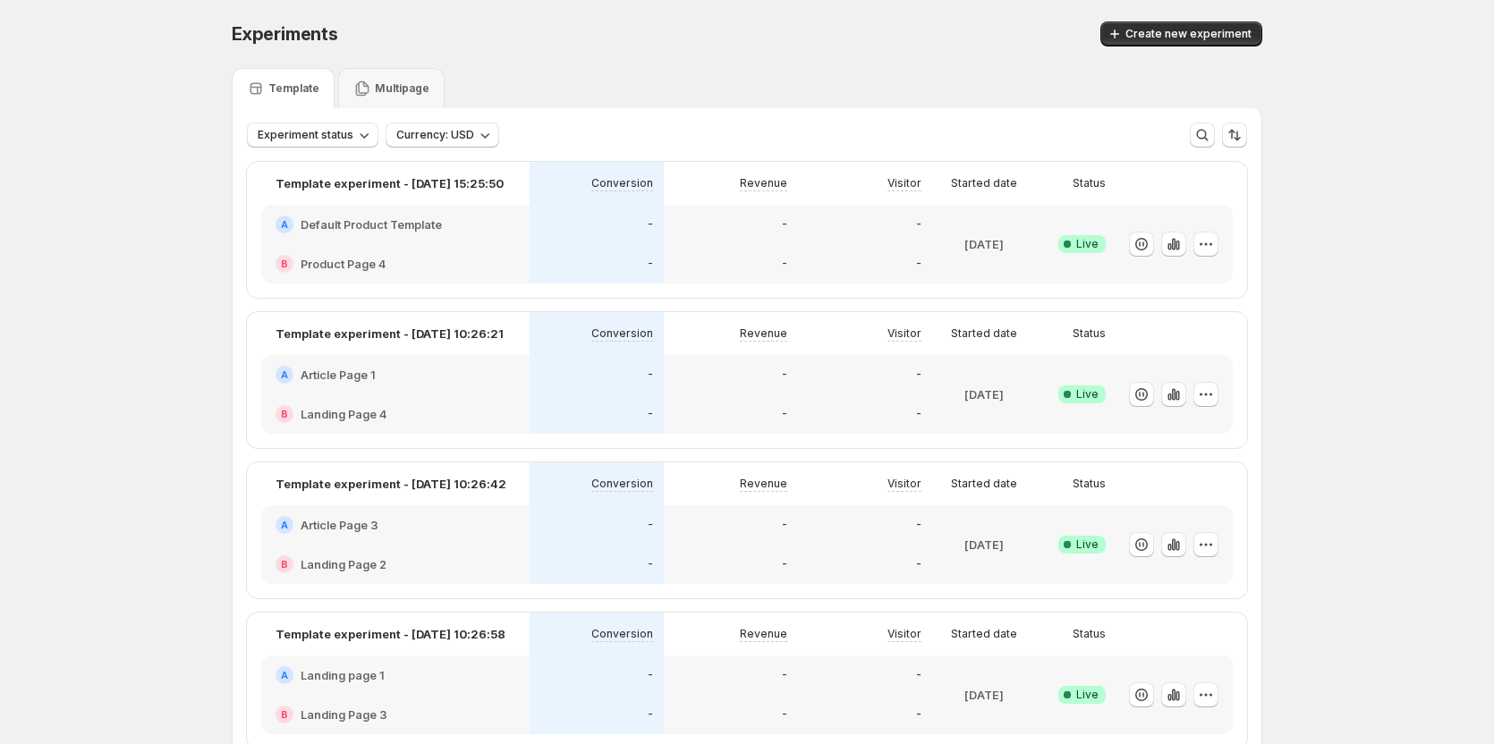
scroll to position [89, 0]
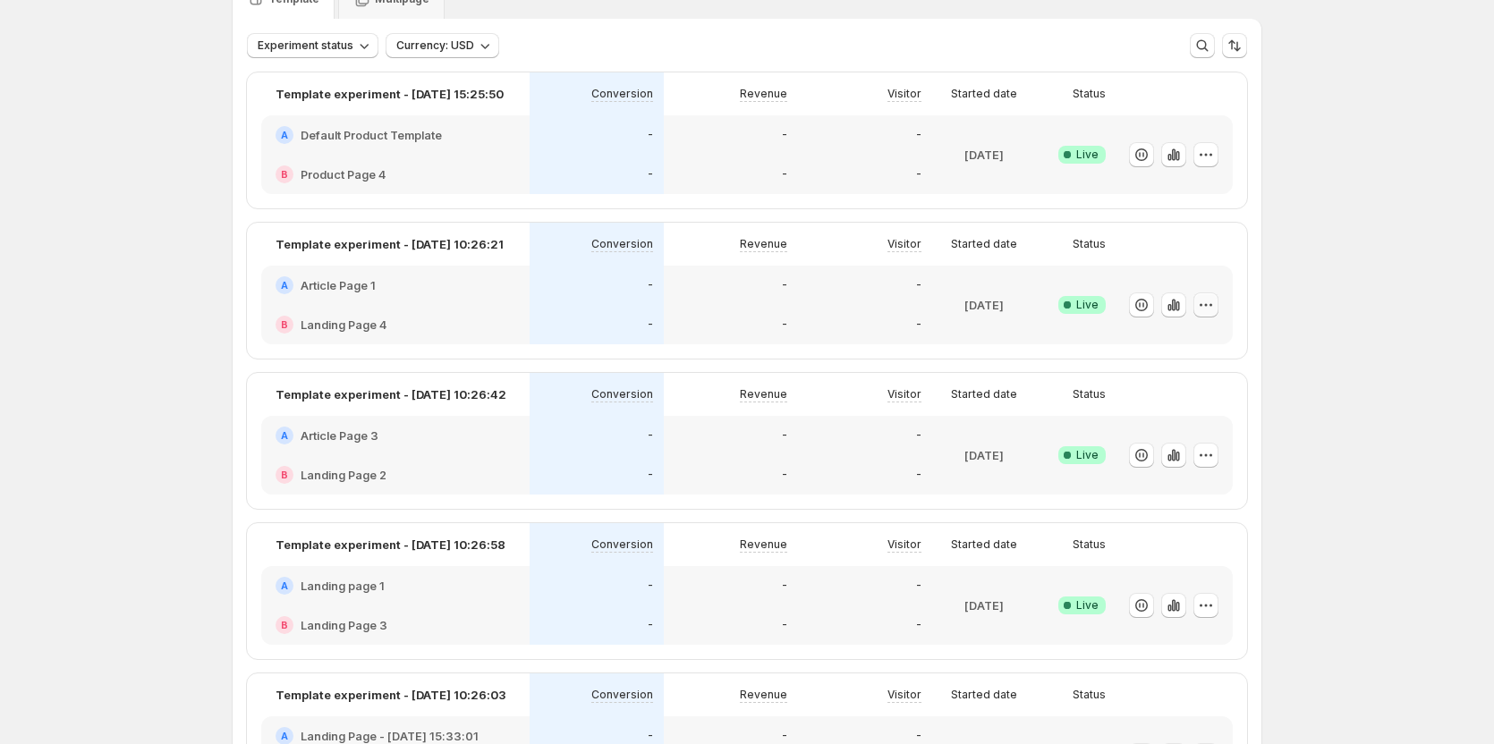
click at [1207, 304] on icon "button" at bounding box center [1206, 304] width 3 height 3
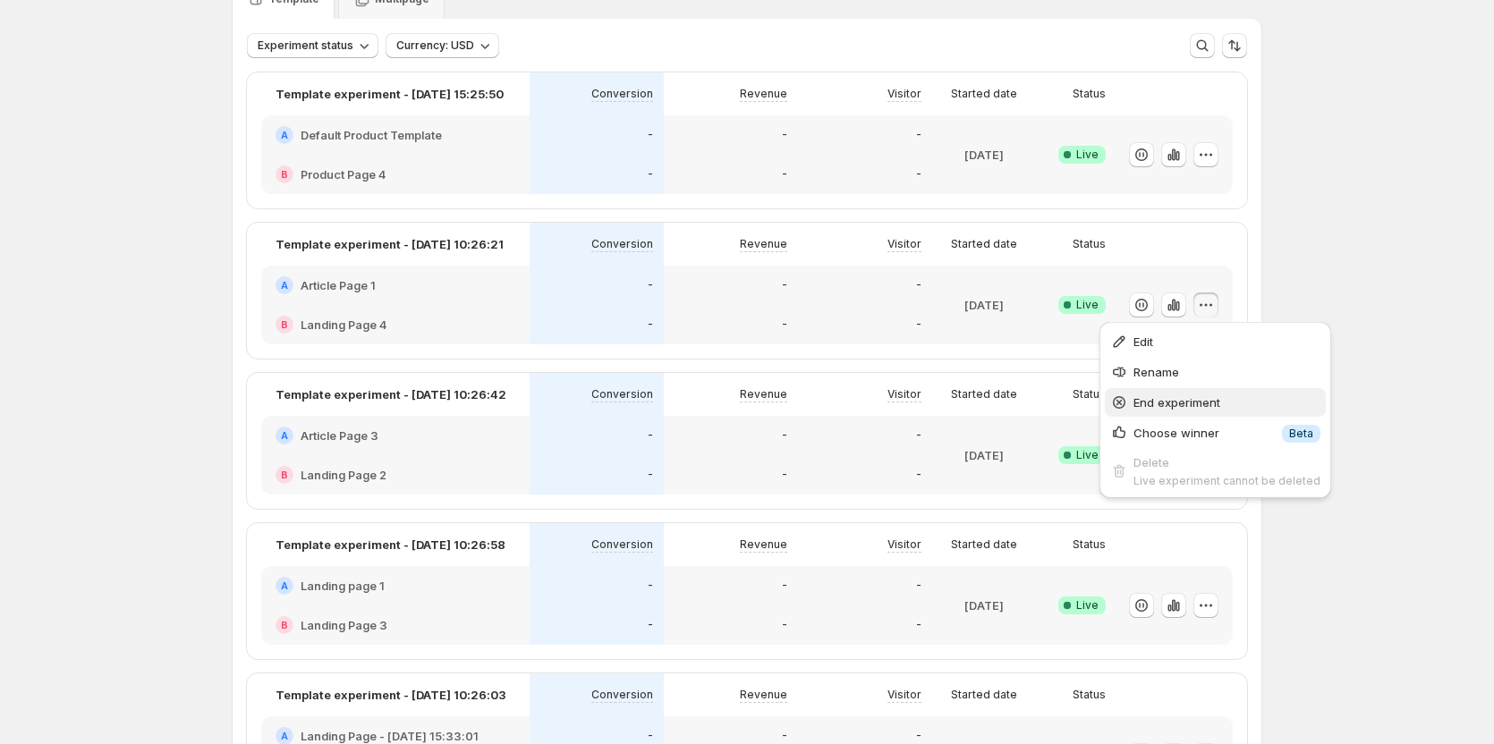
click at [1149, 403] on span "End experiment" at bounding box center [1176, 402] width 87 height 14
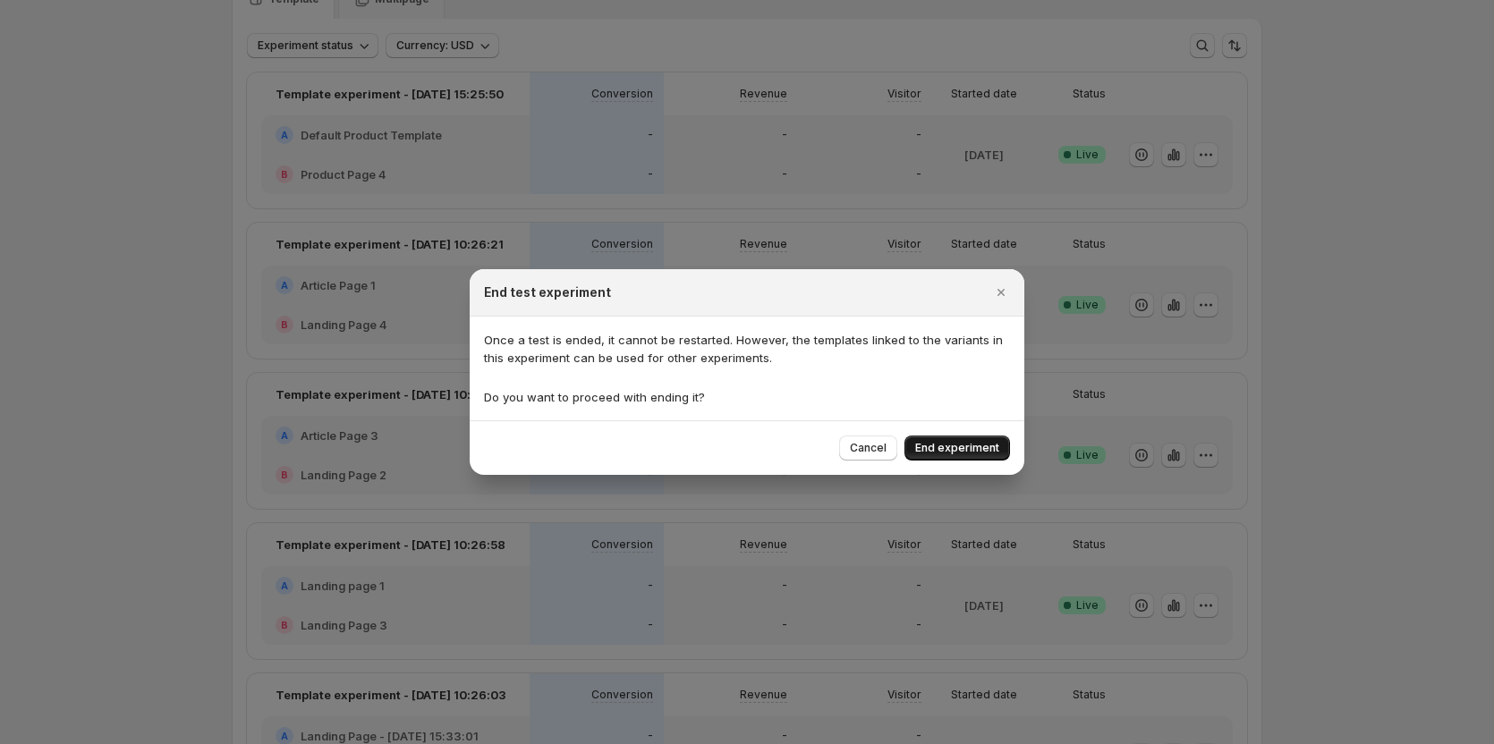
click at [919, 459] on button "End experiment" at bounding box center [957, 448] width 106 height 25
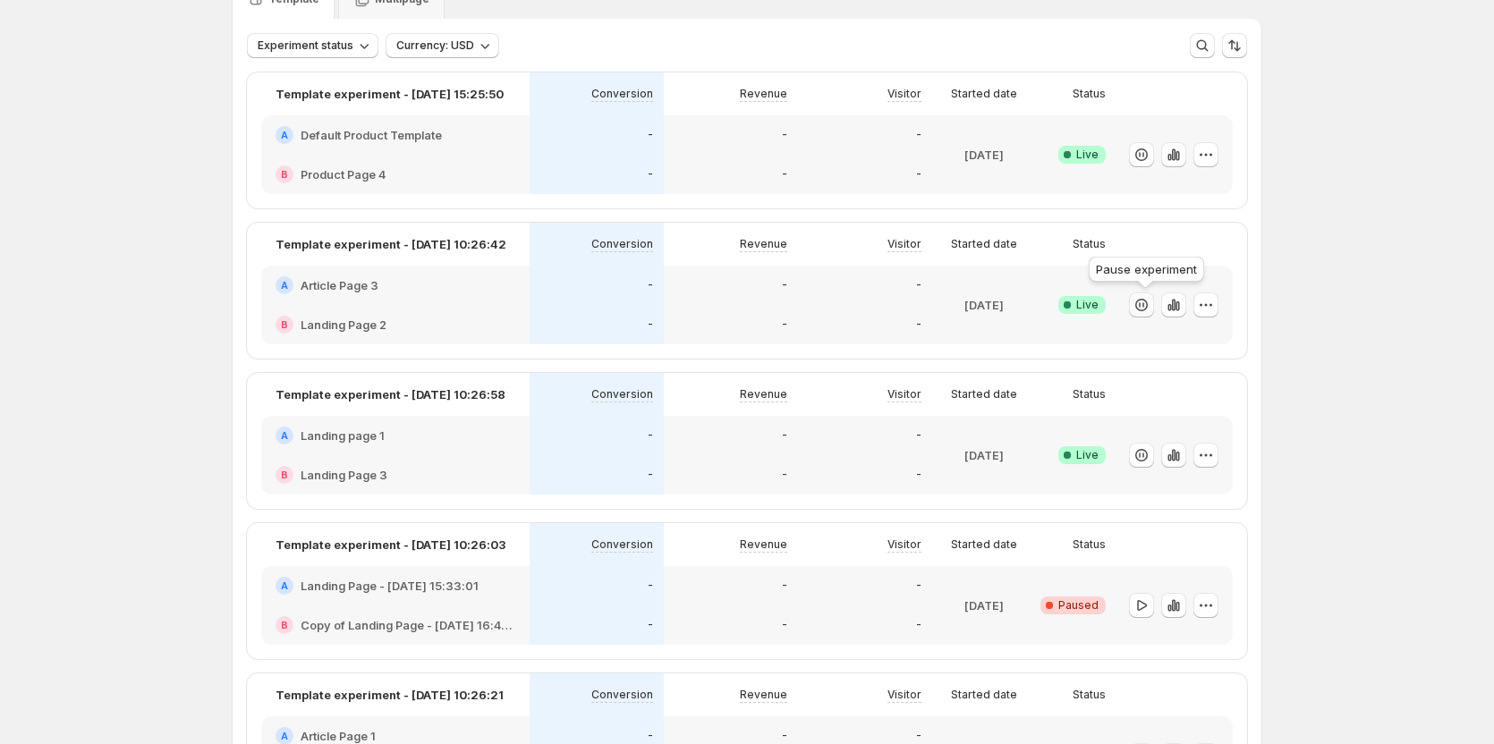
click at [1146, 309] on icon "button" at bounding box center [1141, 305] width 18 height 18
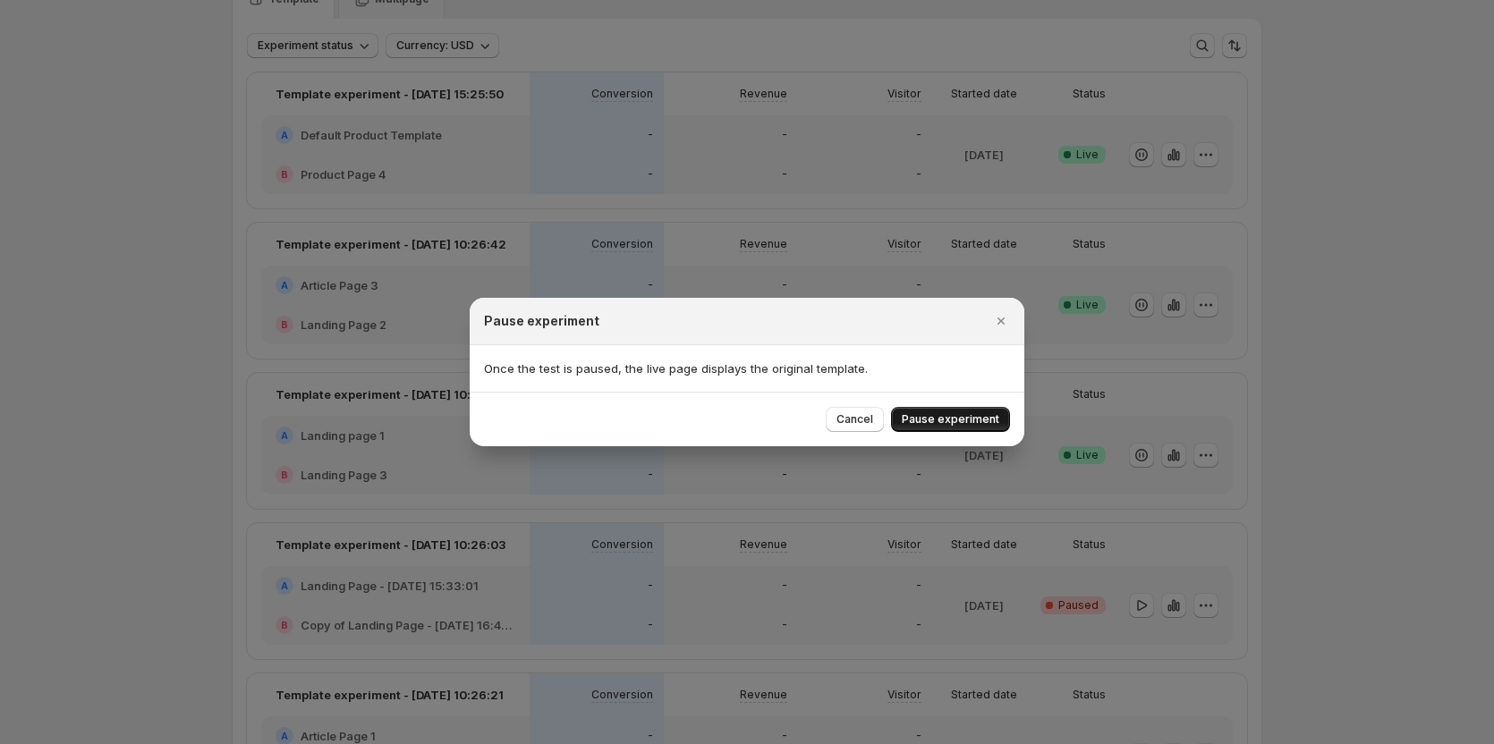
click at [924, 414] on span "Pause experiment" at bounding box center [950, 419] width 97 height 14
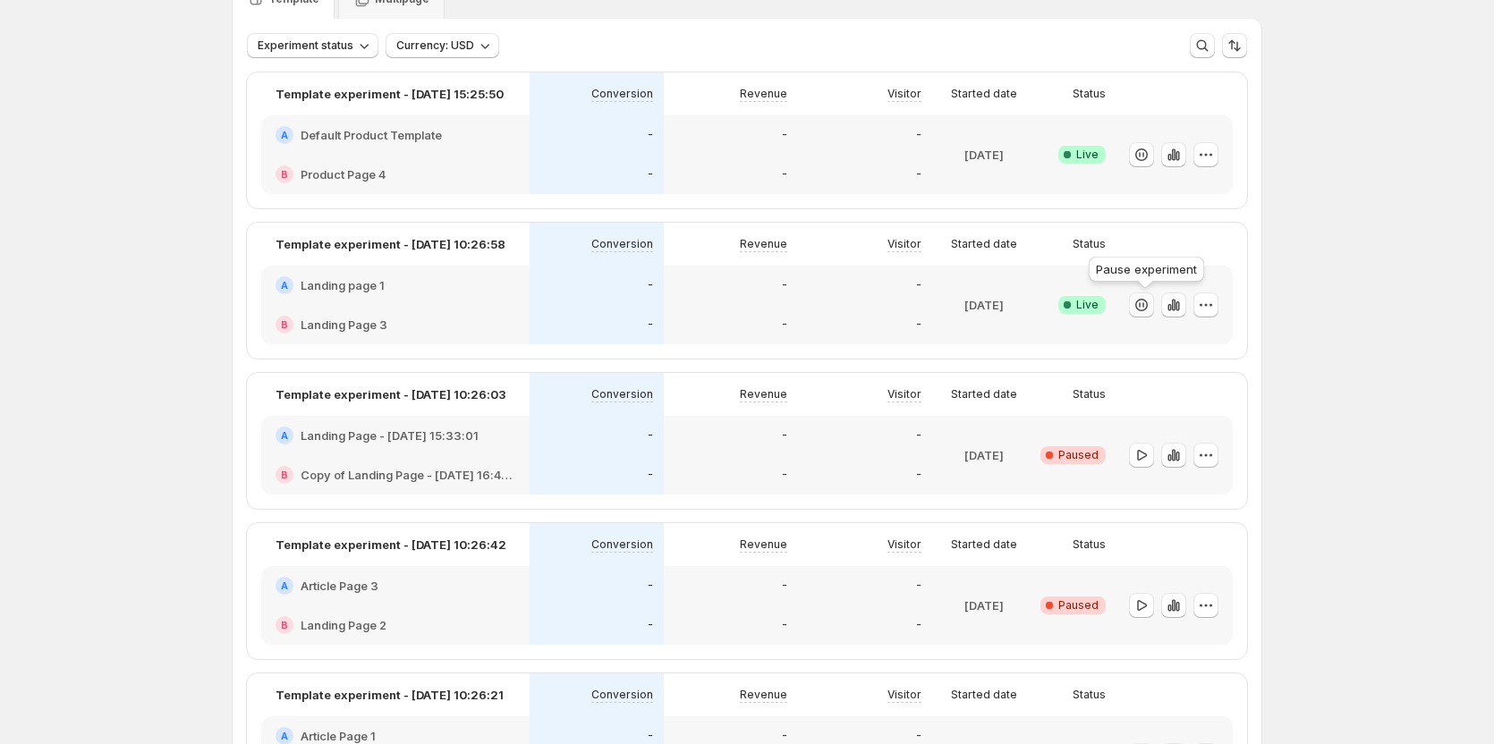
click at [1149, 308] on icon "button" at bounding box center [1141, 305] width 18 height 18
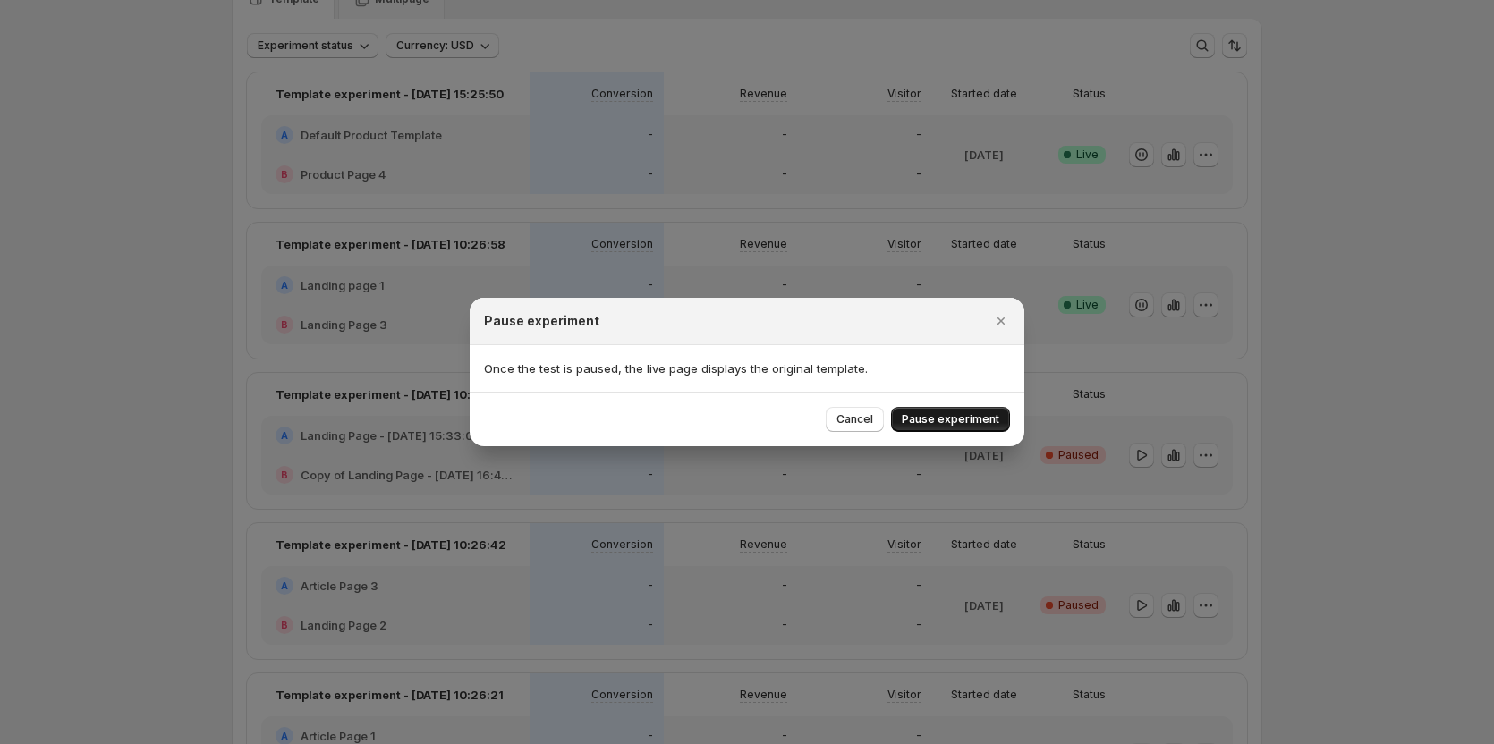
click at [977, 414] on span "Pause experiment" at bounding box center [950, 419] width 97 height 14
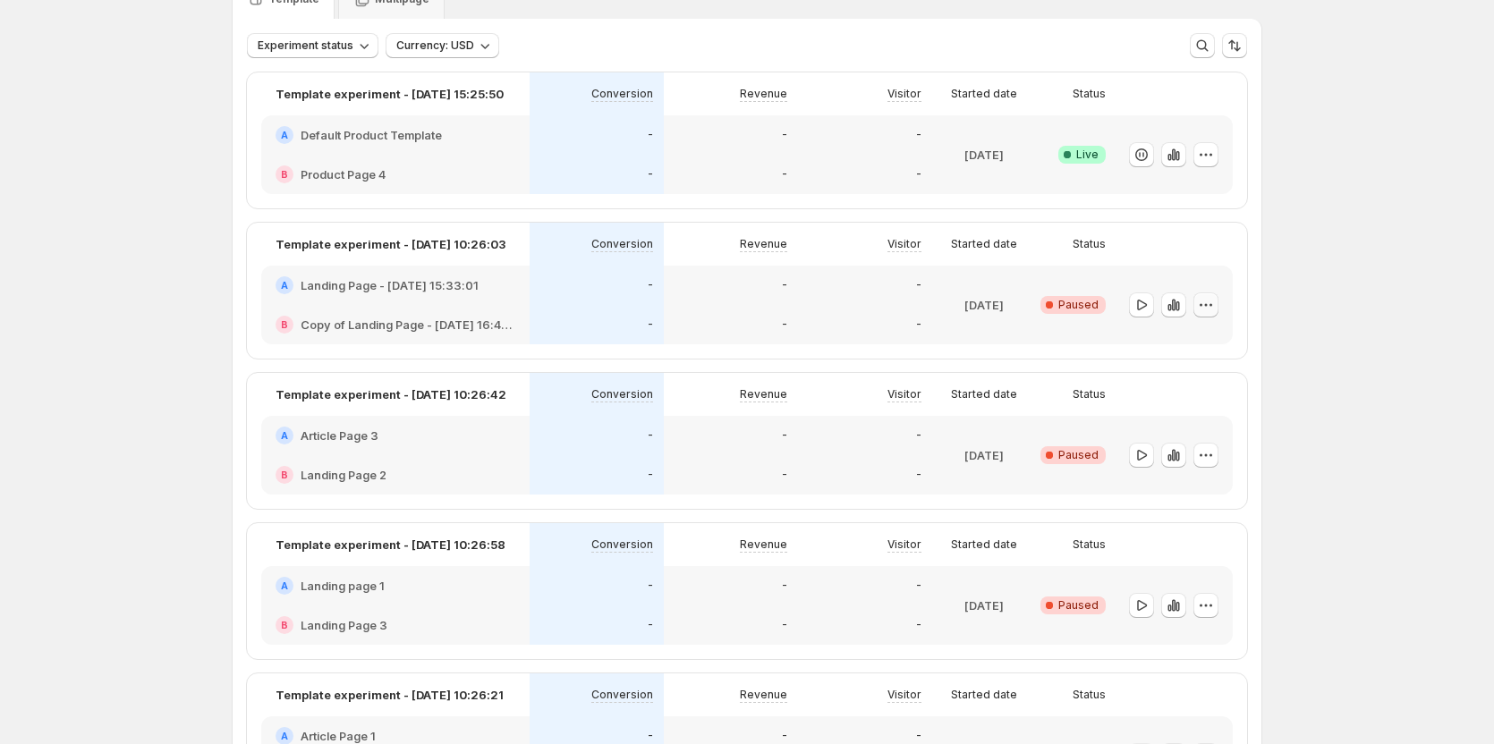
click at [1206, 304] on icon "button" at bounding box center [1206, 305] width 18 height 18
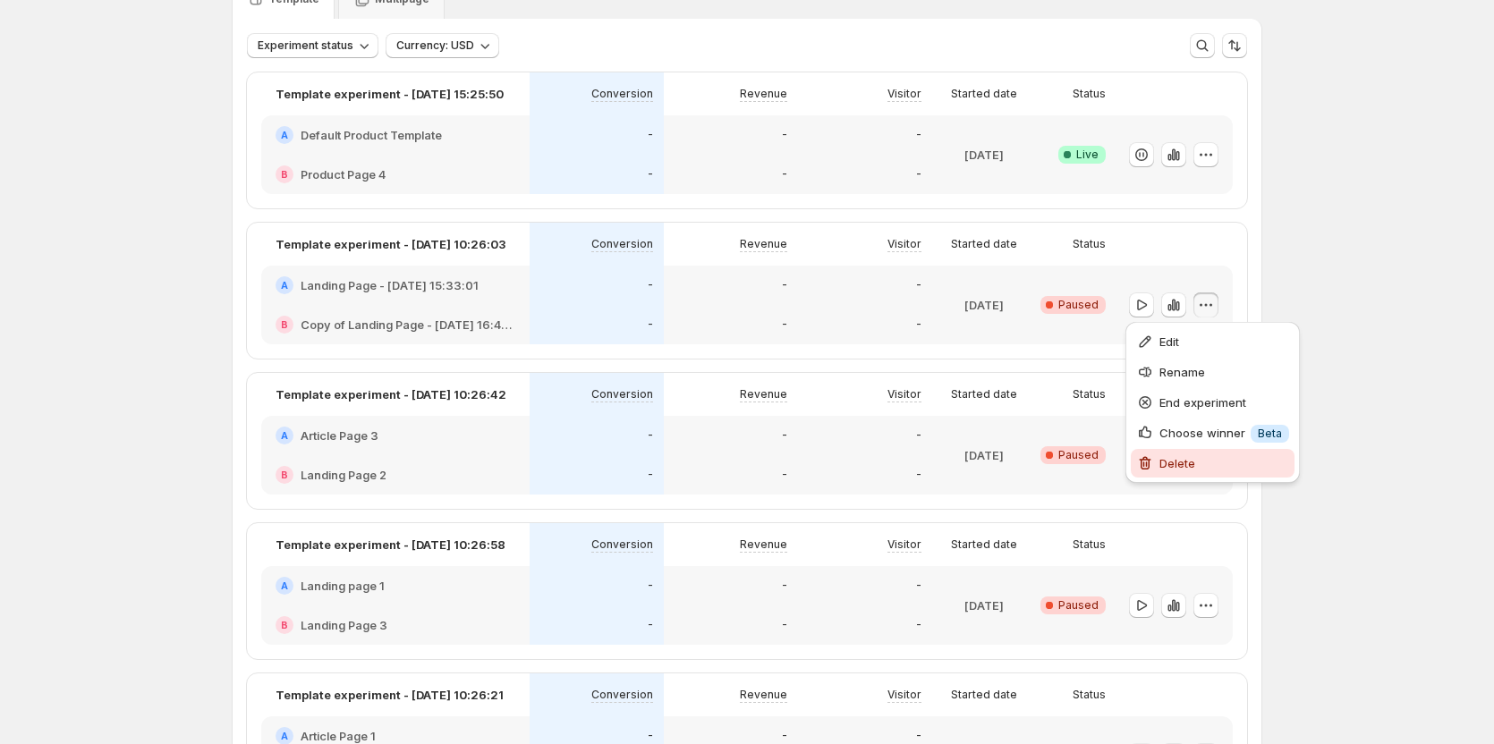
click at [1151, 456] on icon "button" at bounding box center [1145, 463] width 18 height 18
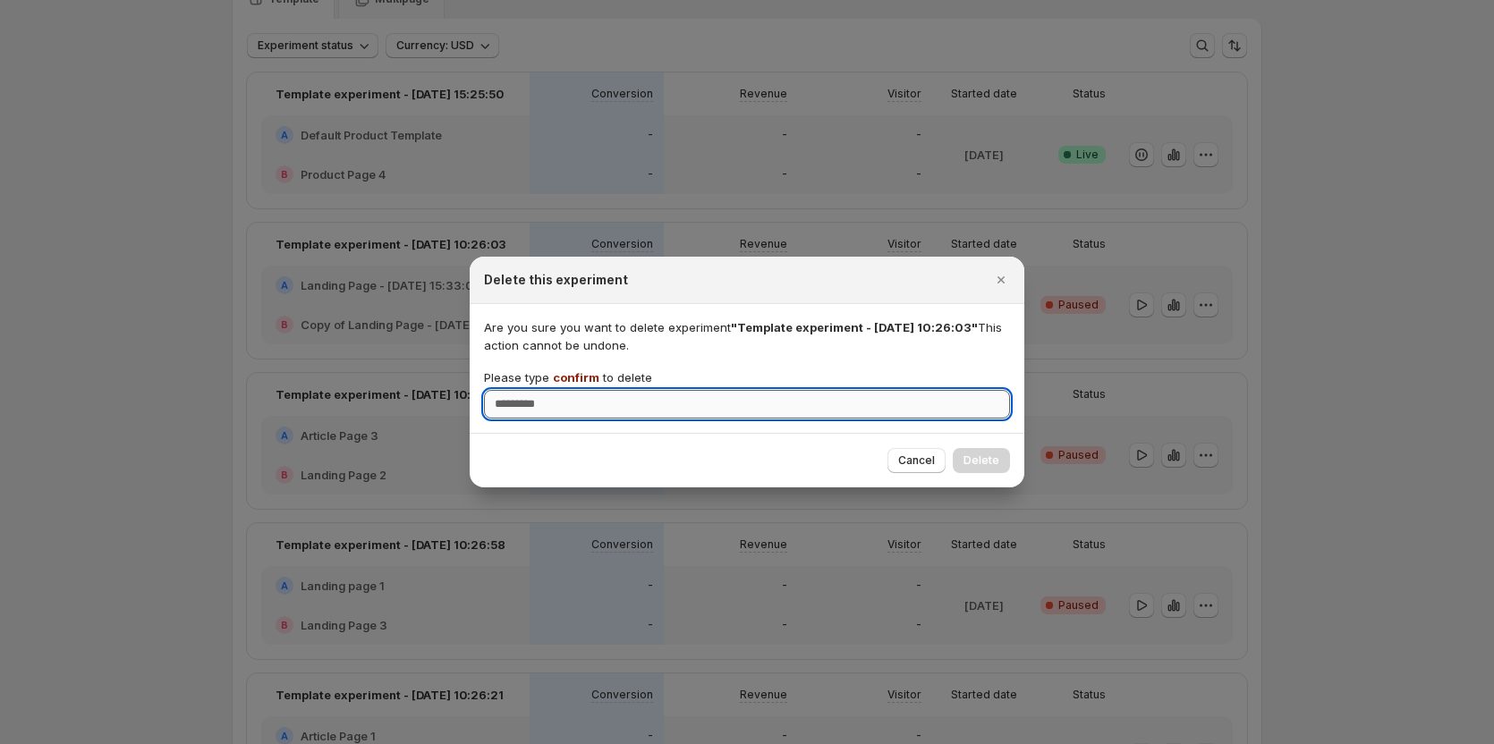
click at [859, 409] on input "Please type confirm to delete" at bounding box center [747, 404] width 526 height 29
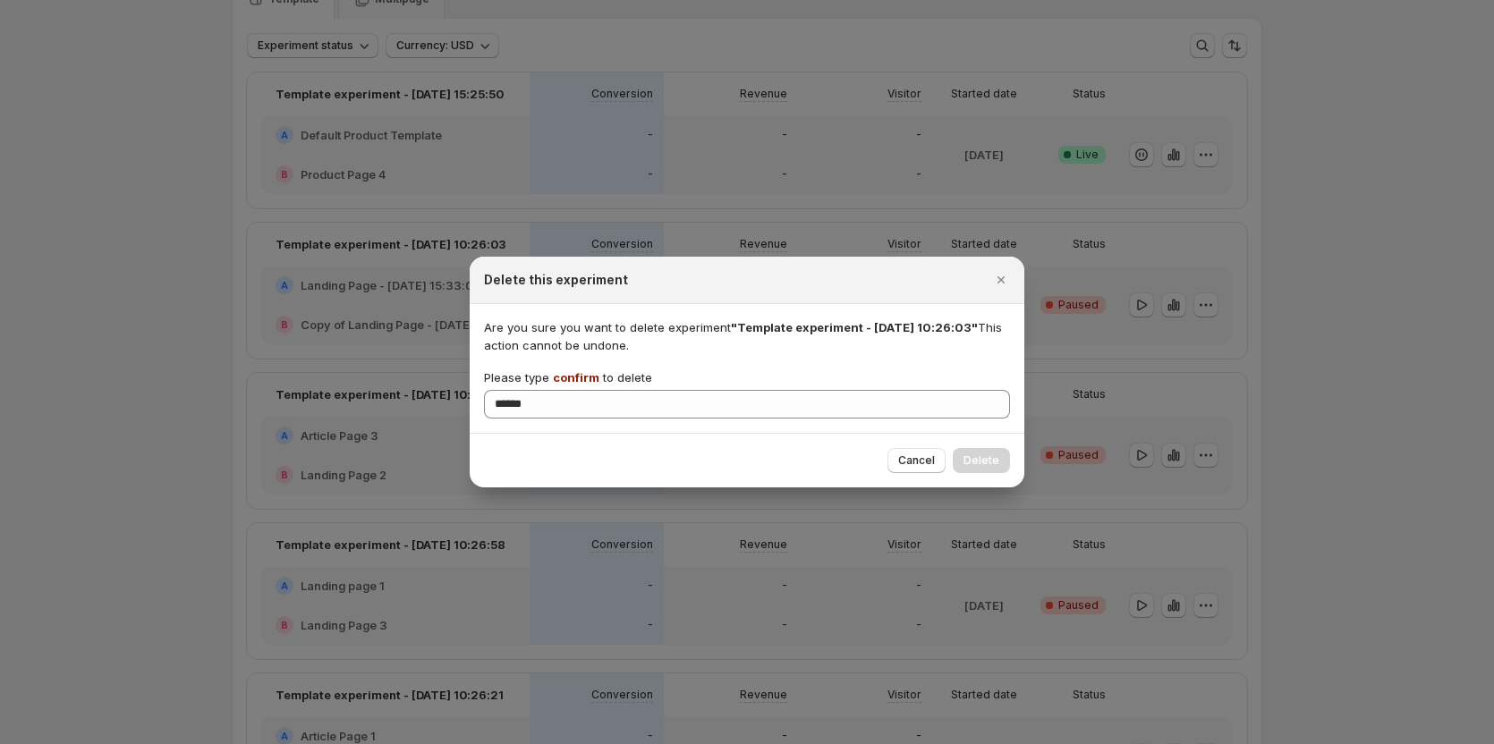
click at [656, 467] on div "Cancel Delete" at bounding box center [747, 460] width 526 height 25
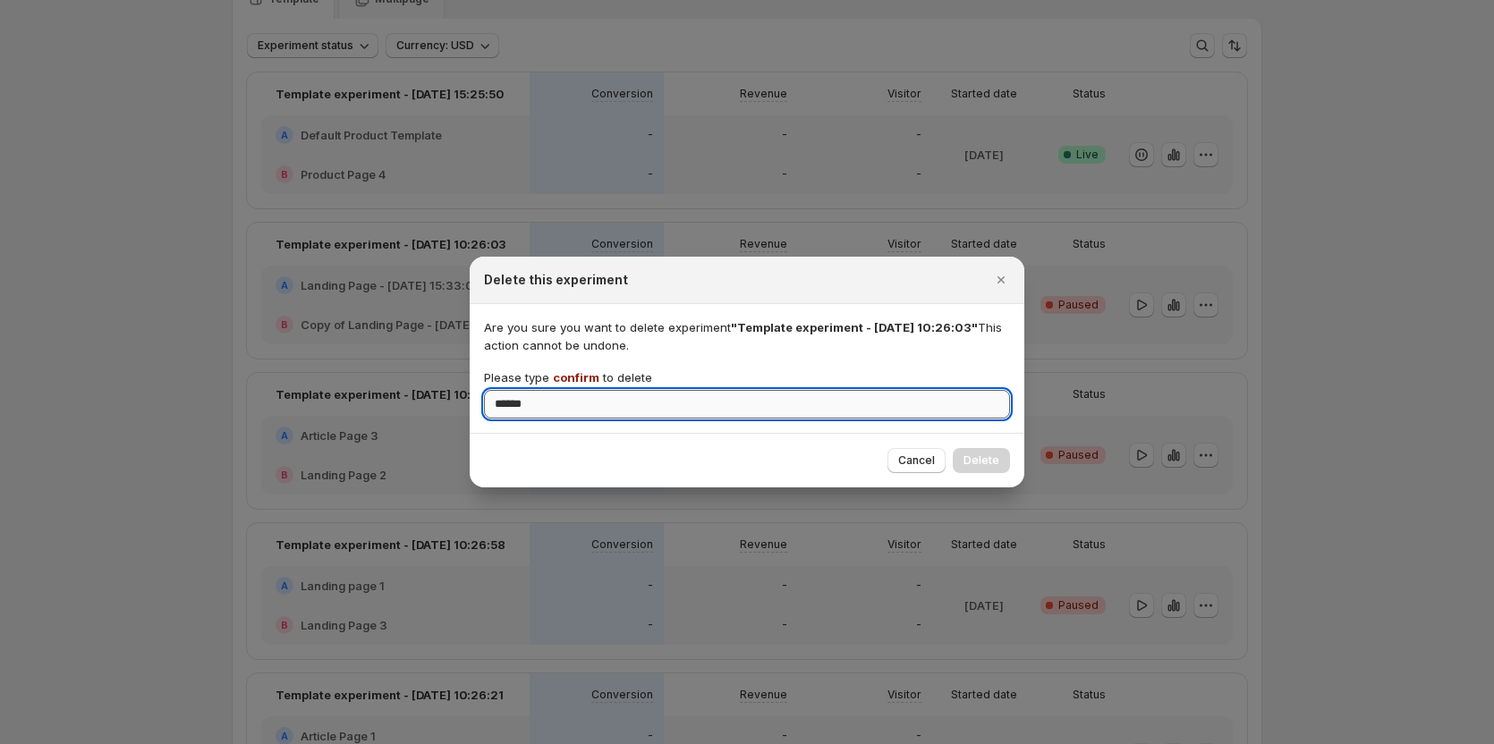
click at [541, 406] on input "******" at bounding box center [747, 404] width 526 height 29
type input "*******"
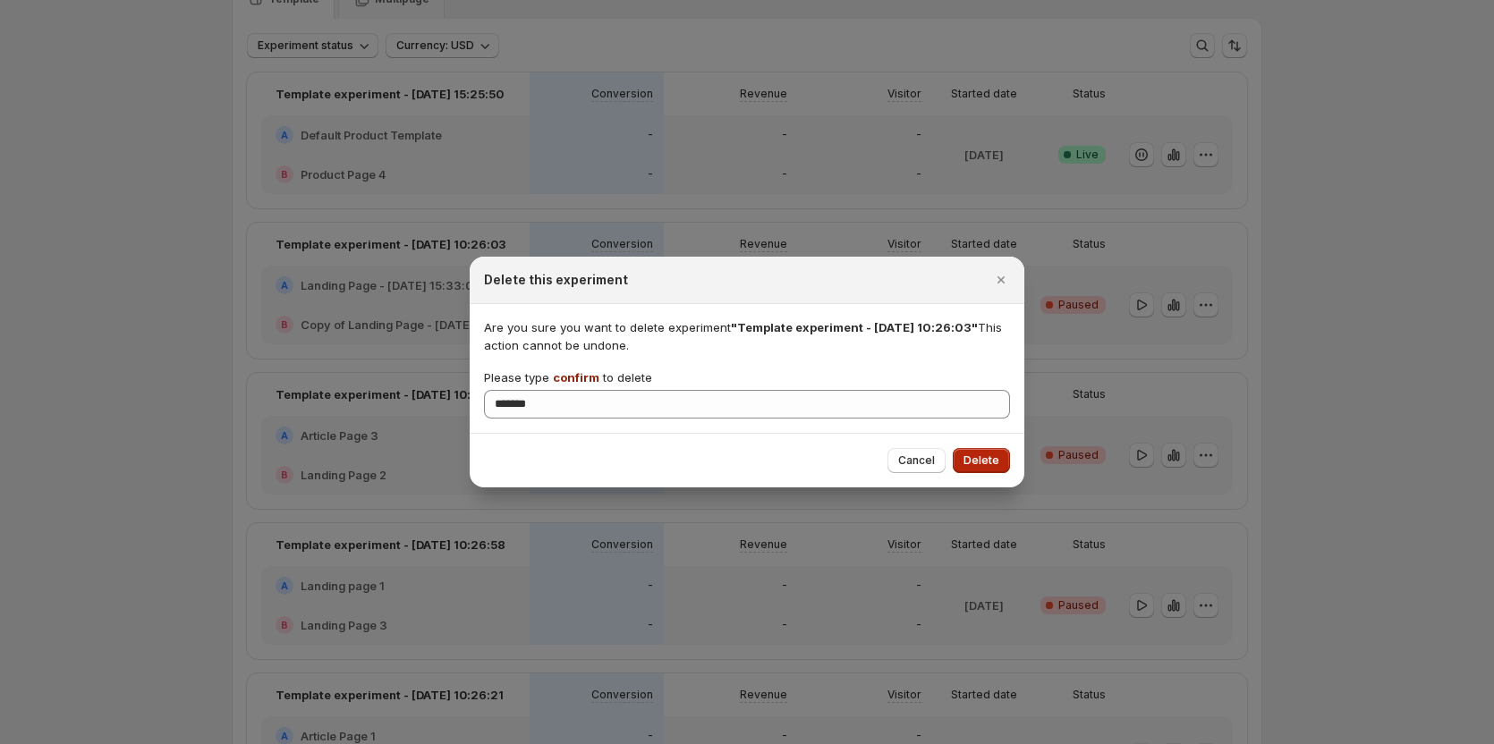
click at [979, 461] on span "Delete" at bounding box center [981, 460] width 36 height 14
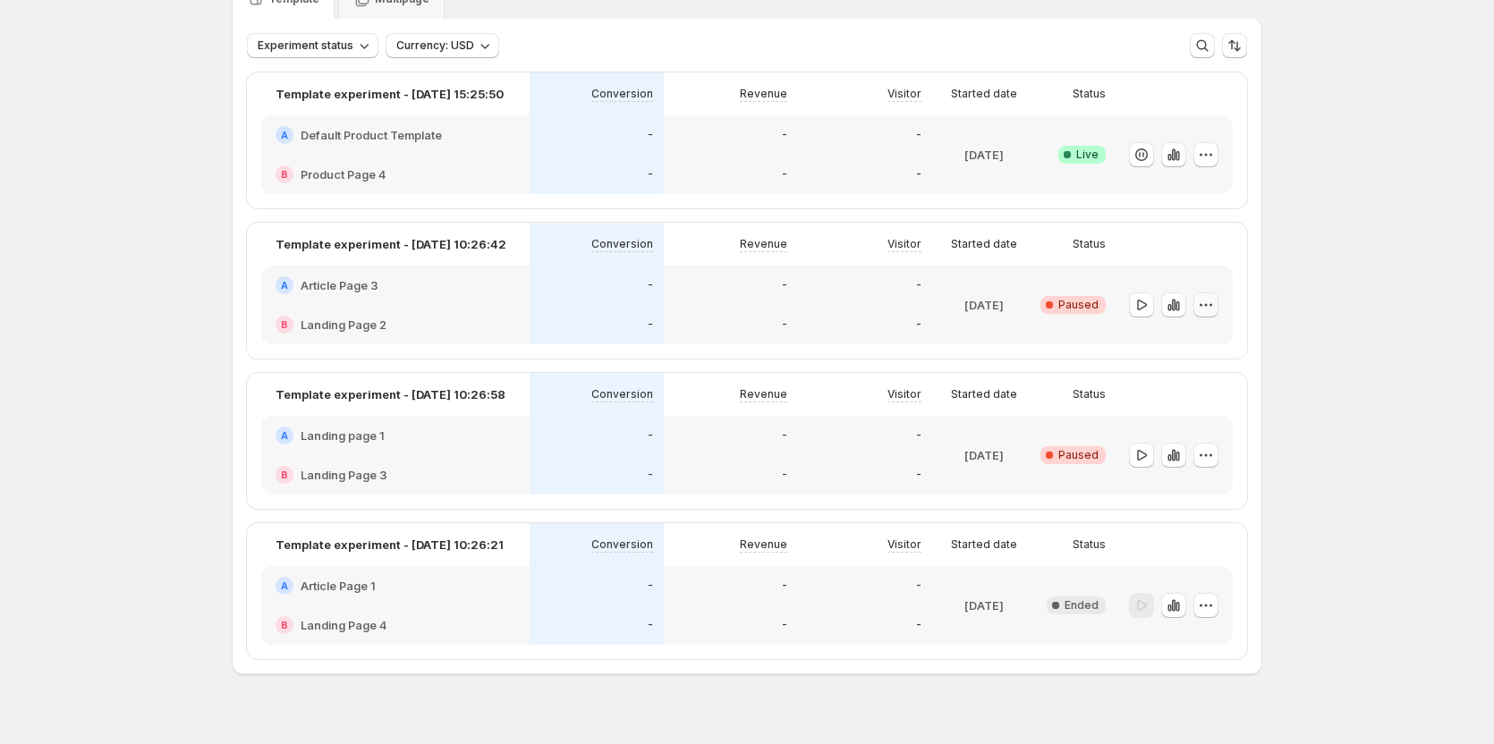
click at [1206, 311] on icon "button" at bounding box center [1206, 305] width 18 height 18
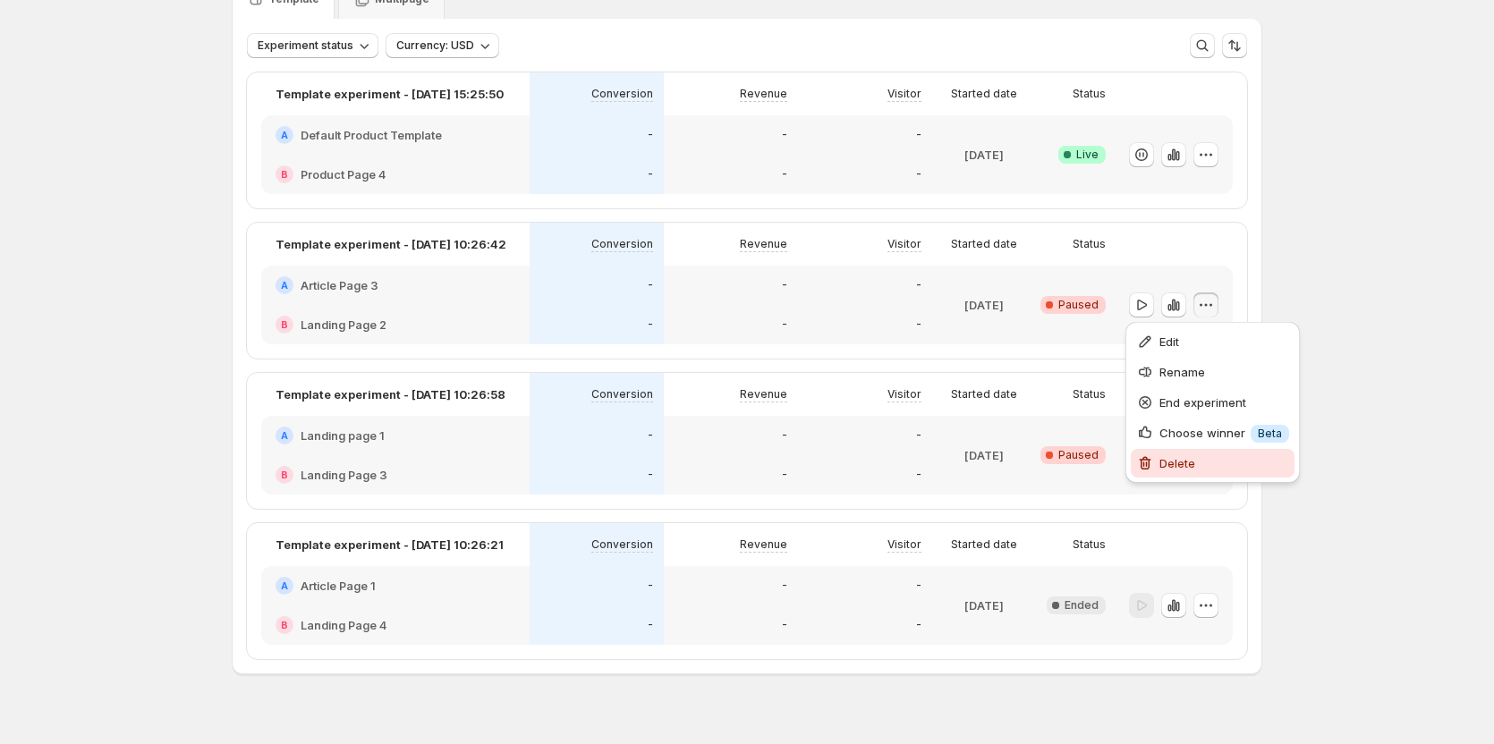
click at [1146, 466] on icon "button" at bounding box center [1146, 463] width 2 height 5
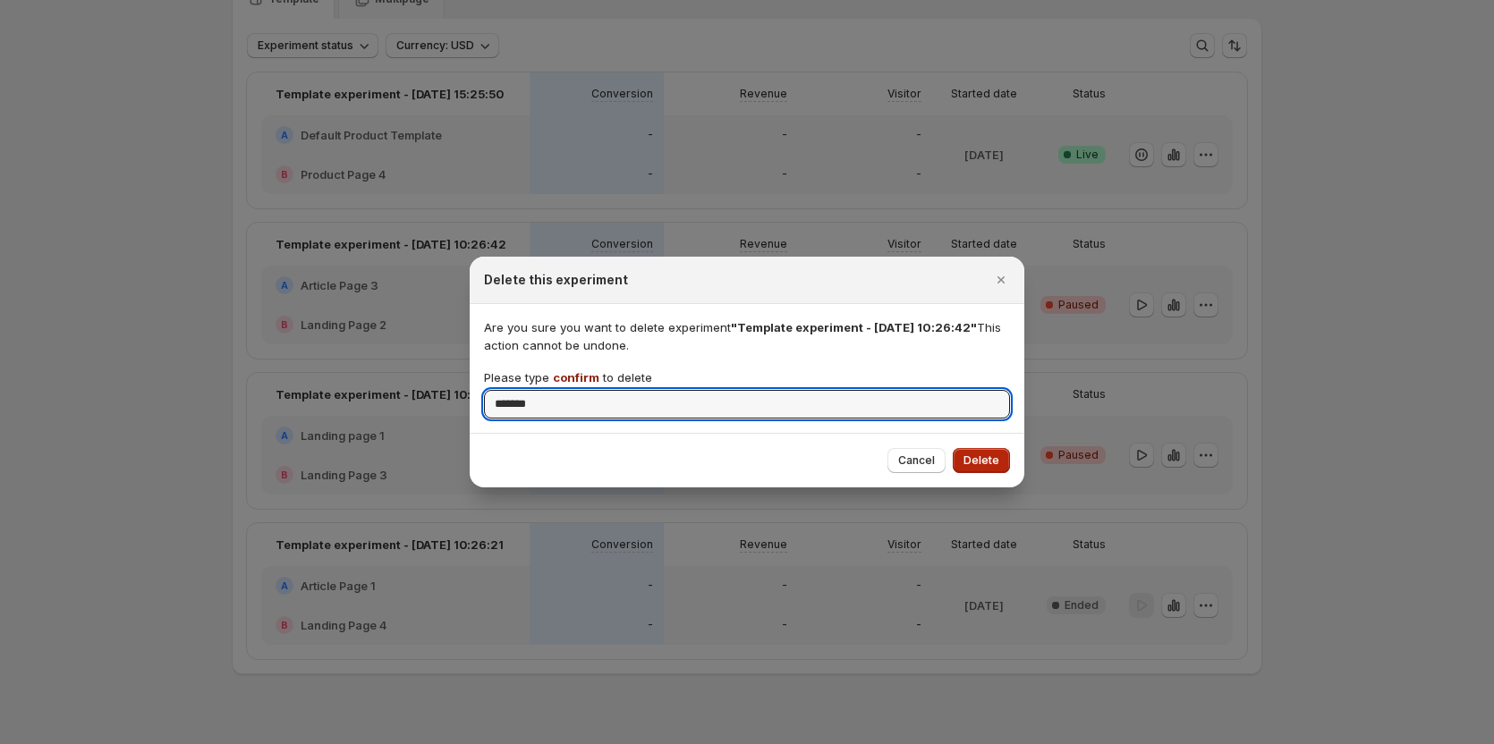
type input "*******"
click at [994, 461] on span "Delete" at bounding box center [981, 460] width 36 height 14
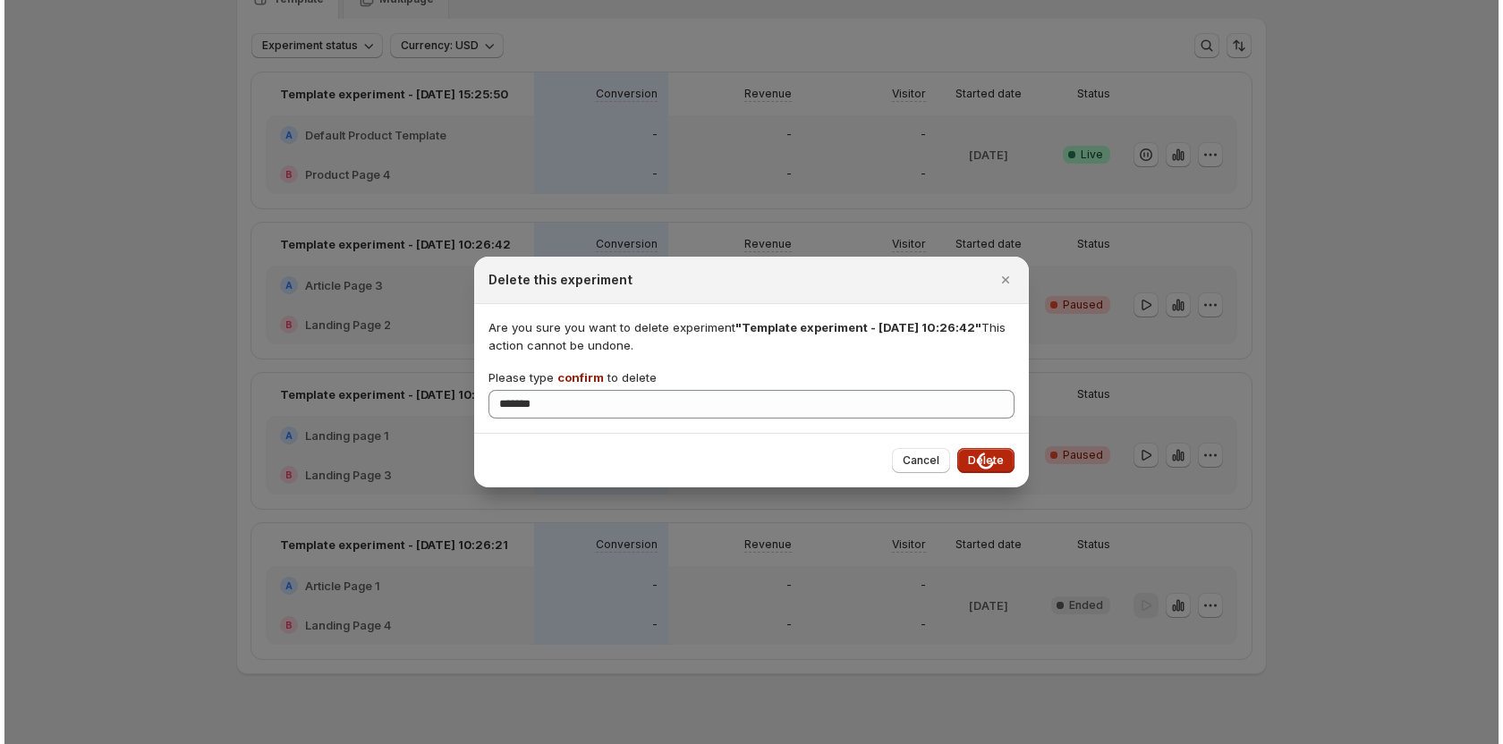
scroll to position [0, 0]
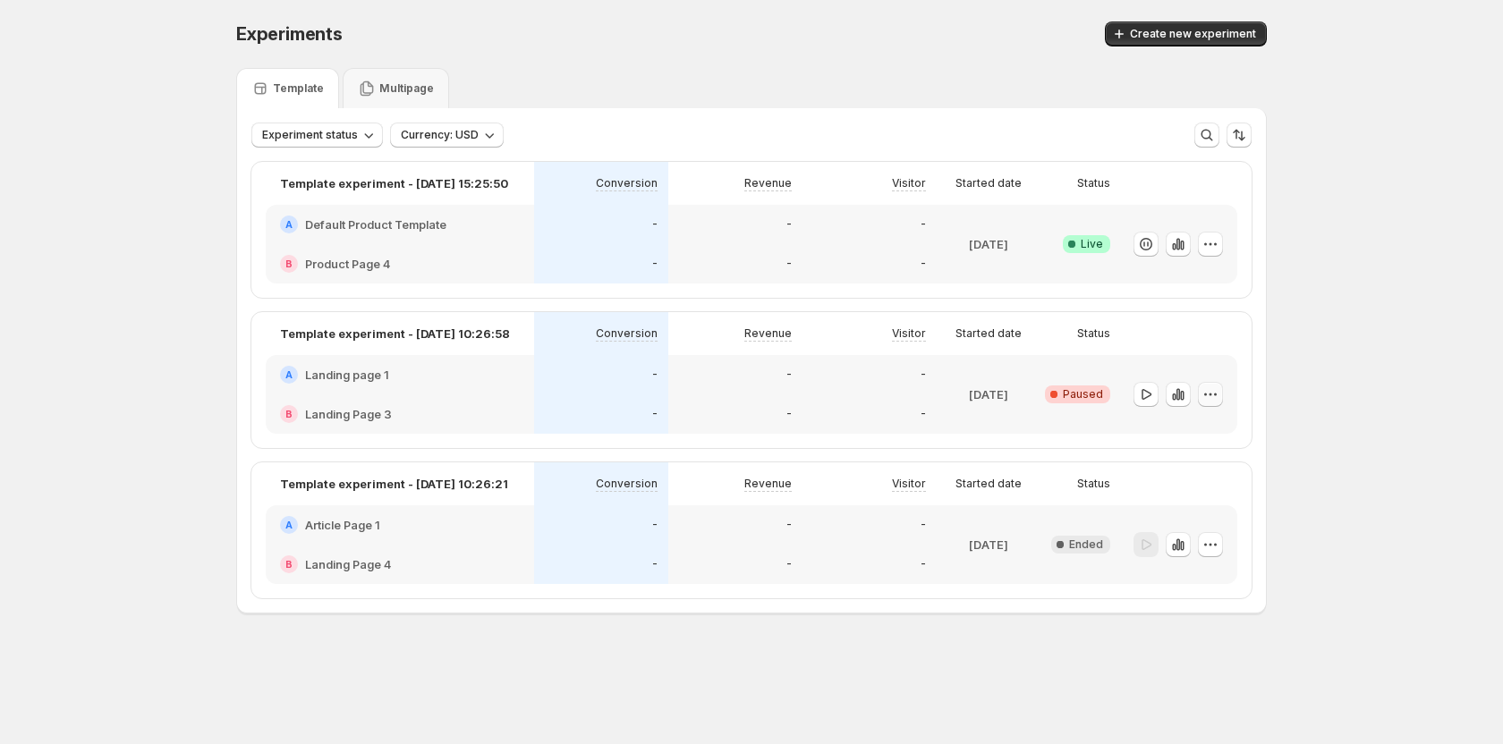
click at [1208, 399] on icon "button" at bounding box center [1210, 394] width 18 height 18
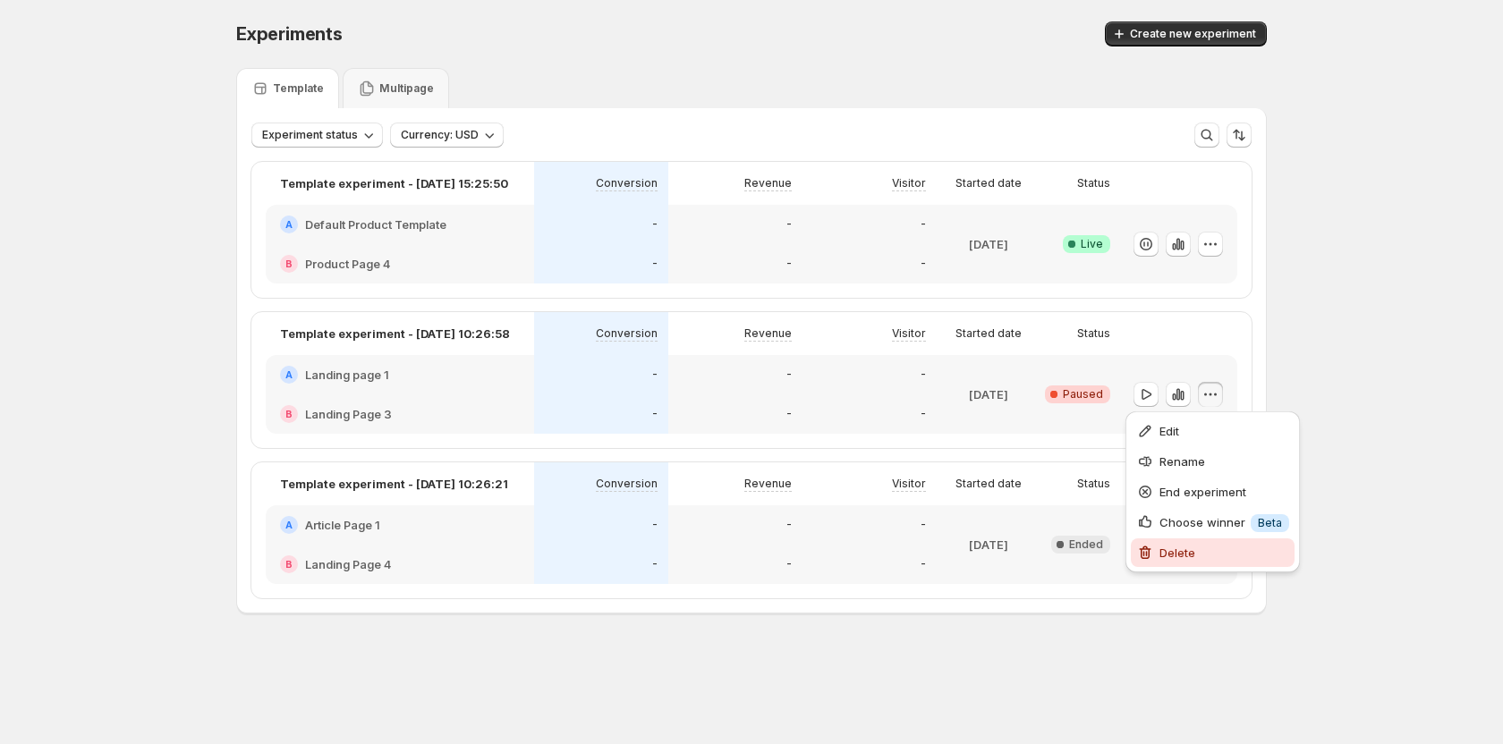
click at [1159, 547] on span "Delete" at bounding box center [1177, 553] width 36 height 14
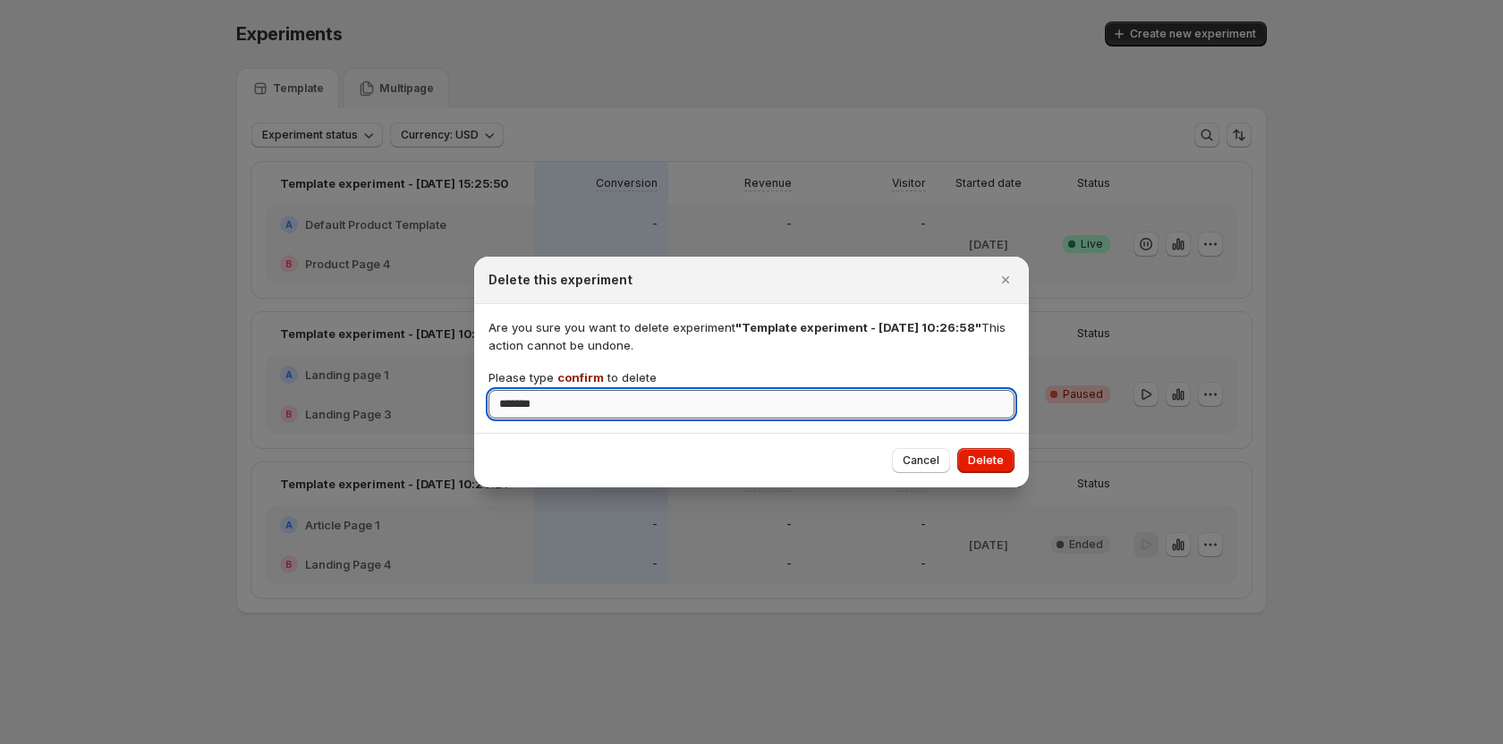
click at [946, 411] on input "*******" at bounding box center [751, 404] width 526 height 29
type input "*******"
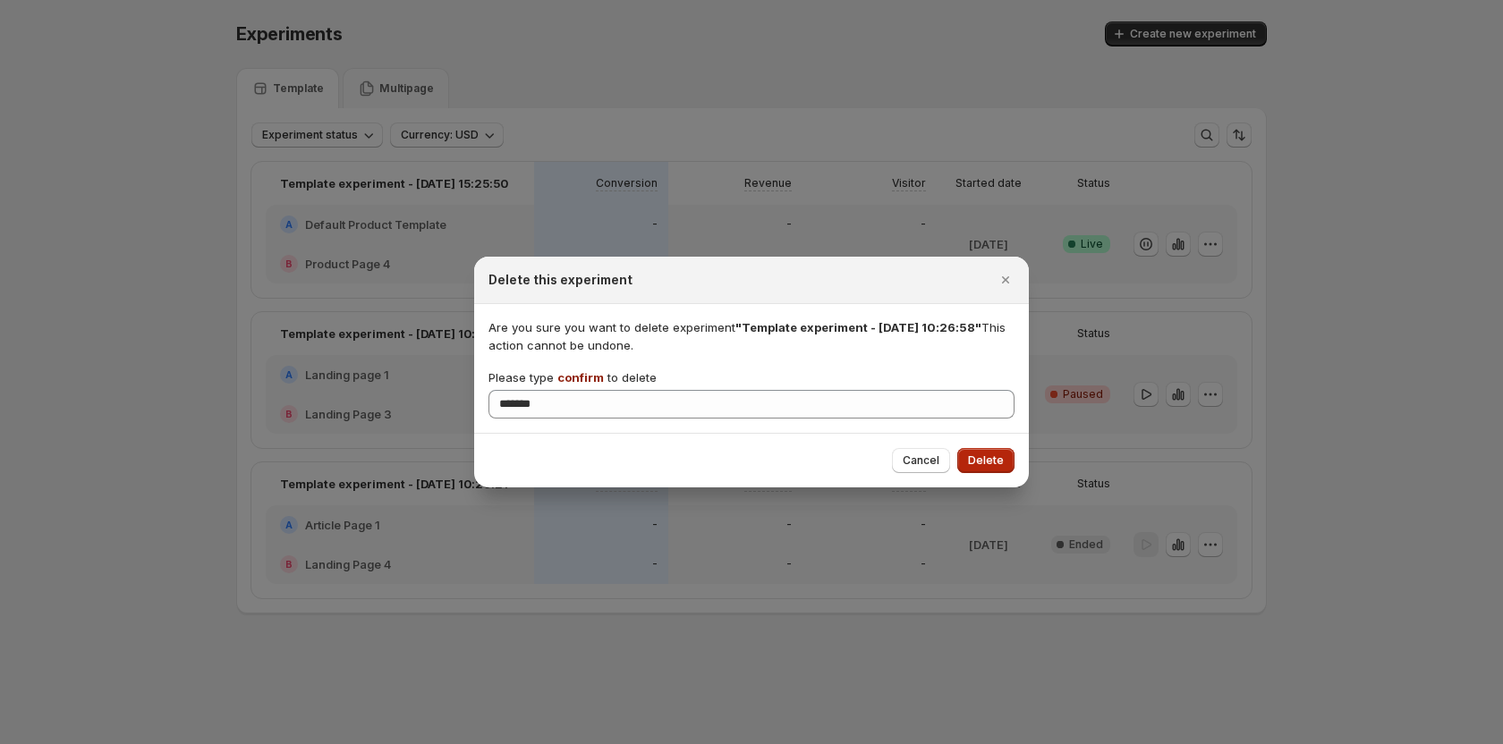
click at [986, 455] on span "Delete" at bounding box center [986, 460] width 36 height 14
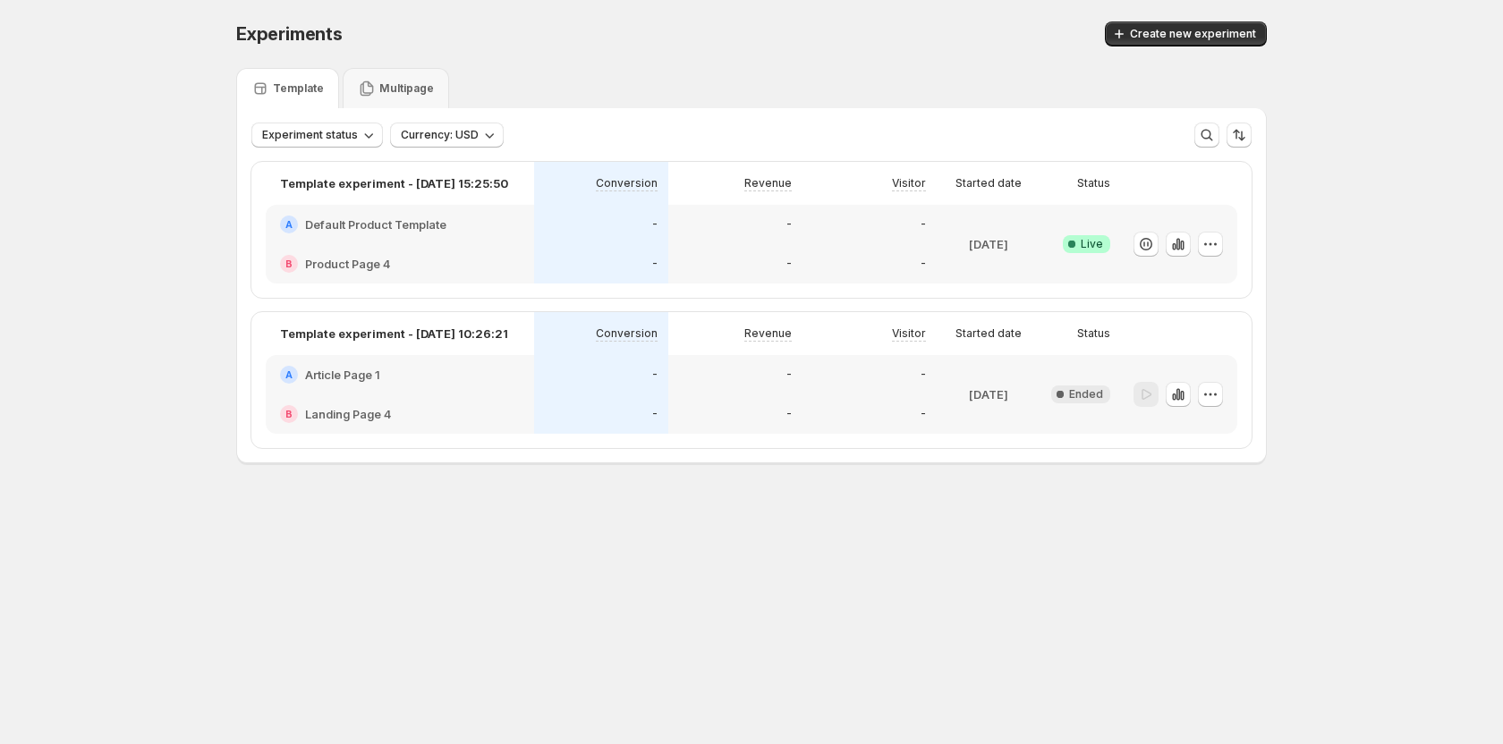
click at [1212, 397] on icon "button" at bounding box center [1210, 394] width 18 height 18
click at [1169, 551] on span "Delete" at bounding box center [1177, 553] width 36 height 14
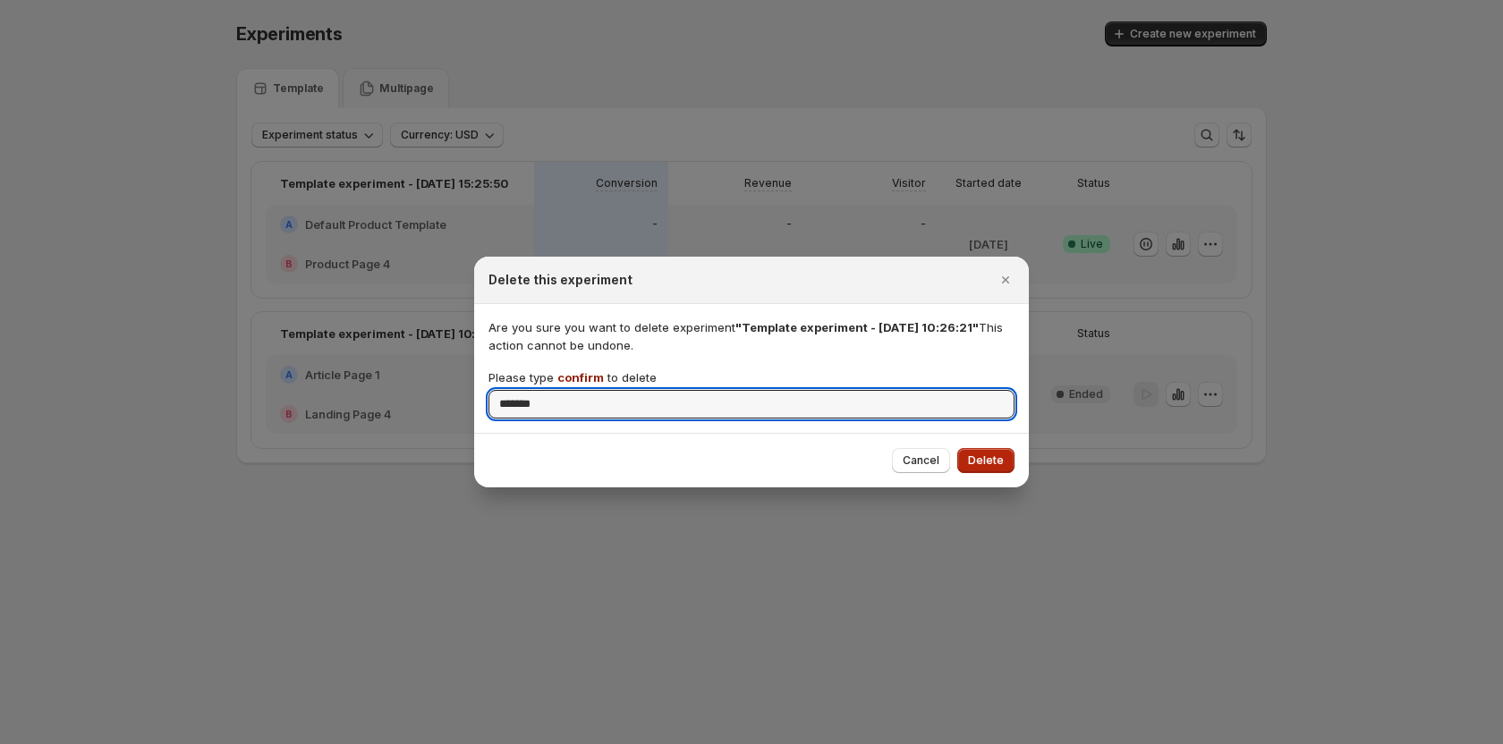
type input "*******"
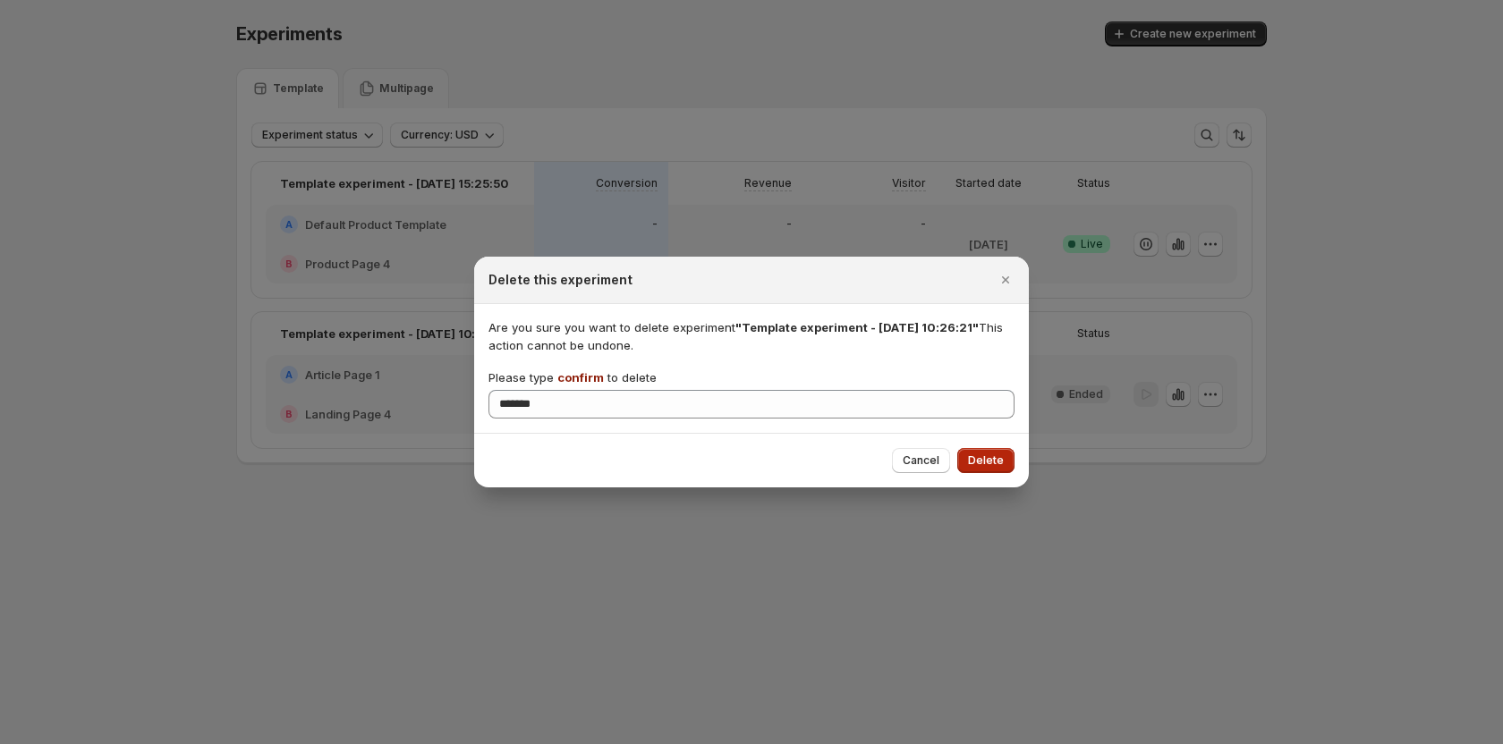
click at [999, 456] on span "Delete" at bounding box center [986, 460] width 36 height 14
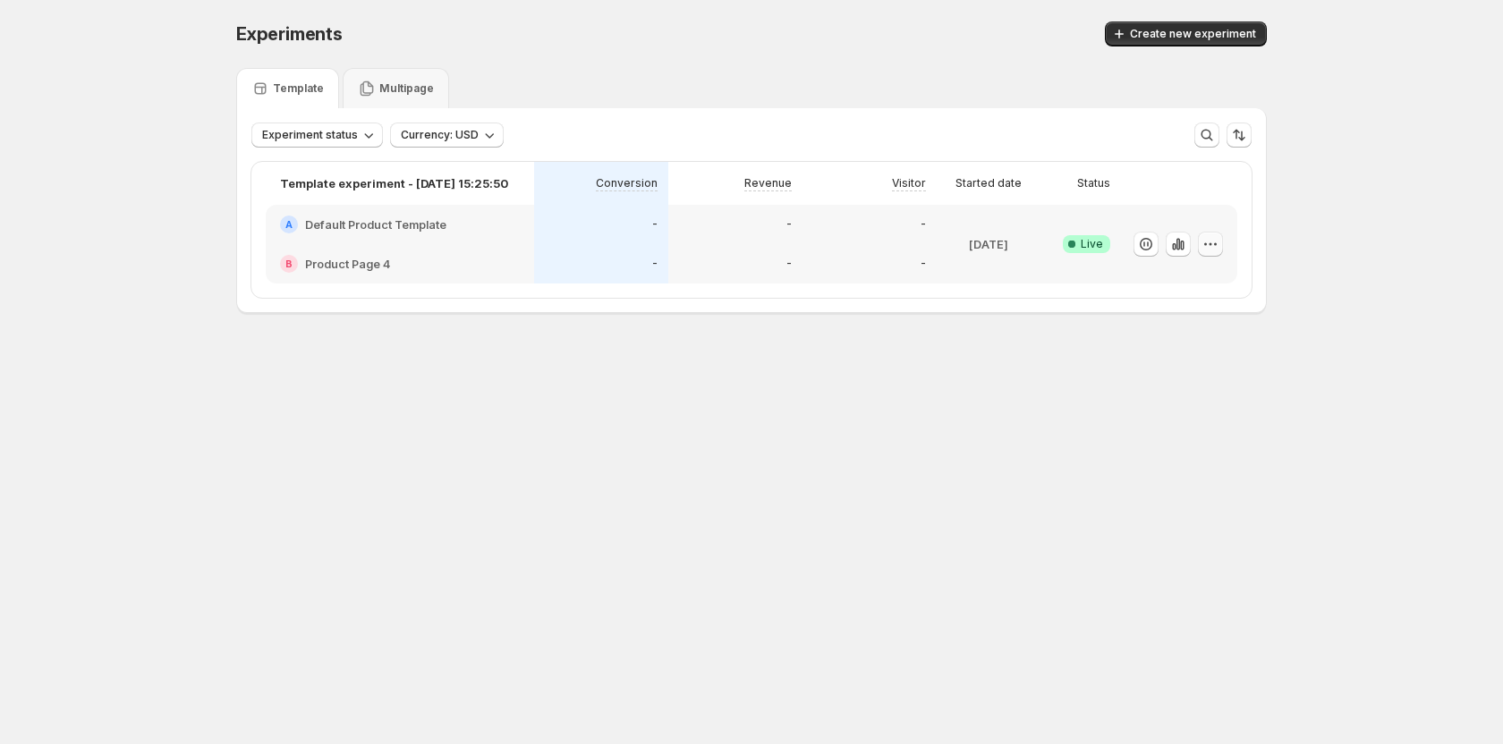
click at [1210, 234] on button "button" at bounding box center [1210, 244] width 25 height 25
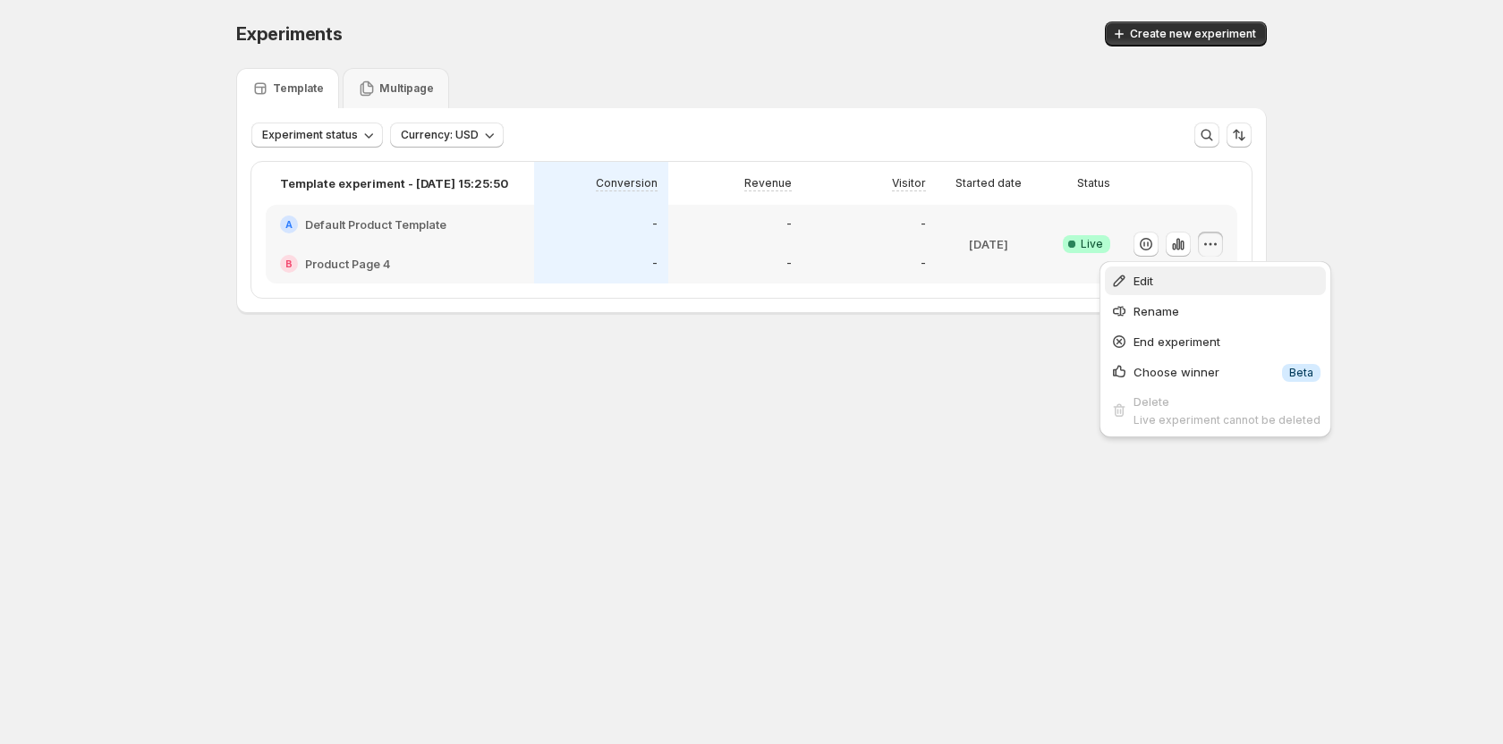
click at [1160, 294] on button "Edit" at bounding box center [1215, 281] width 221 height 29
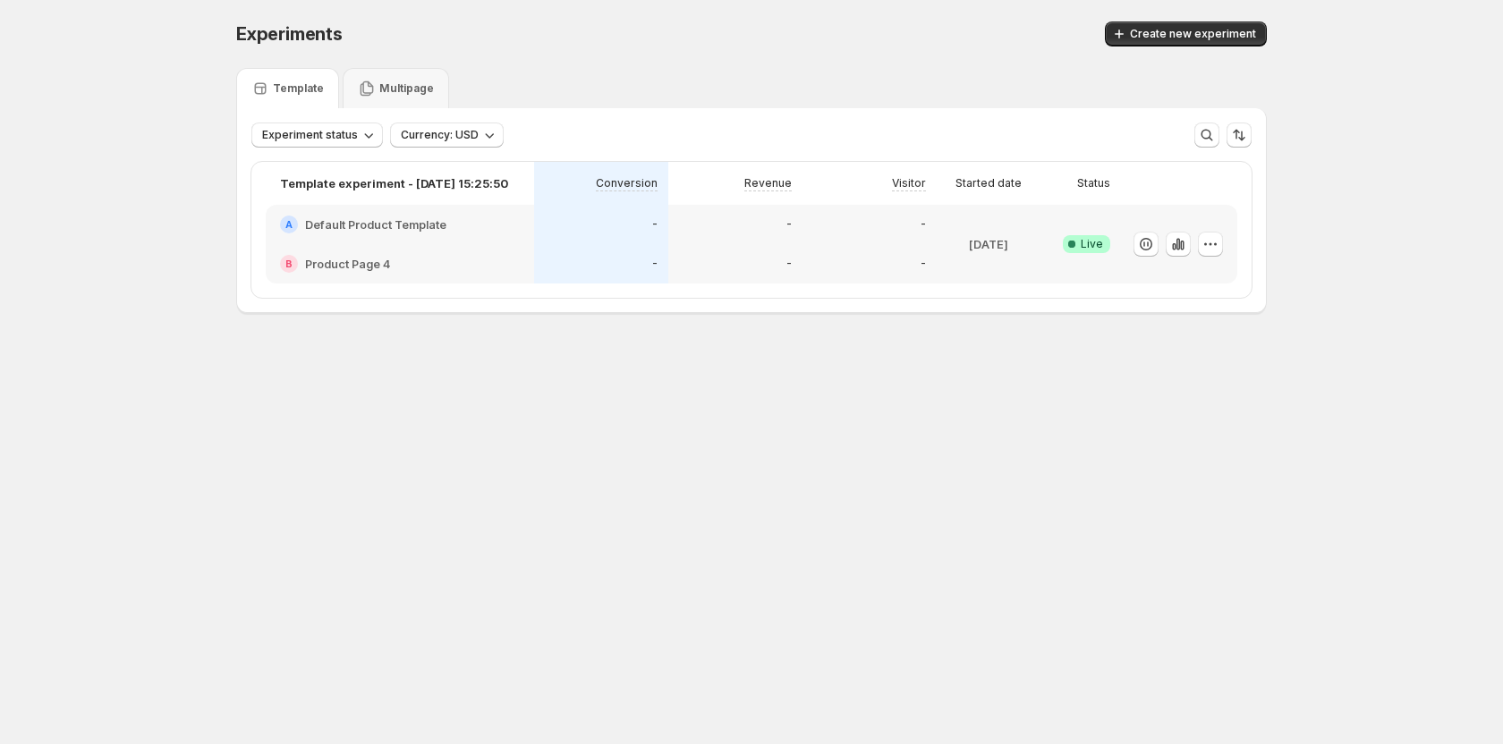
click at [526, 402] on div "Experiments. This page is ready Experiments Create new experiment Template Mult…" at bounding box center [751, 205] width 1073 height 410
click at [1206, 241] on icon "button" at bounding box center [1210, 244] width 18 height 18
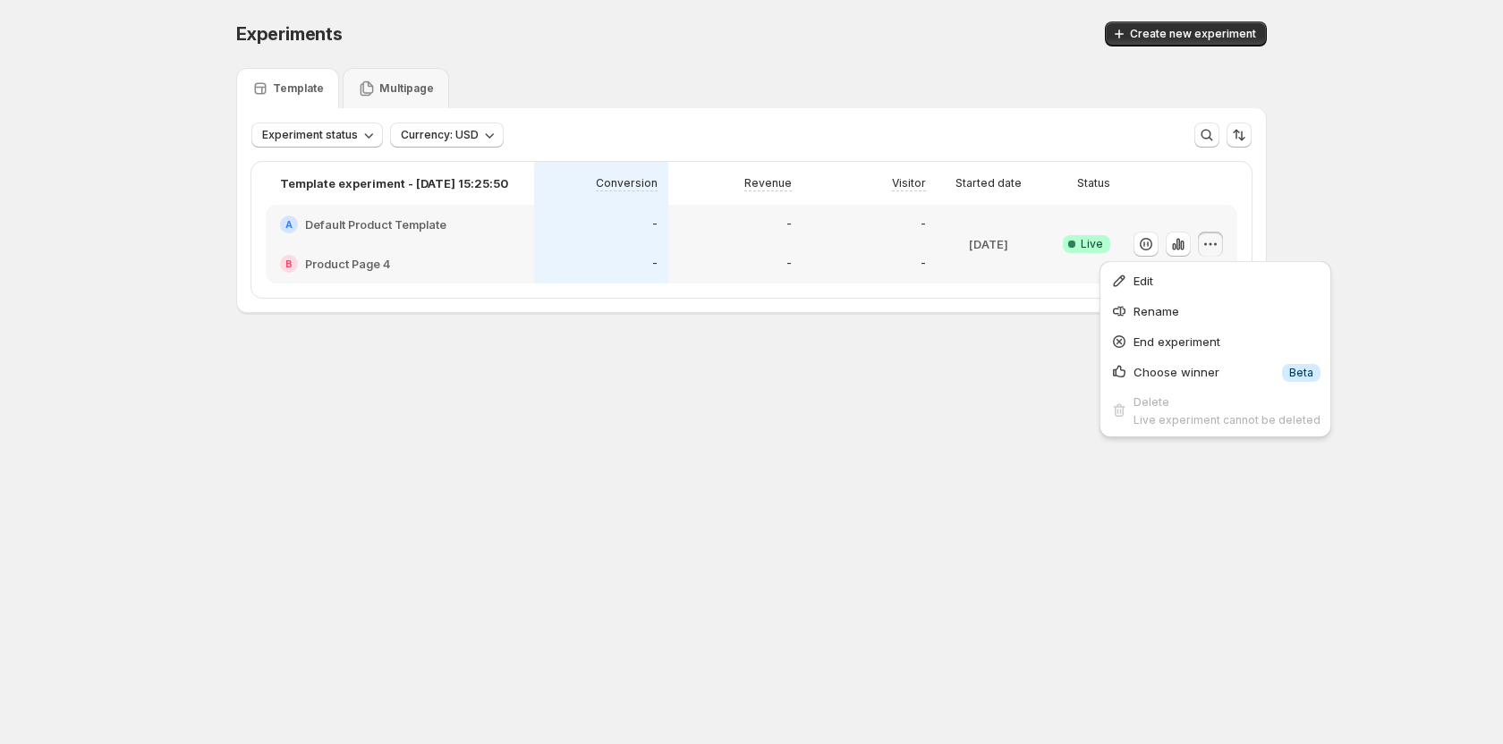
click at [944, 364] on div "Experiments. This page is ready Experiments Create new experiment Template Mult…" at bounding box center [751, 205] width 1073 height 410
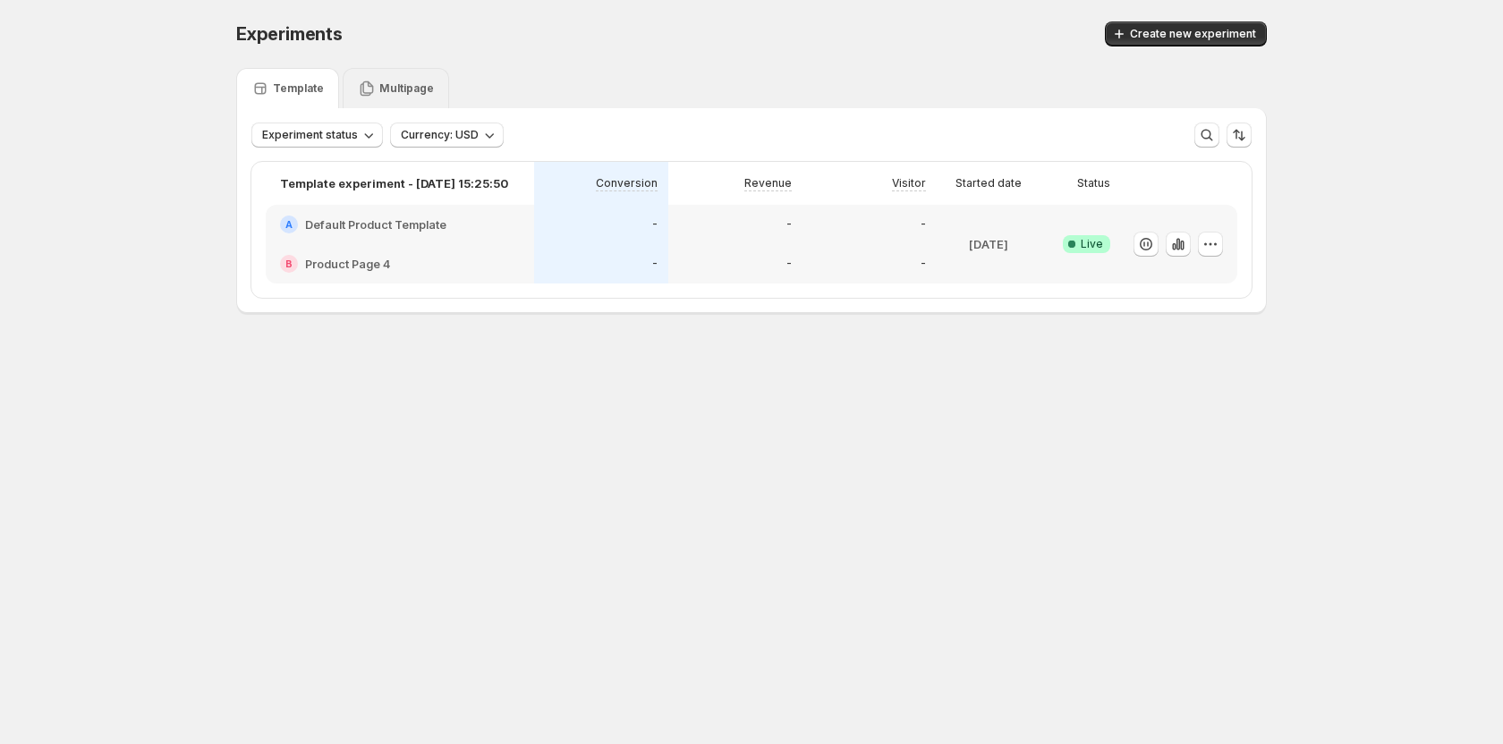
click at [391, 85] on p "Multipage" at bounding box center [406, 88] width 55 height 14
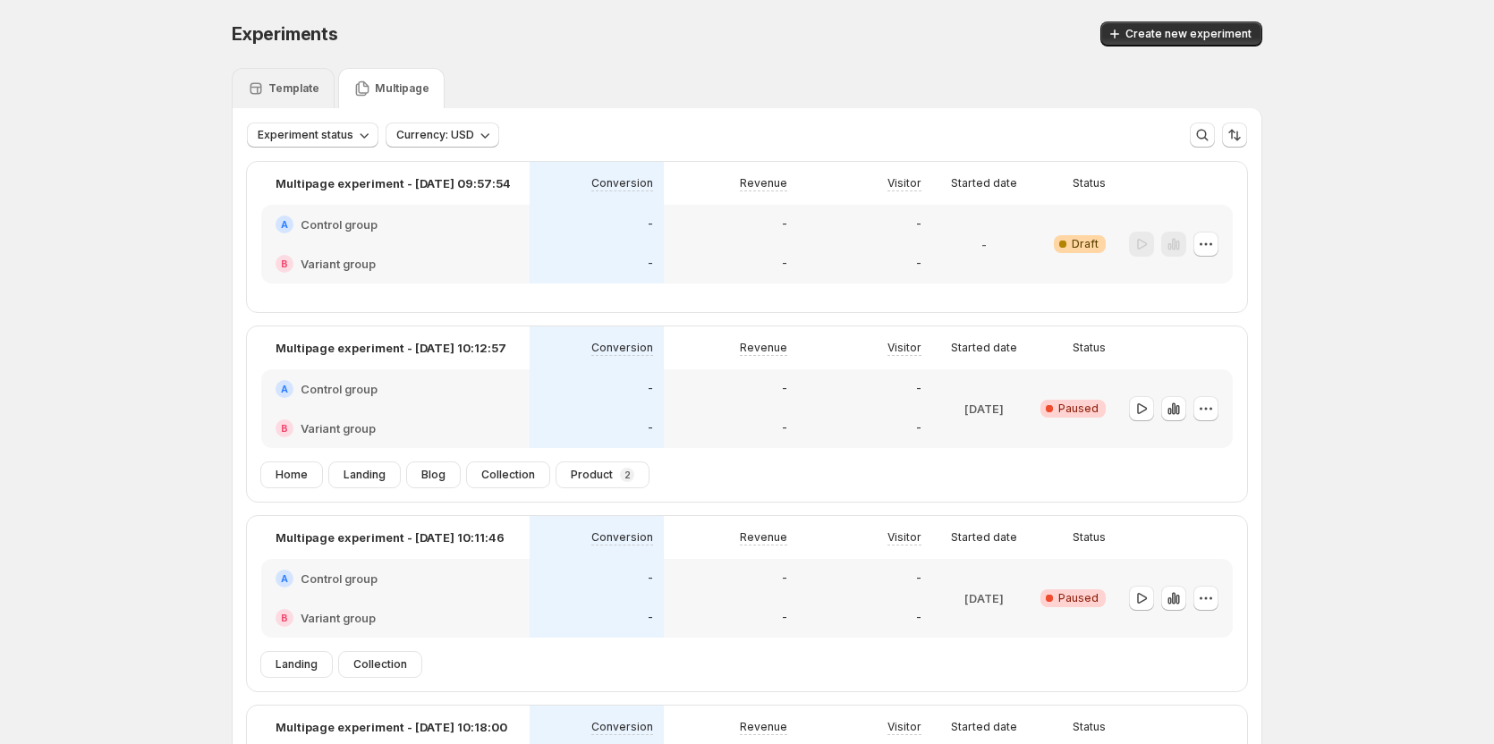
click at [297, 85] on p "Template" at bounding box center [293, 88] width 51 height 14
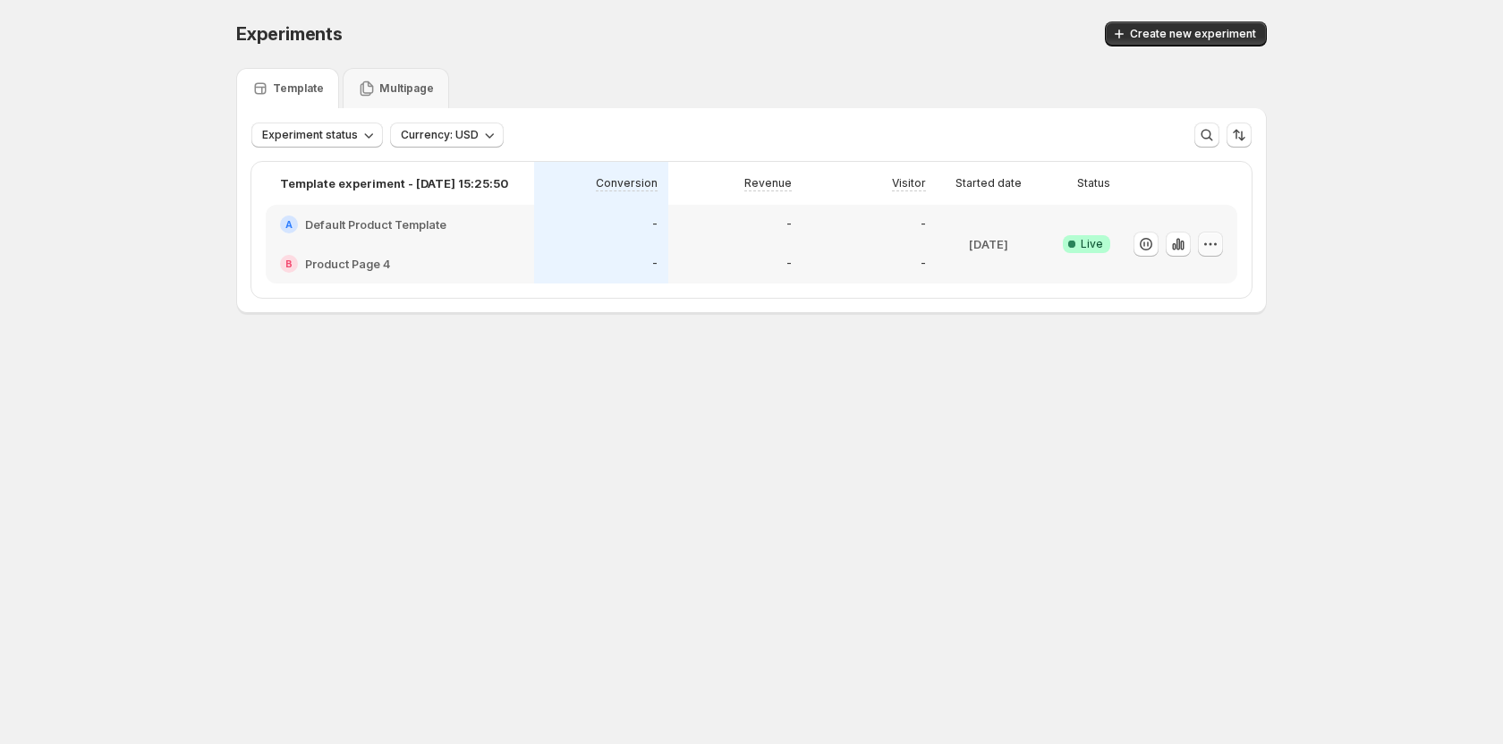
click at [1215, 241] on icon "button" at bounding box center [1210, 244] width 18 height 18
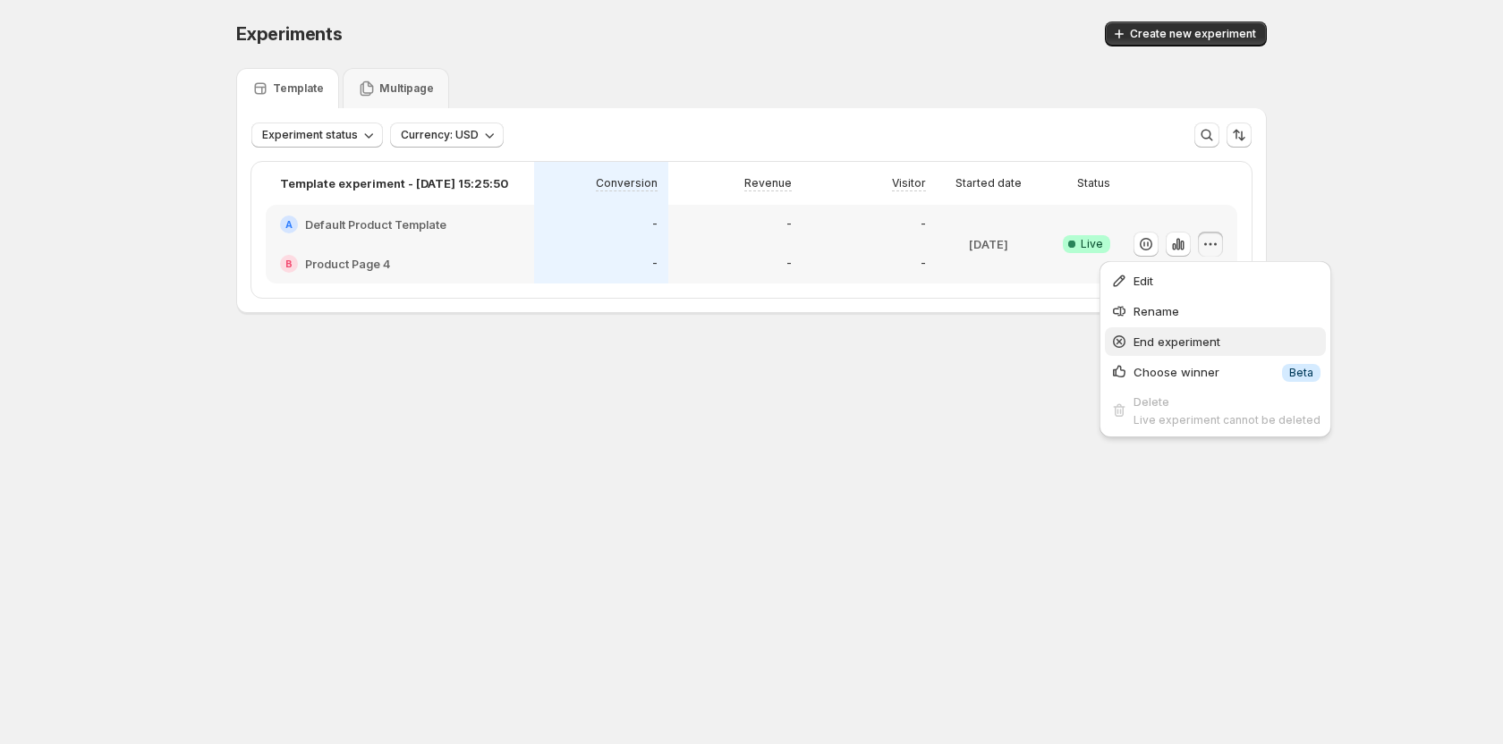
click at [1167, 342] on span "End experiment" at bounding box center [1176, 341] width 87 height 14
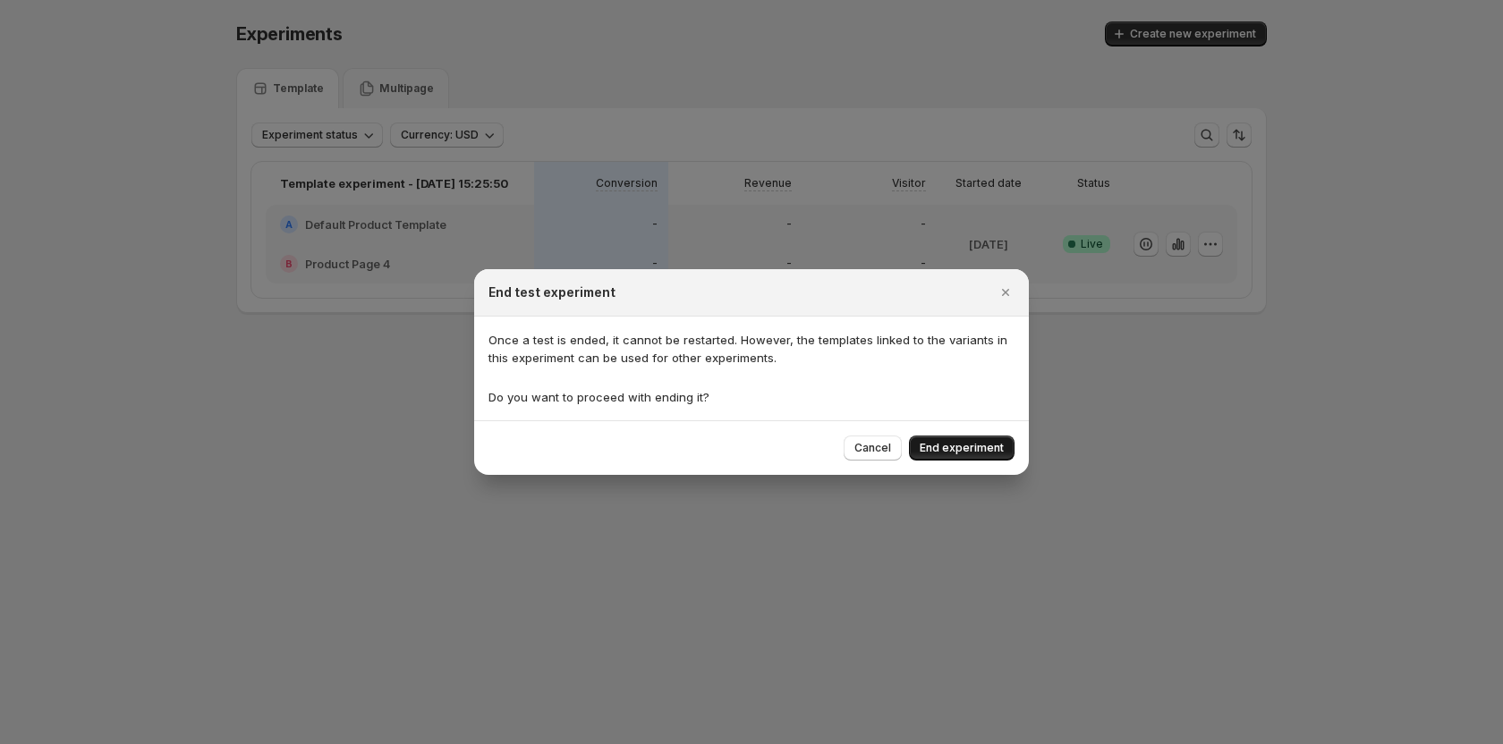
click at [952, 454] on span "End experiment" at bounding box center [961, 448] width 84 height 14
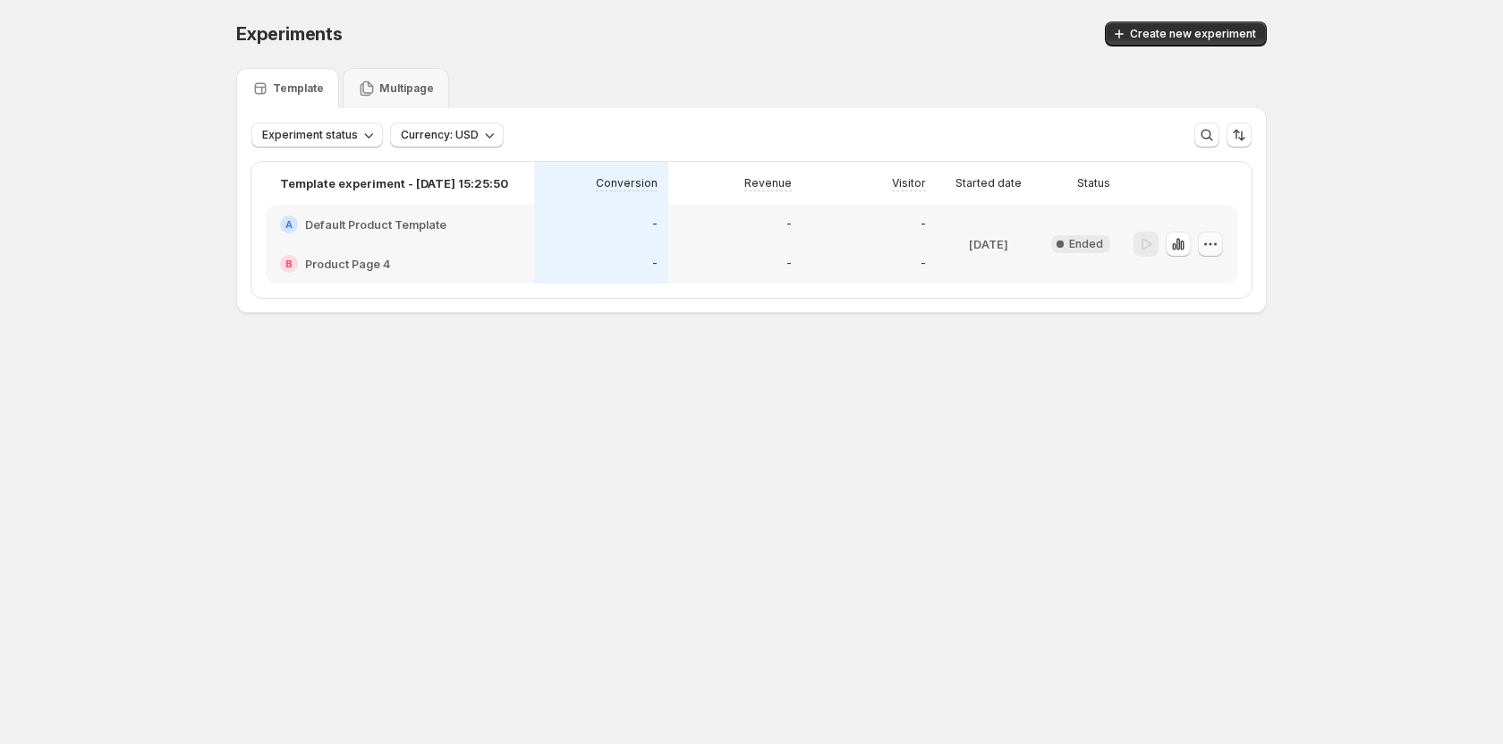
click at [1217, 237] on icon "button" at bounding box center [1210, 244] width 18 height 18
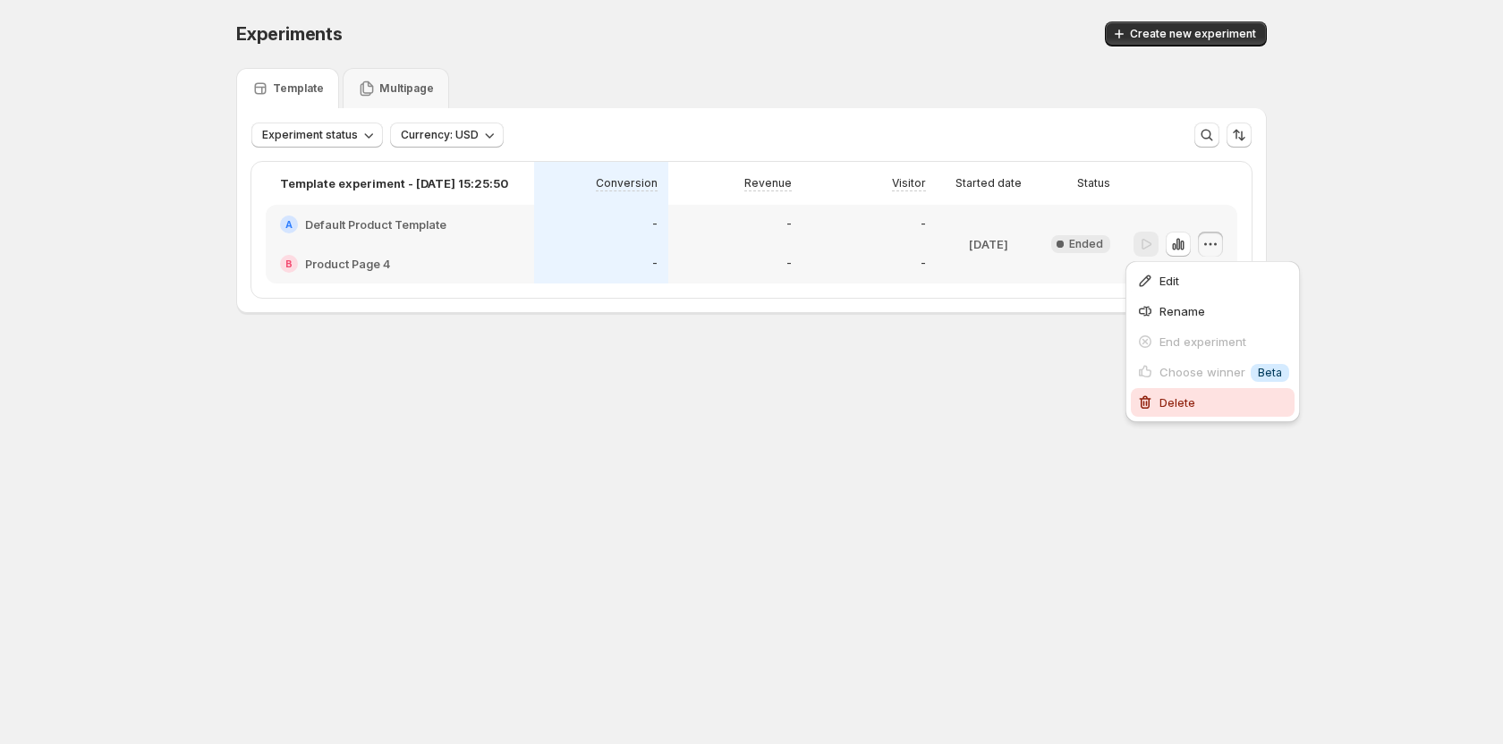
click at [1166, 394] on span "Delete" at bounding box center [1224, 403] width 130 height 18
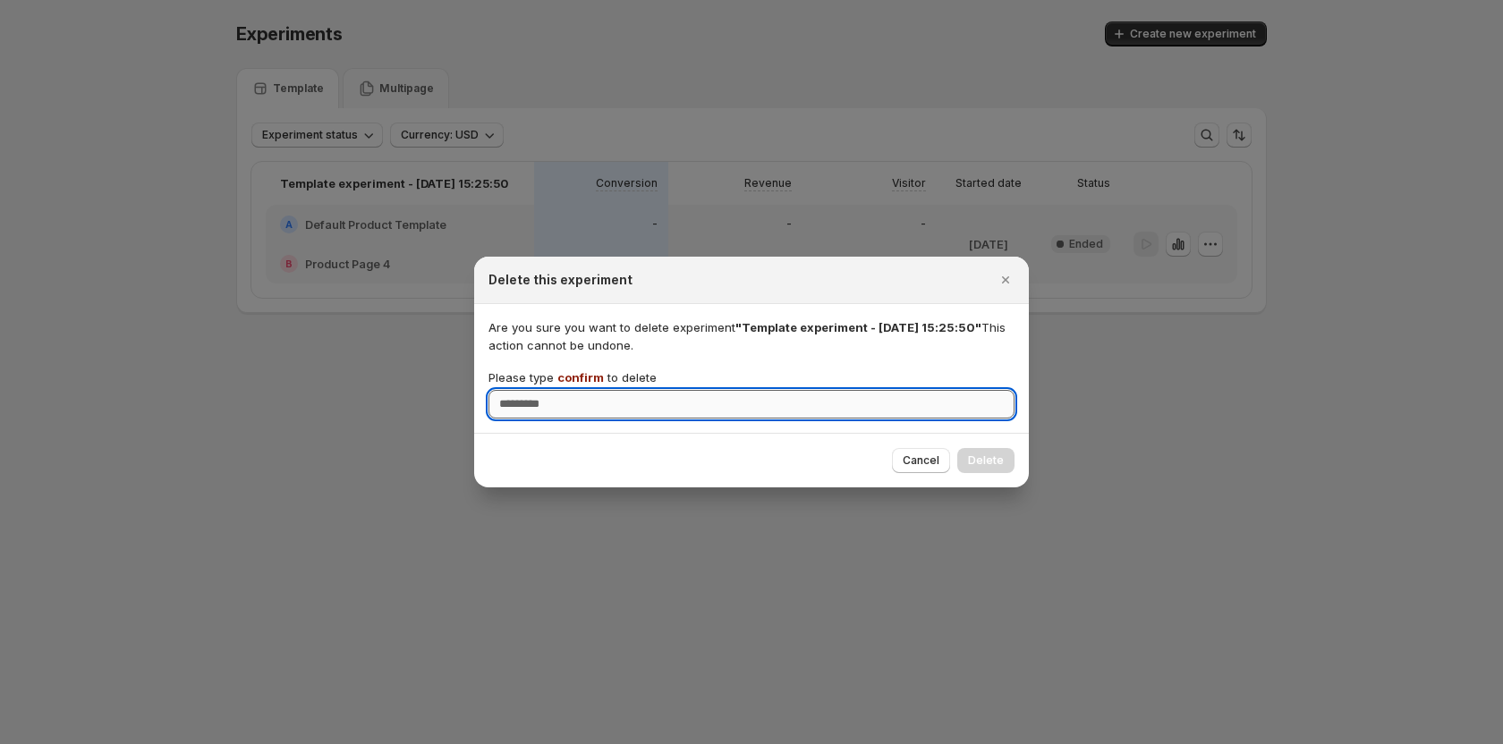
click at [871, 411] on input "Please type confirm to delete" at bounding box center [751, 404] width 526 height 29
type input "*******"
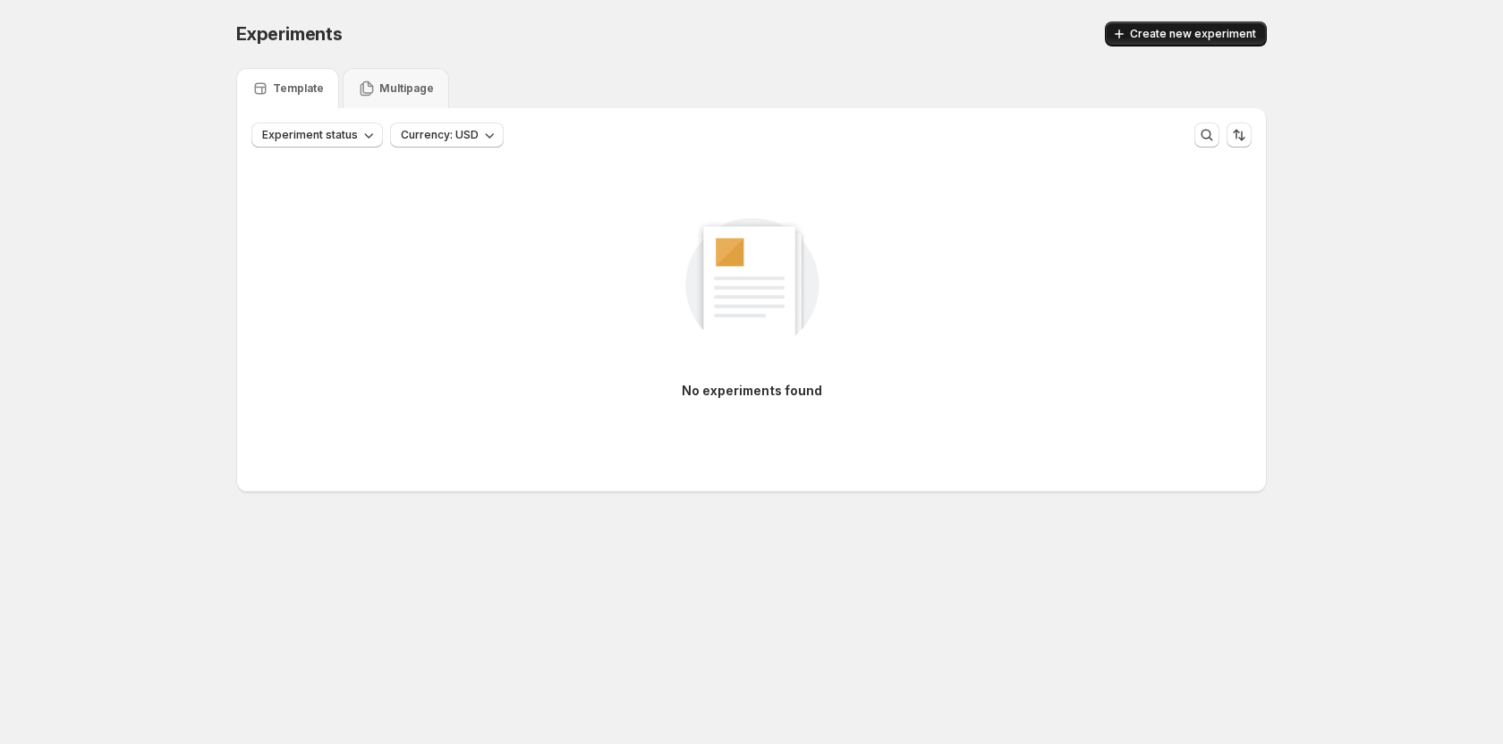
click at [1153, 29] on span "Create new experiment" at bounding box center [1193, 34] width 126 height 14
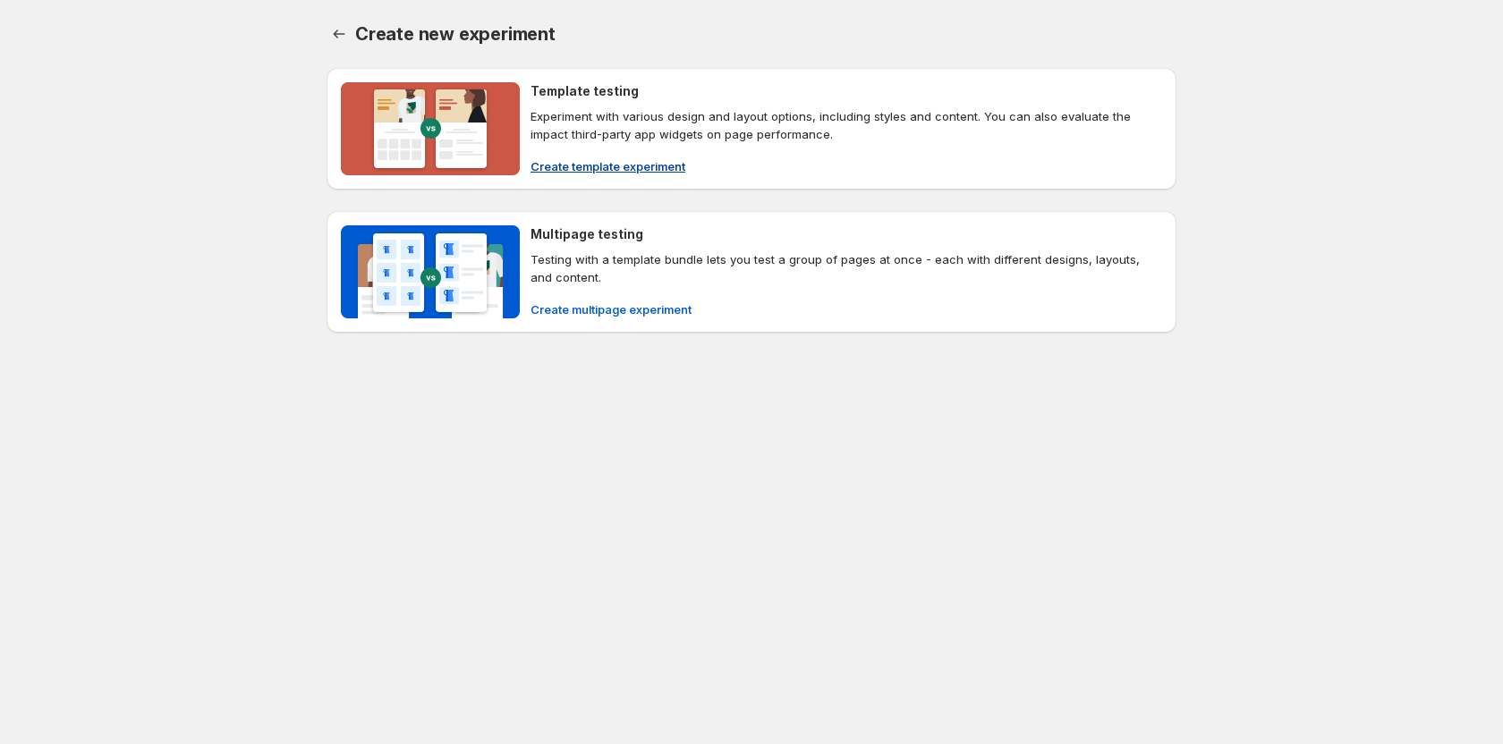
click at [602, 156] on button "Create template experiment" at bounding box center [608, 166] width 176 height 29
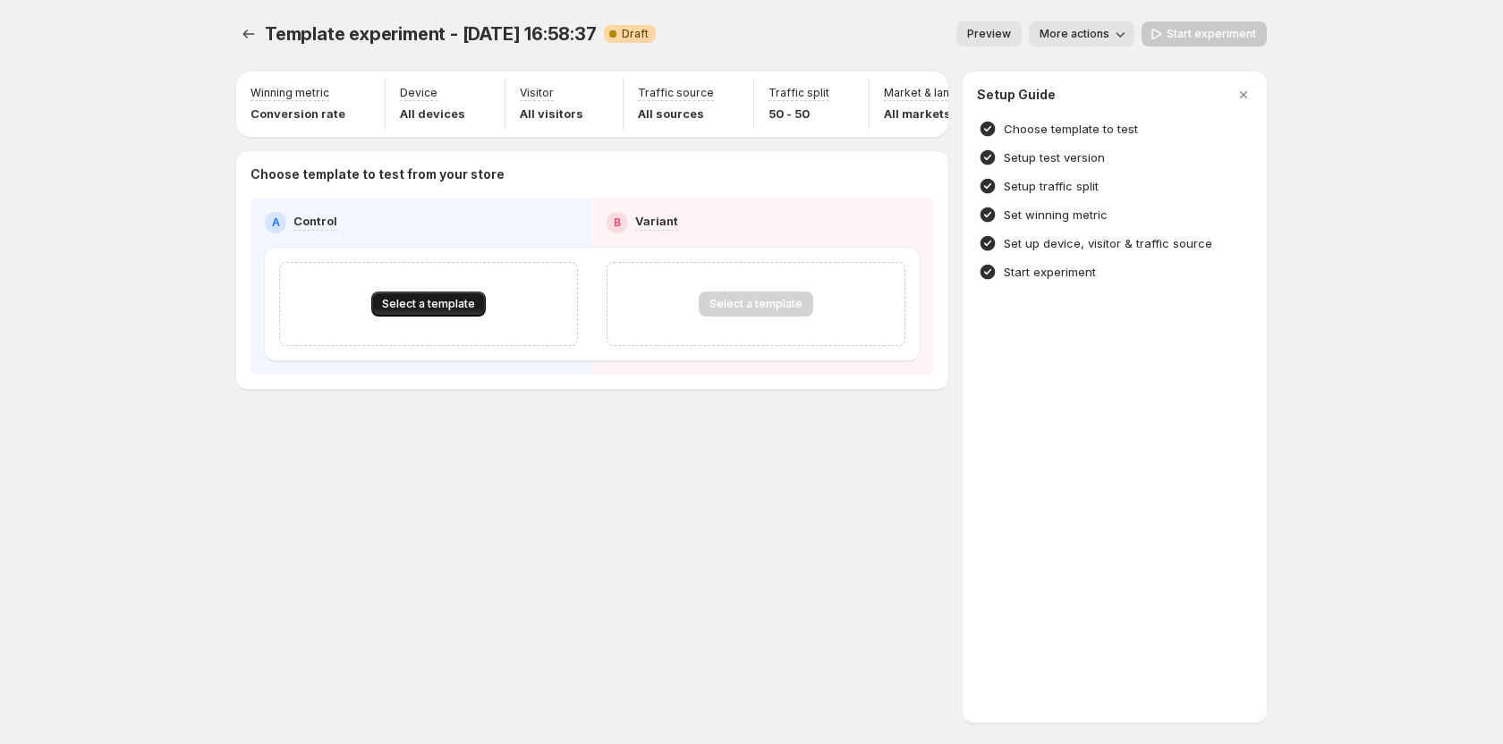
click at [439, 307] on span "Select a template" at bounding box center [428, 304] width 93 height 14
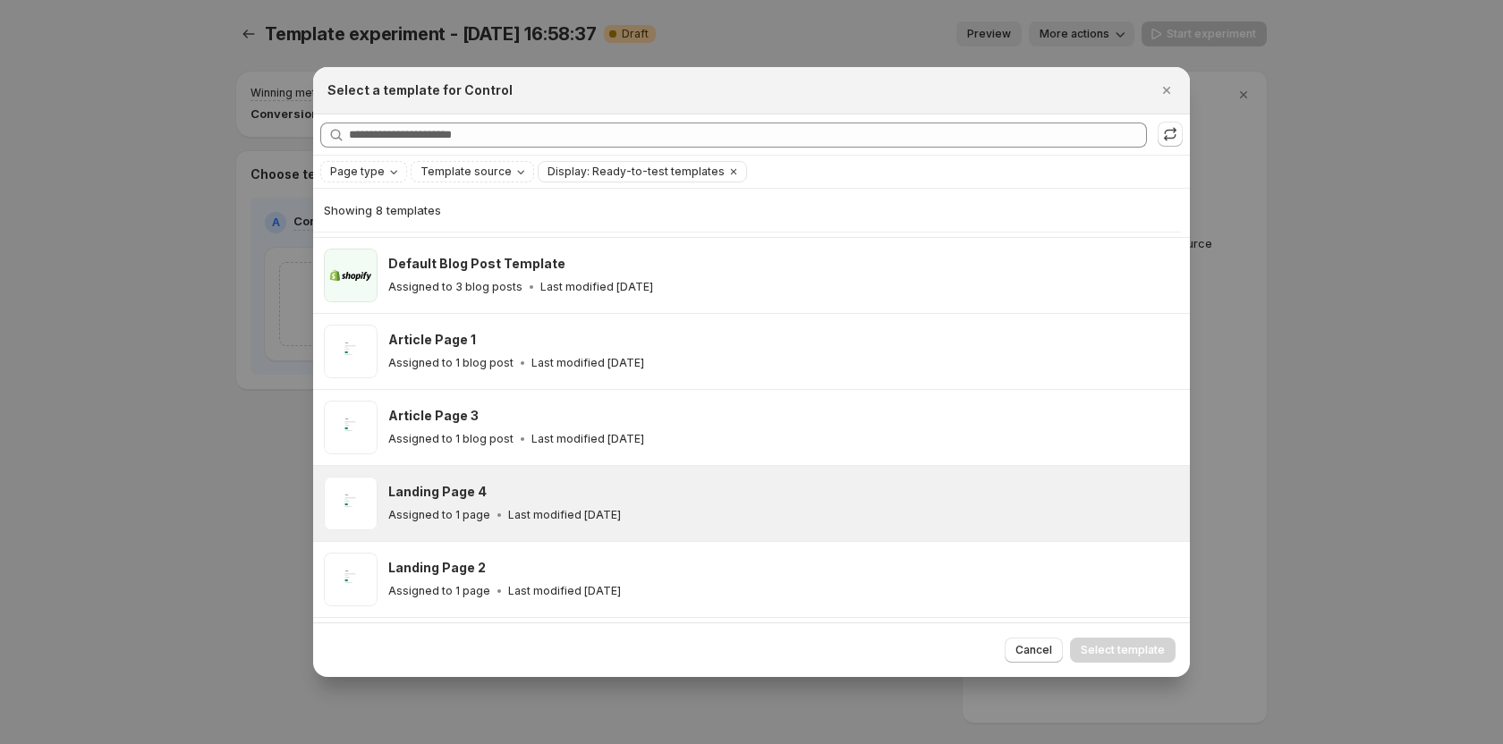
scroll to position [43, 0]
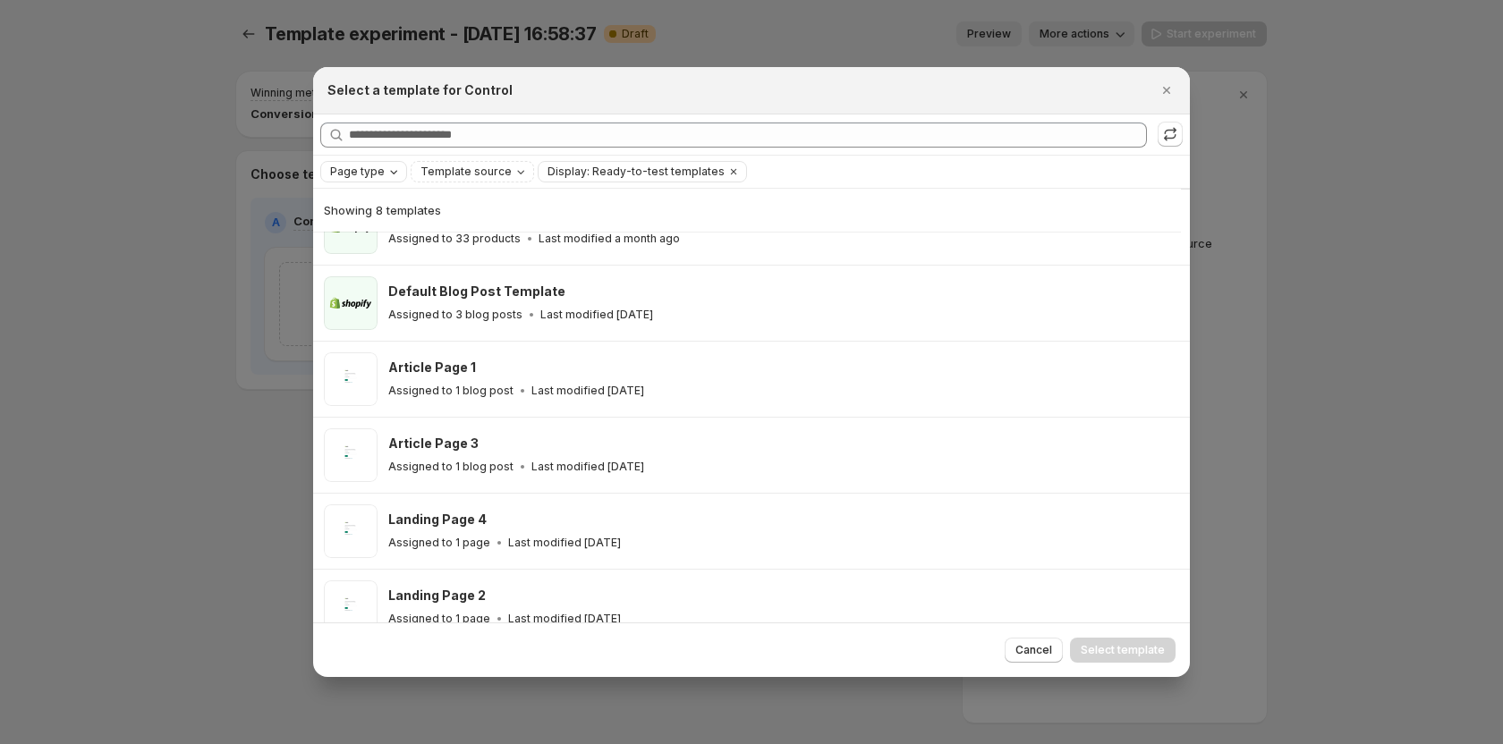
click at [375, 172] on span "Page type" at bounding box center [357, 172] width 55 height 14
click at [378, 243] on span "Product page" at bounding box center [392, 248] width 76 height 14
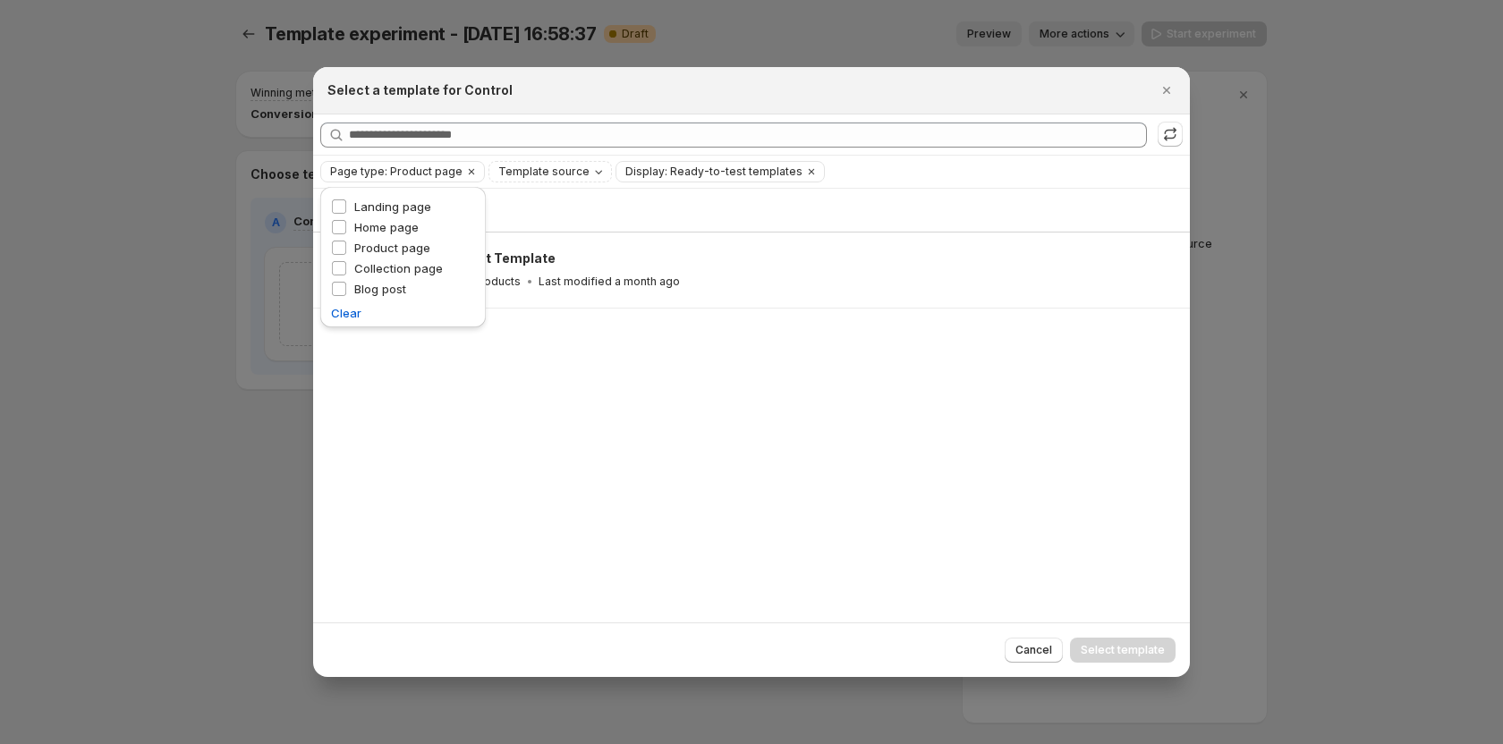
scroll to position [0, 0]
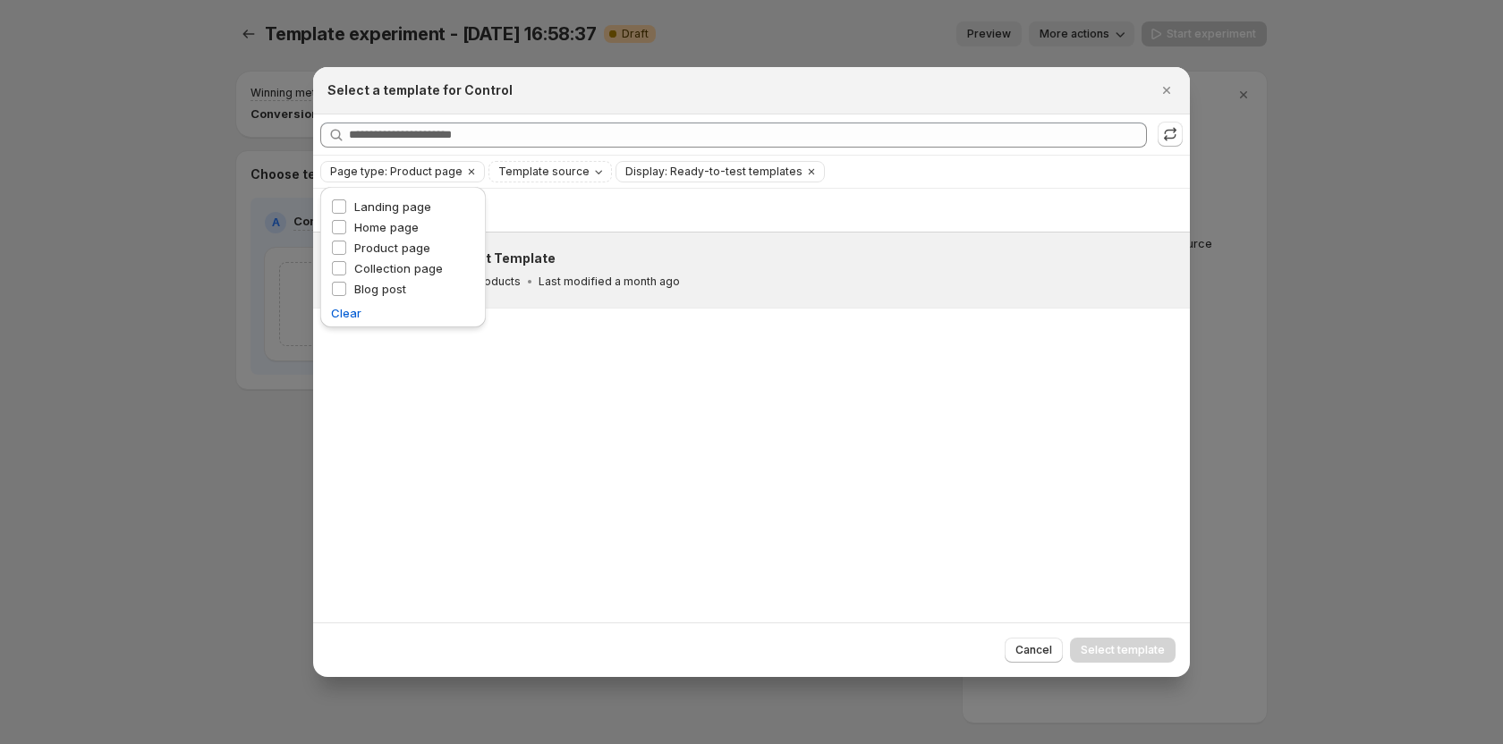
click at [589, 305] on div "Default Product Template Assigned to 33 products Last modified a month ago" at bounding box center [751, 270] width 876 height 75
click at [1118, 649] on span "Select template" at bounding box center [1122, 650] width 84 height 14
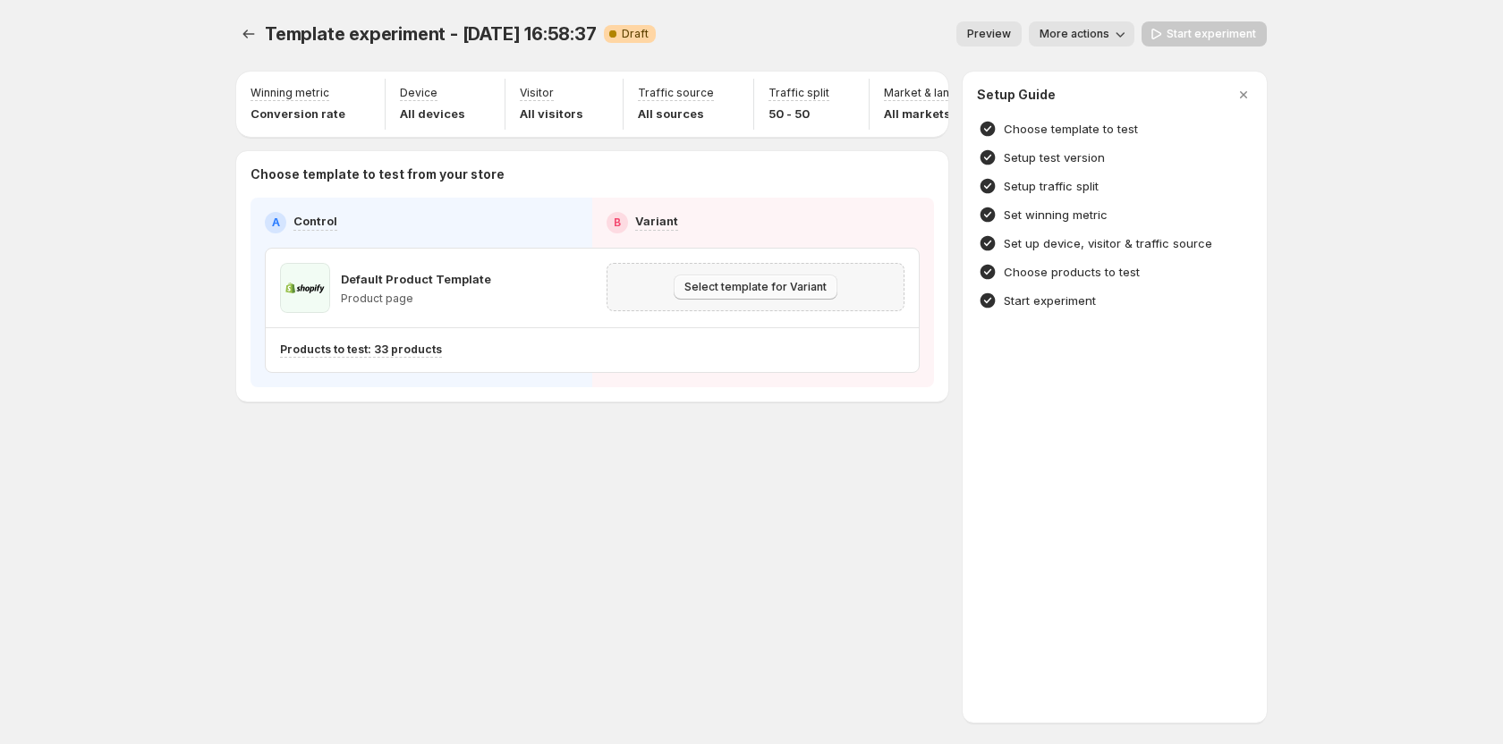
click at [734, 294] on span "Select template for Variant" at bounding box center [755, 287] width 142 height 14
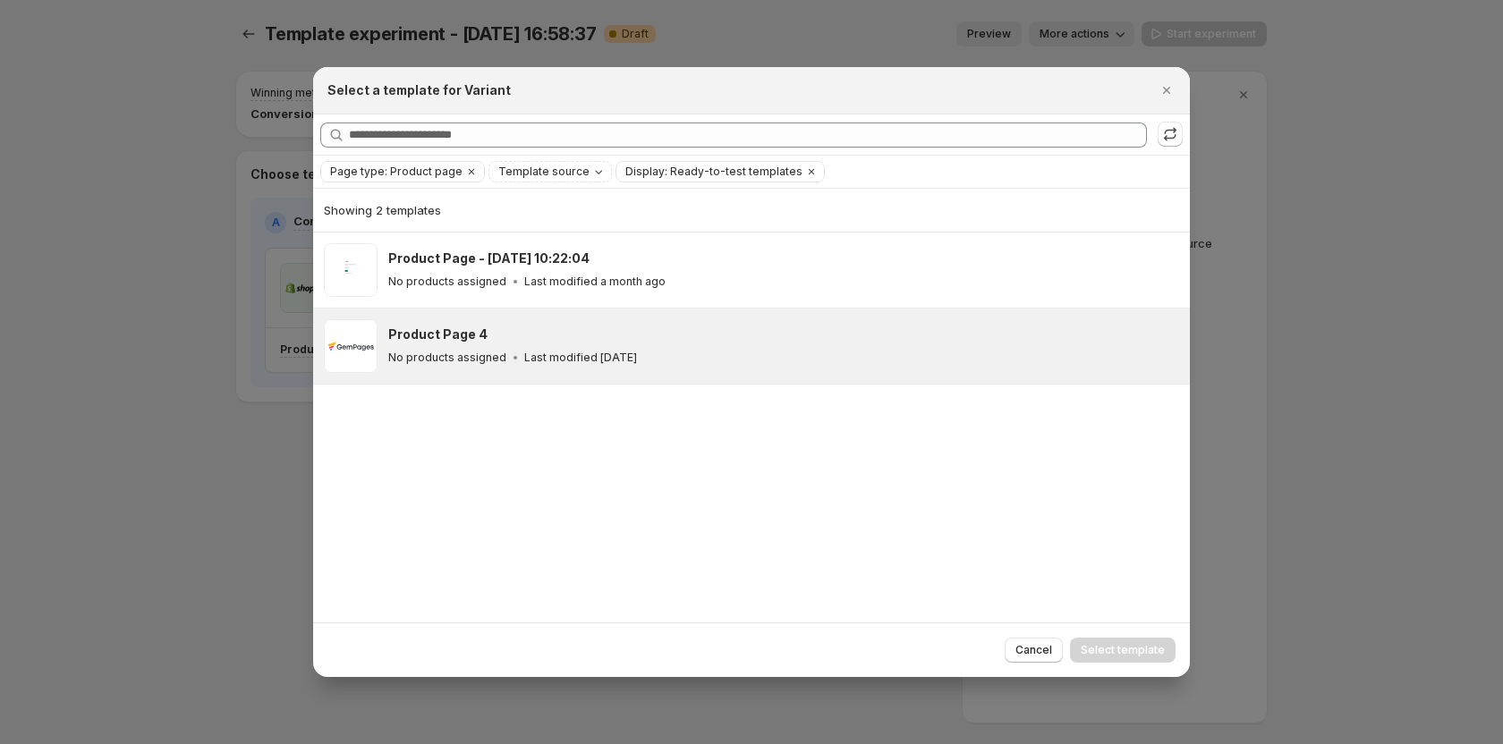
click at [474, 343] on h3 "Product Page 4" at bounding box center [437, 335] width 99 height 18
click at [1117, 648] on span "Select template" at bounding box center [1122, 650] width 84 height 14
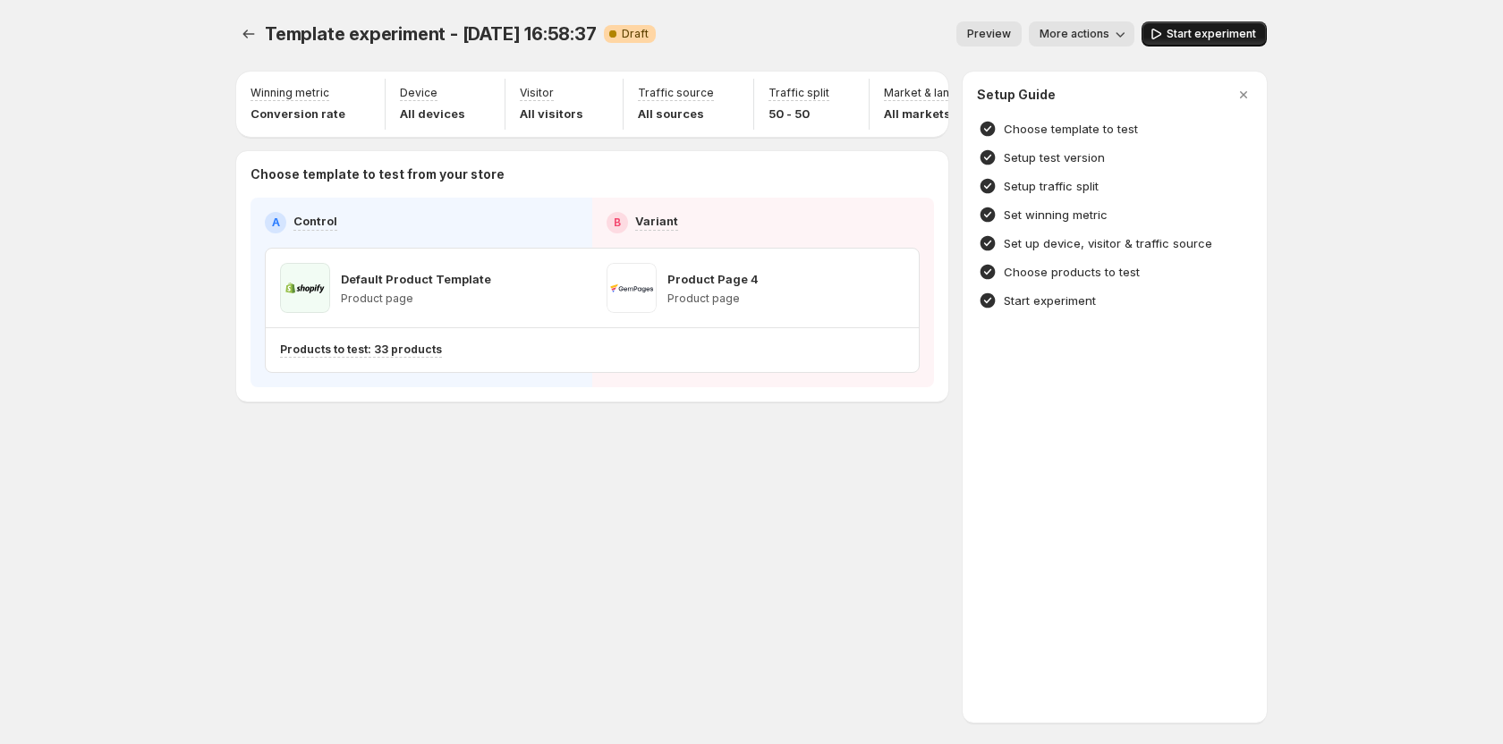
click at [1170, 29] on span "Start experiment" at bounding box center [1210, 34] width 89 height 14
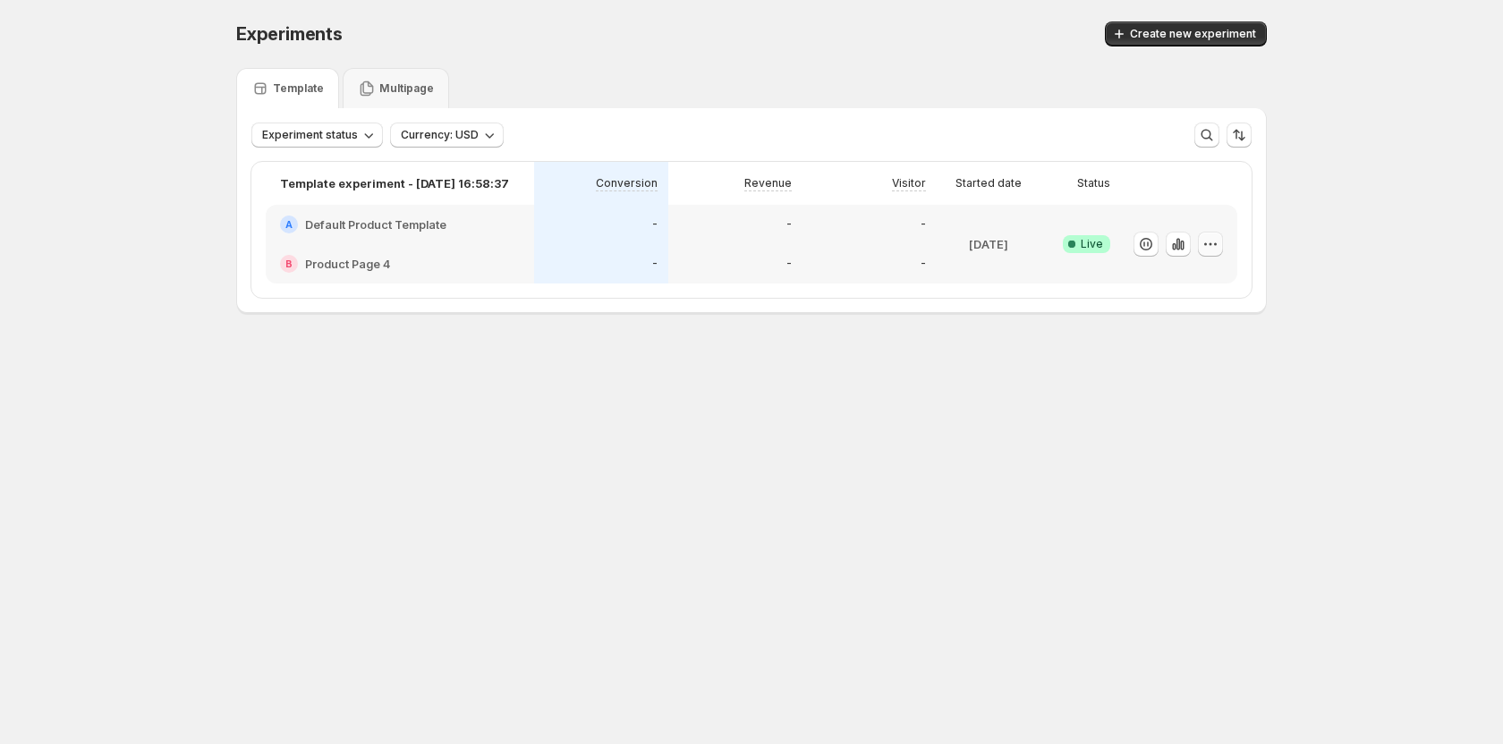
click at [1205, 249] on icon "button" at bounding box center [1210, 244] width 18 height 18
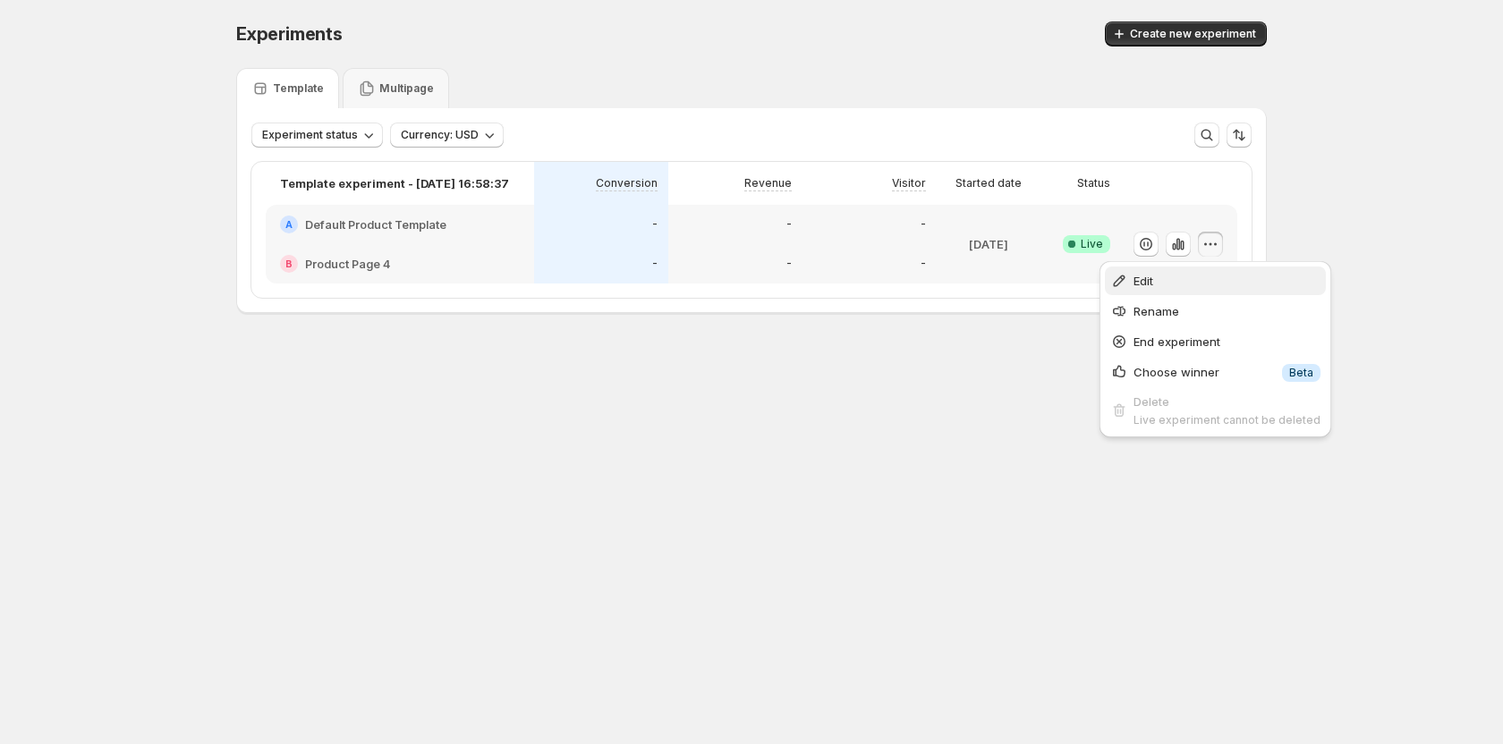
click at [1191, 278] on span "Edit" at bounding box center [1226, 281] width 187 height 18
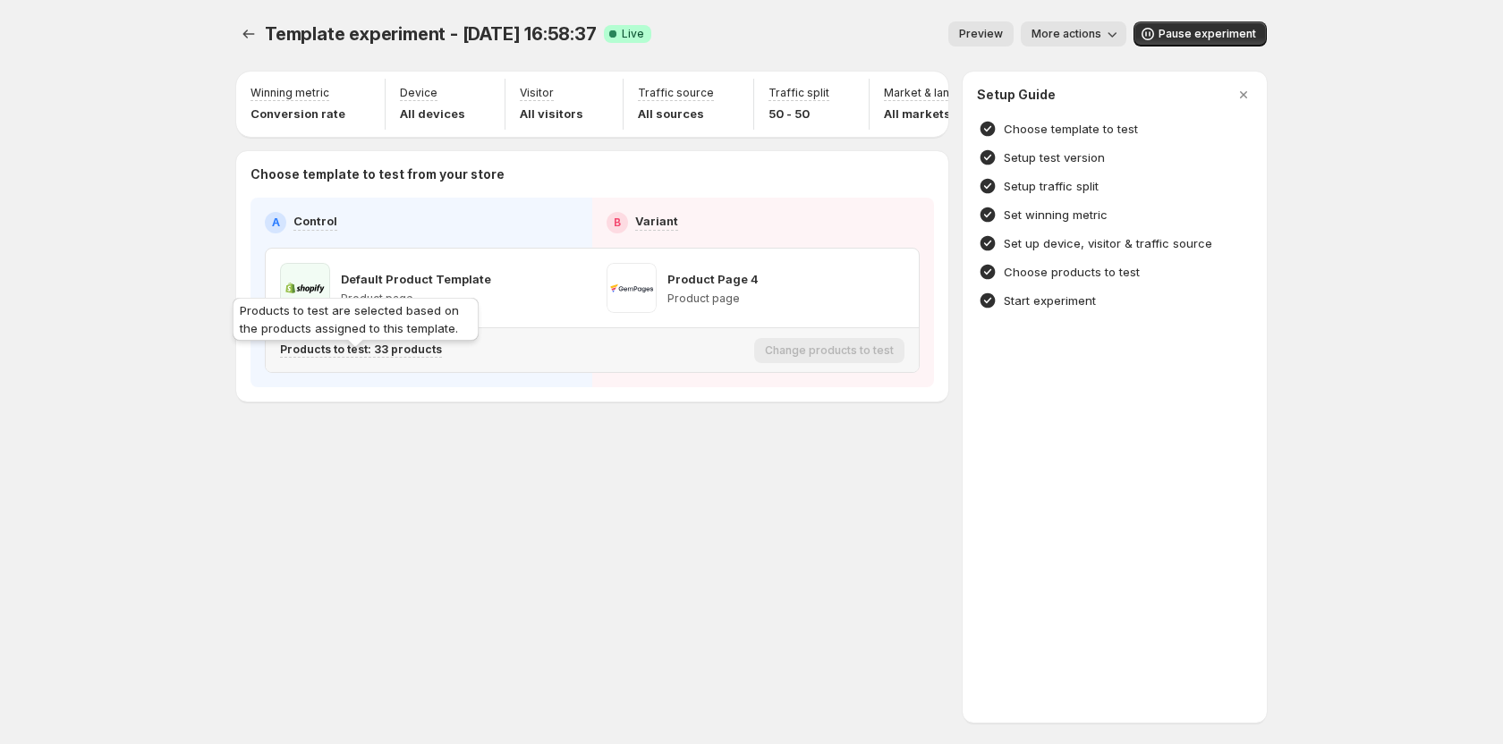
click at [411, 357] on p "Products to test: 33 products" at bounding box center [361, 350] width 162 height 14
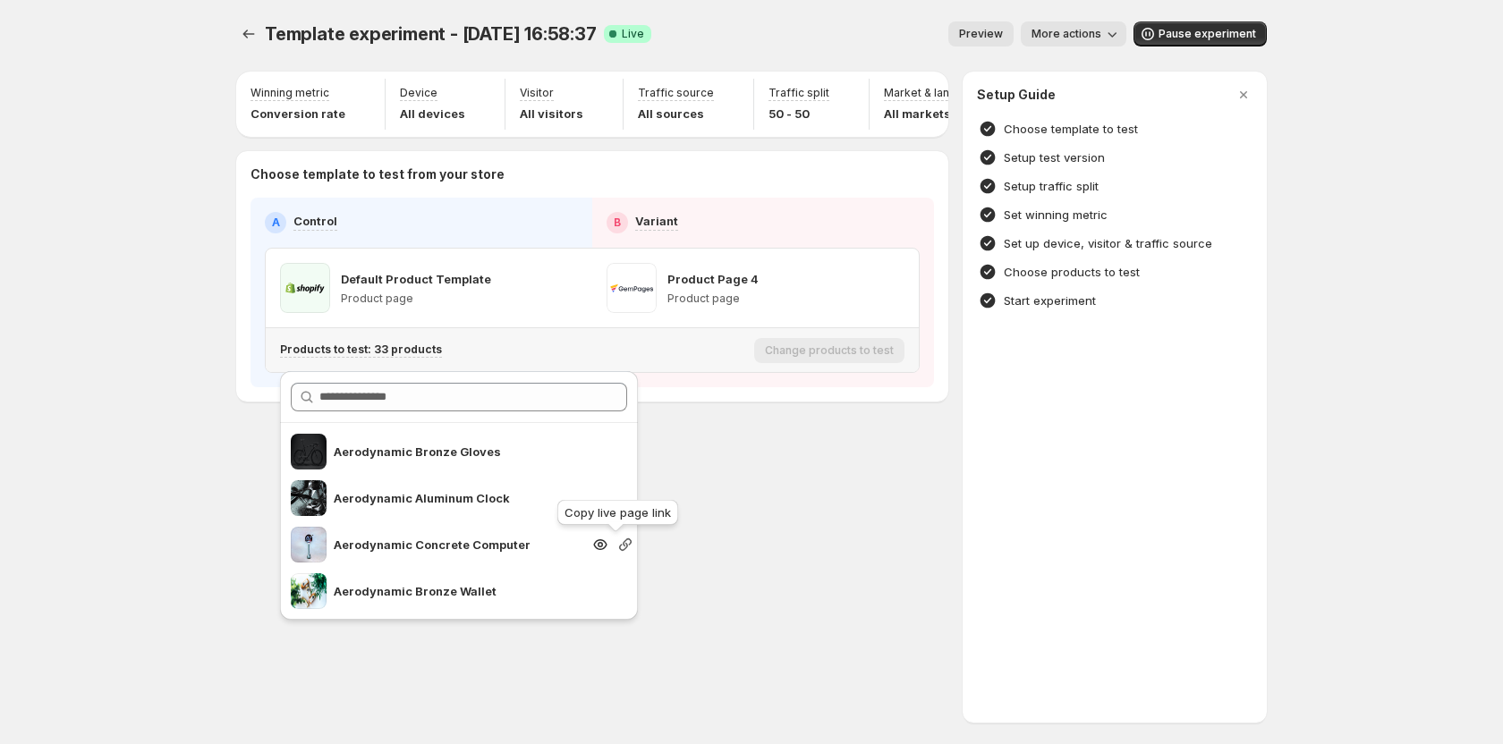
click at [616, 540] on icon "button" at bounding box center [625, 545] width 18 height 18
click at [732, 550] on div "Template experiment - Aug 27, 16:58:37. This page is ready Template experiment …" at bounding box center [751, 372] width 1073 height 744
